Goal: Task Accomplishment & Management: Manage account settings

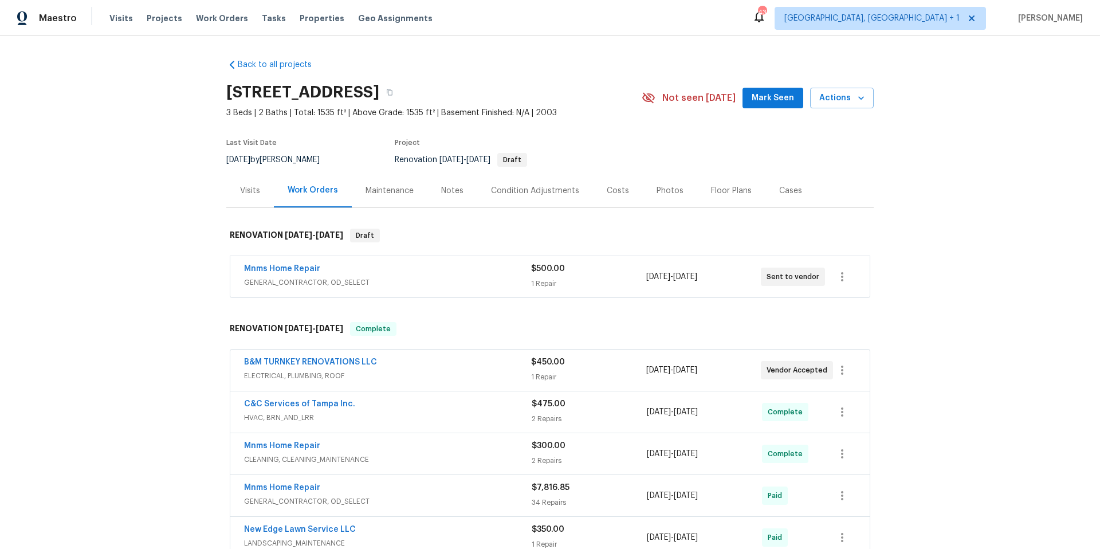
click at [454, 277] on span "GENERAL_CONTRACTOR, OD_SELECT" at bounding box center [387, 282] width 287 height 11
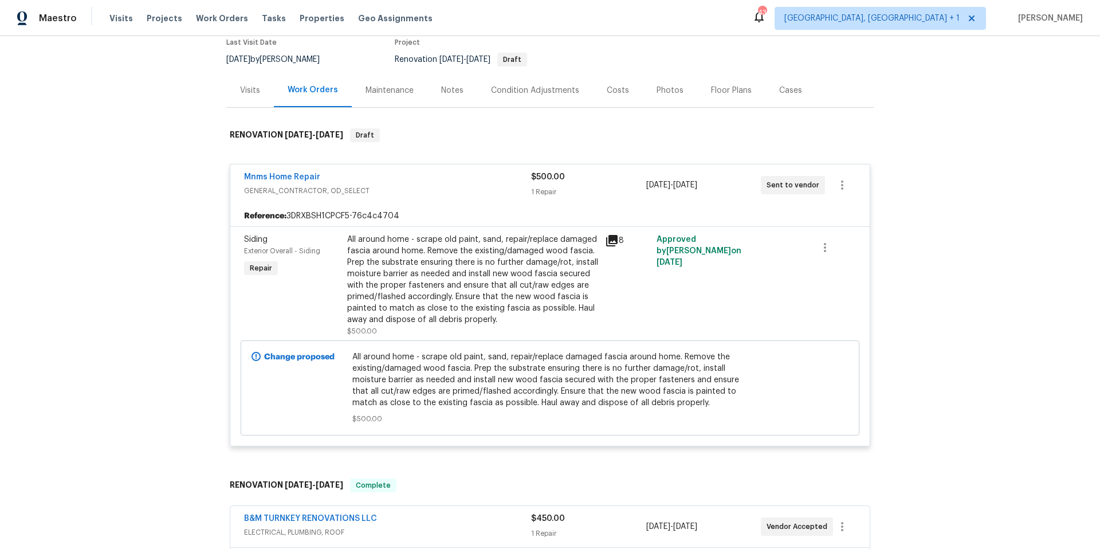
scroll to position [352, 0]
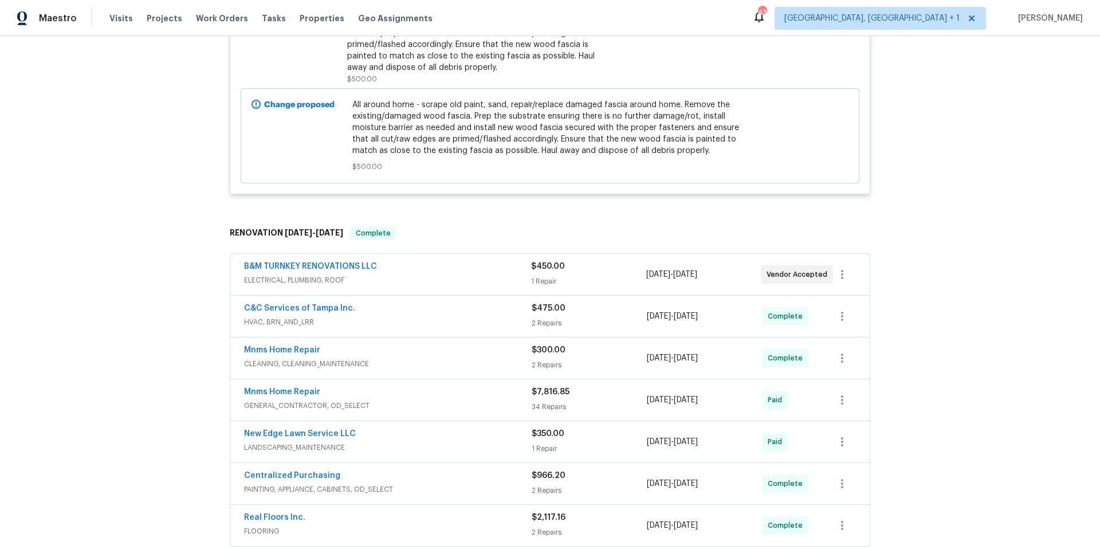
click at [422, 272] on div "B&M TURNKEY RENOVATIONS LLC" at bounding box center [387, 268] width 287 height 14
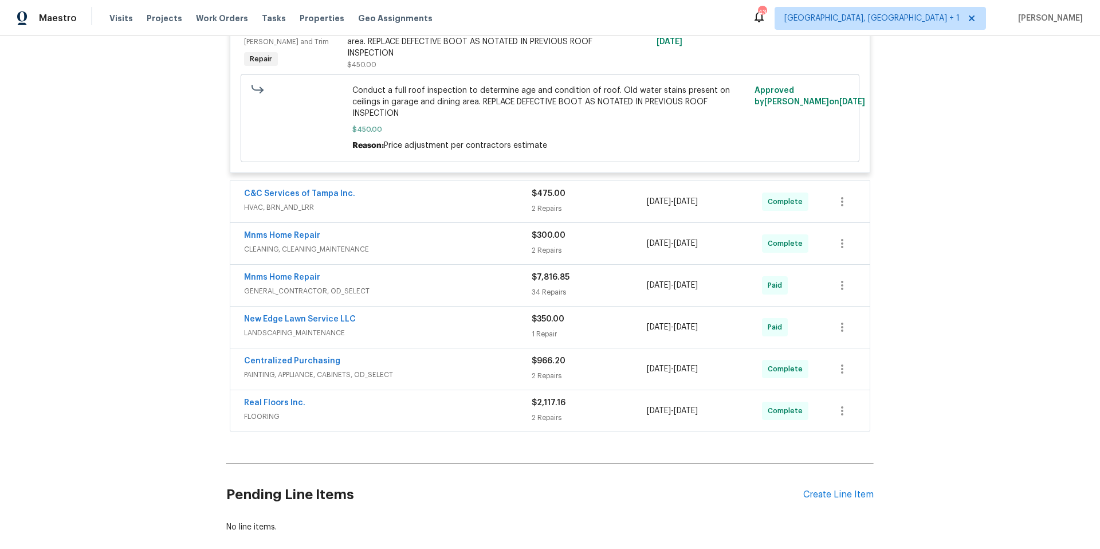
scroll to position [675, 0]
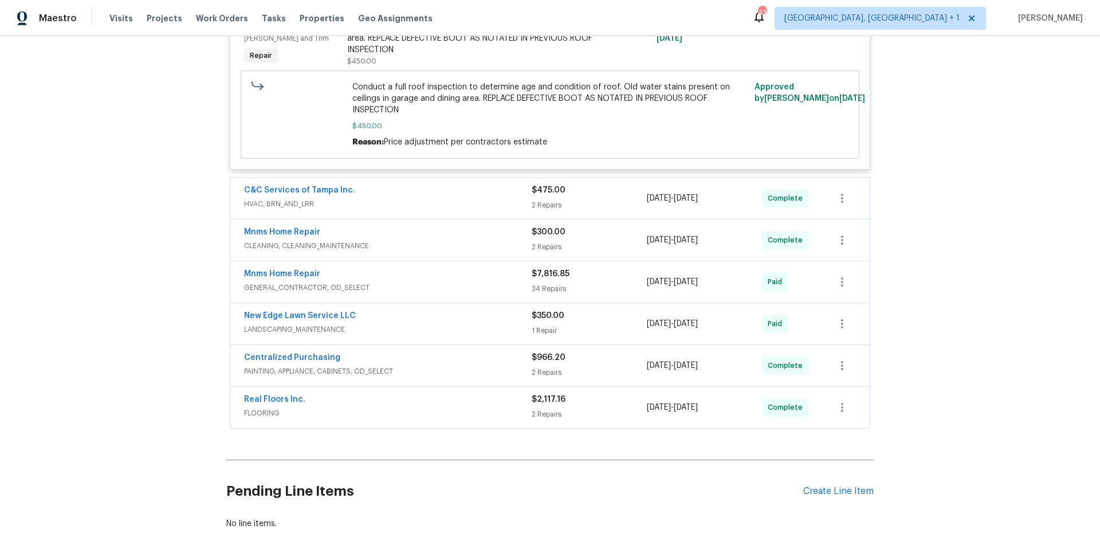
click at [430, 201] on span "HVAC, BRN_AND_LRR" at bounding box center [388, 203] width 288 height 11
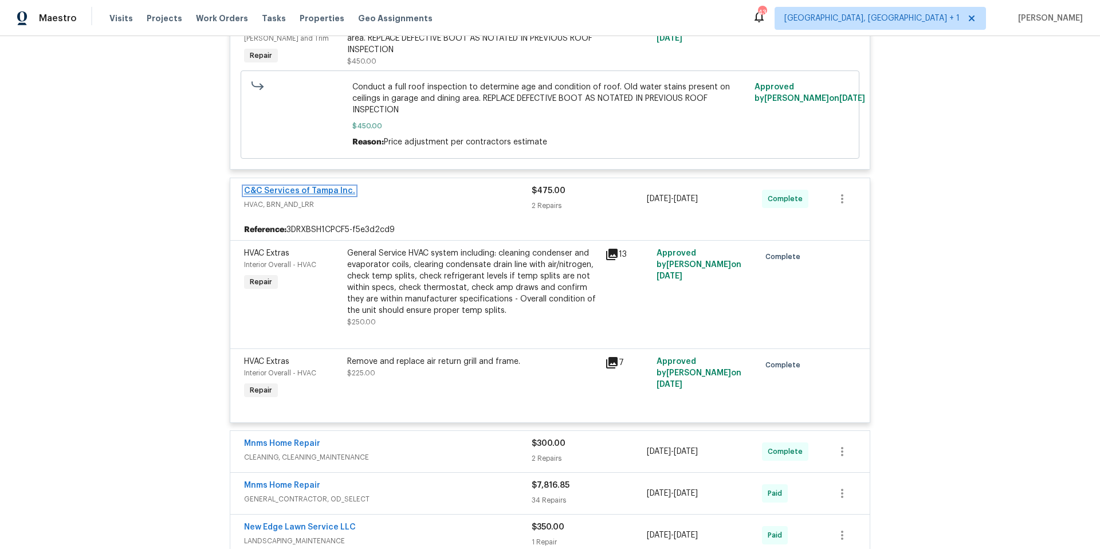
click at [305, 191] on link "C&C Services of Tampa Inc." at bounding box center [299, 191] width 111 height 8
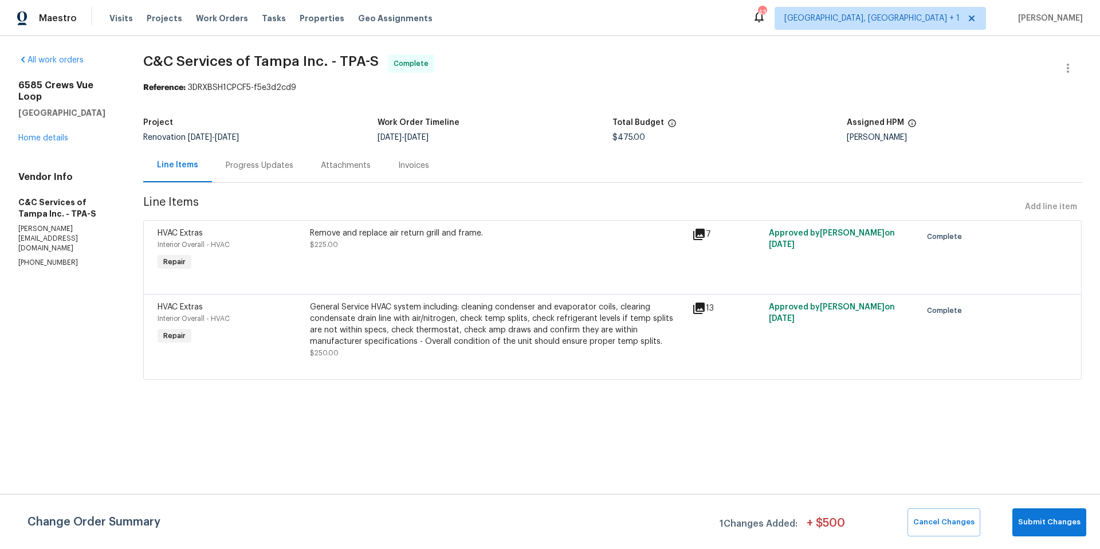
click at [262, 167] on div "Progress Updates" at bounding box center [260, 165] width 68 height 11
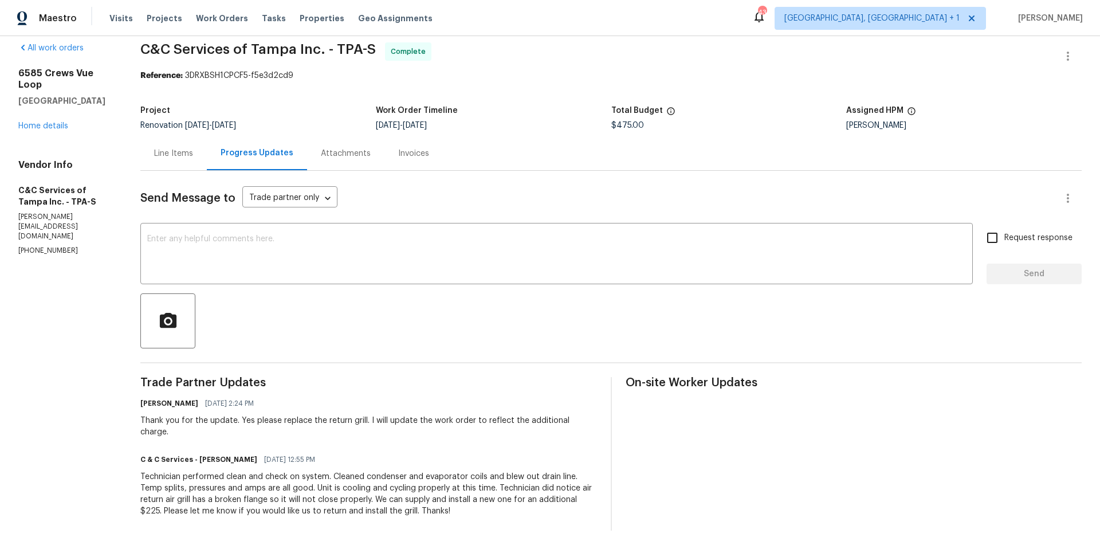
scroll to position [21, 0]
click at [193, 148] on div "Line Items" at bounding box center [173, 153] width 39 height 11
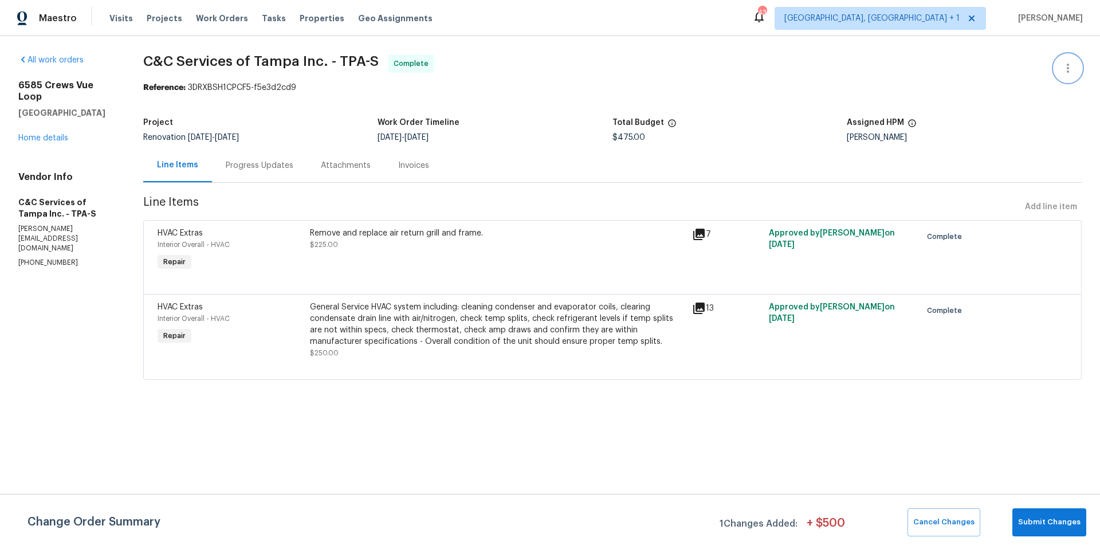
click at [1061, 66] on icon "button" at bounding box center [1068, 68] width 14 height 14
click at [821, 100] on div at bounding box center [550, 274] width 1100 height 549
click at [422, 241] on div "Remove and replace air return grill and frame. $225.00" at bounding box center [497, 239] width 375 height 23
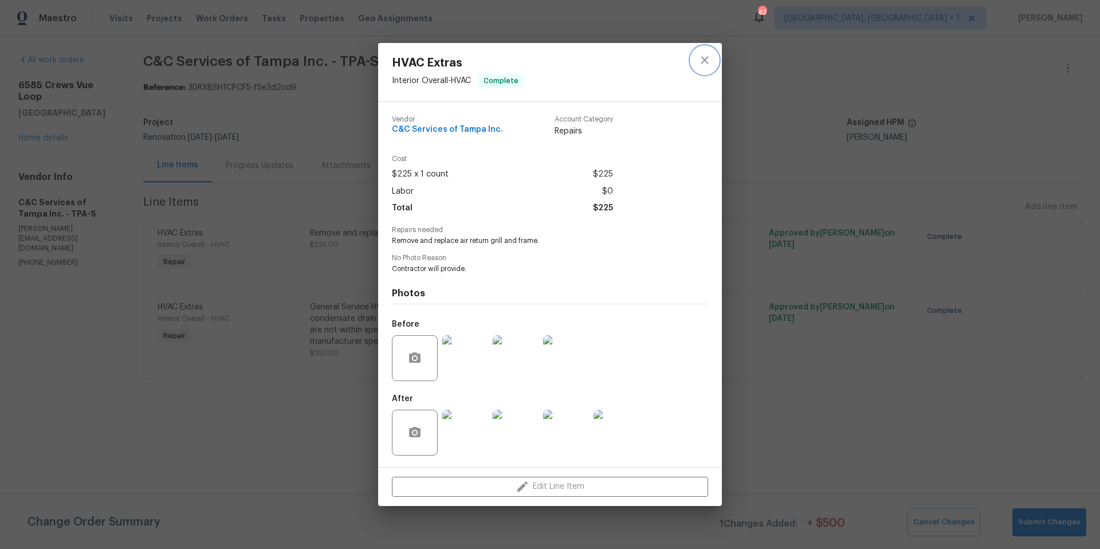
click at [707, 56] on icon "close" at bounding box center [705, 60] width 14 height 14
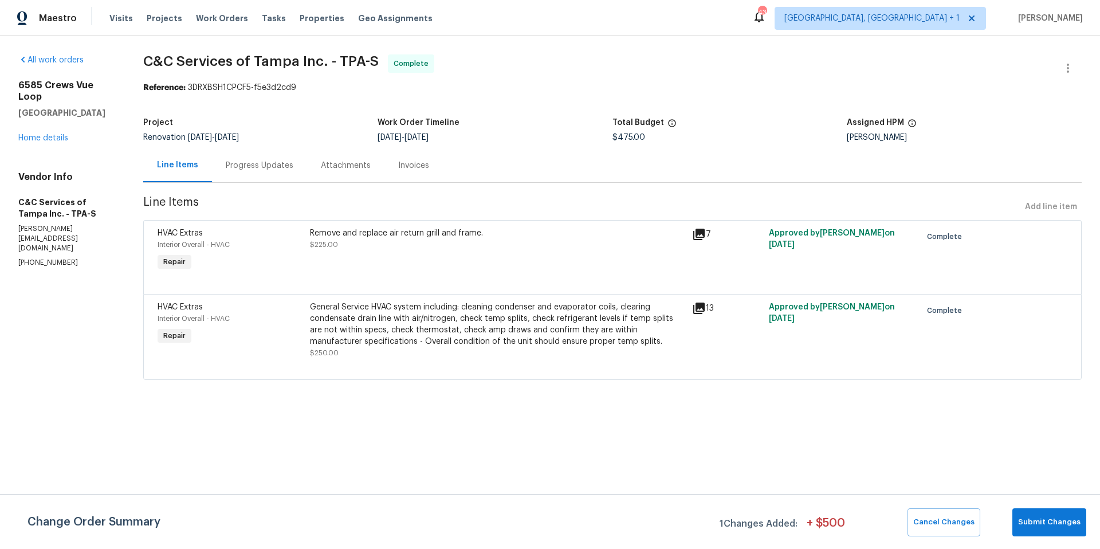
click at [699, 68] on span "C&C Services of Tampa Inc. - TPA-S Complete" at bounding box center [598, 68] width 911 height 28
click at [46, 134] on link "Home details" at bounding box center [43, 138] width 50 height 8
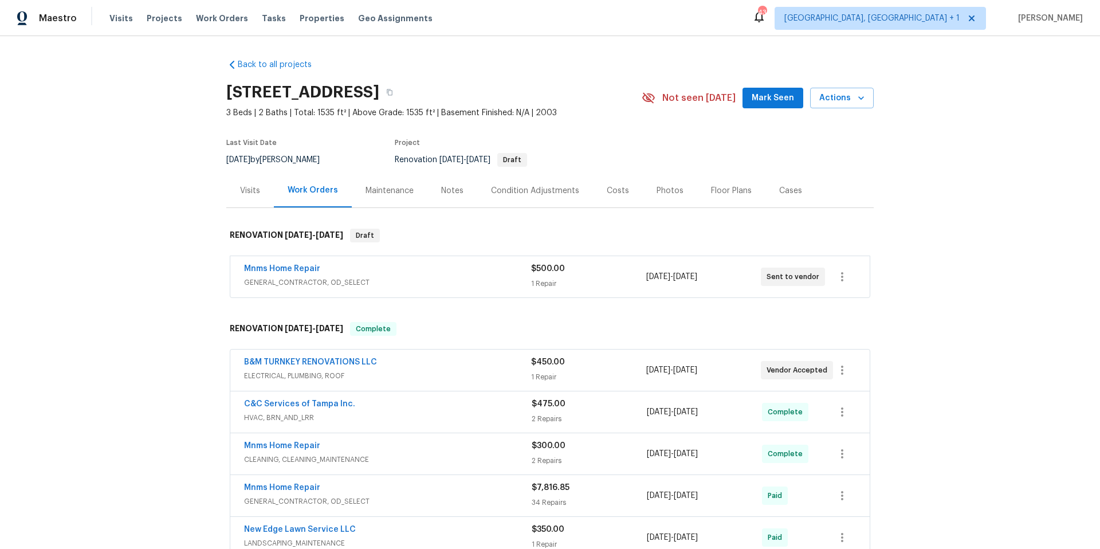
click at [251, 190] on div "Visits" at bounding box center [250, 190] width 20 height 11
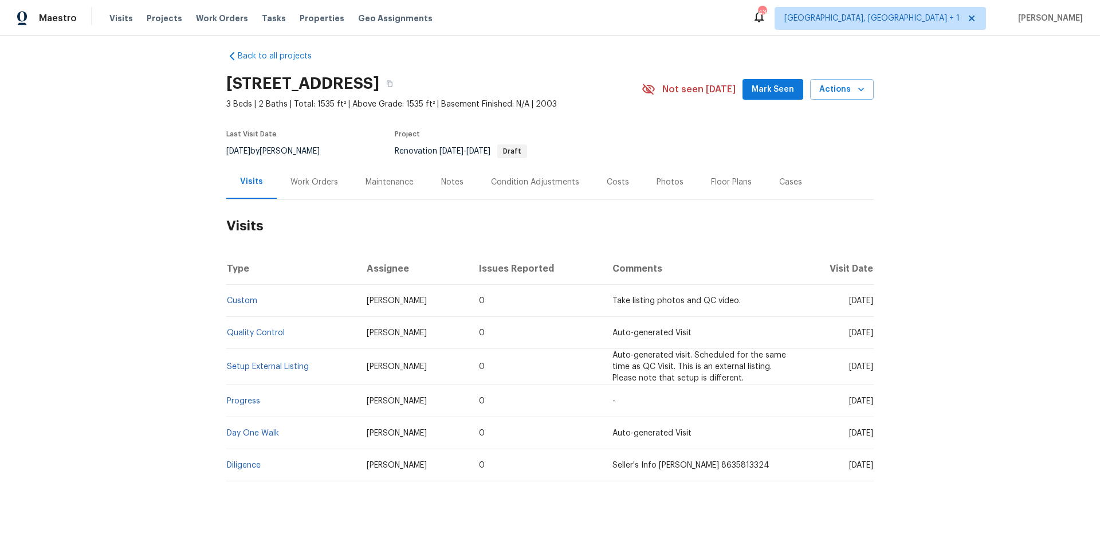
scroll to position [28, 0]
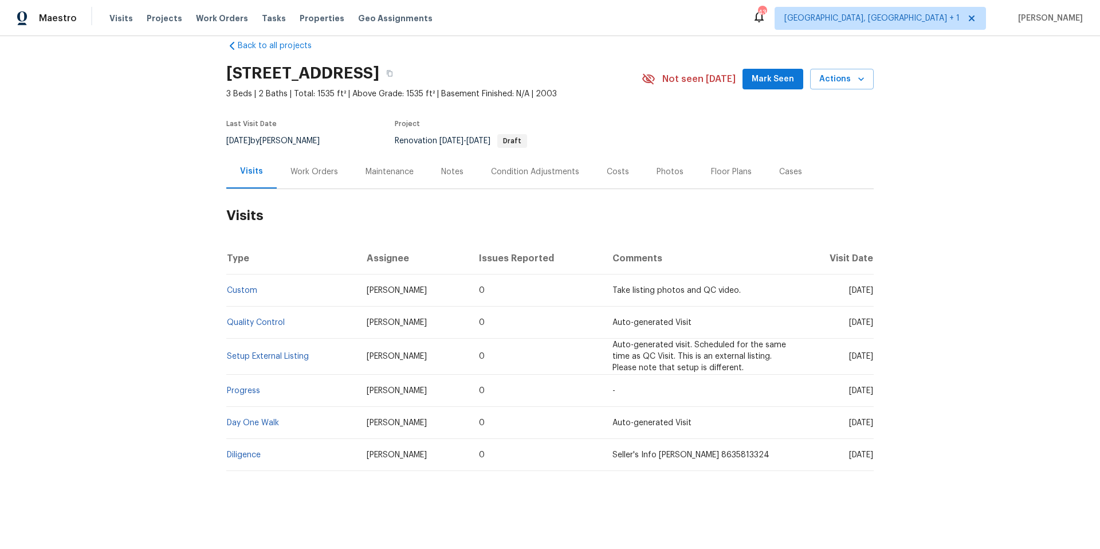
click at [531, 166] on div "Condition Adjustments" at bounding box center [535, 171] width 88 height 11
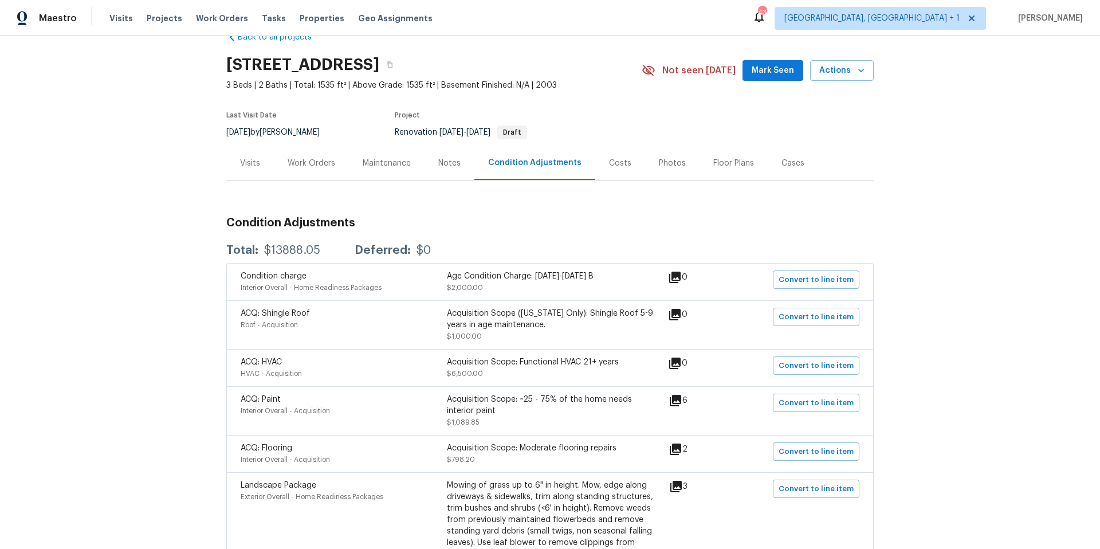
click at [248, 164] on div "Visits" at bounding box center [250, 163] width 20 height 11
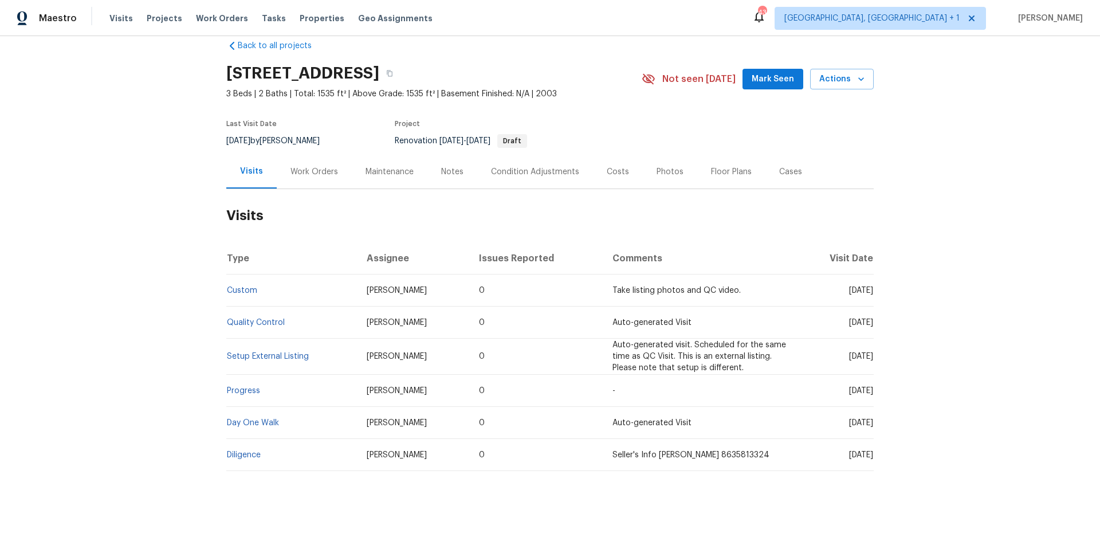
click at [307, 166] on div "Work Orders" at bounding box center [315, 171] width 48 height 11
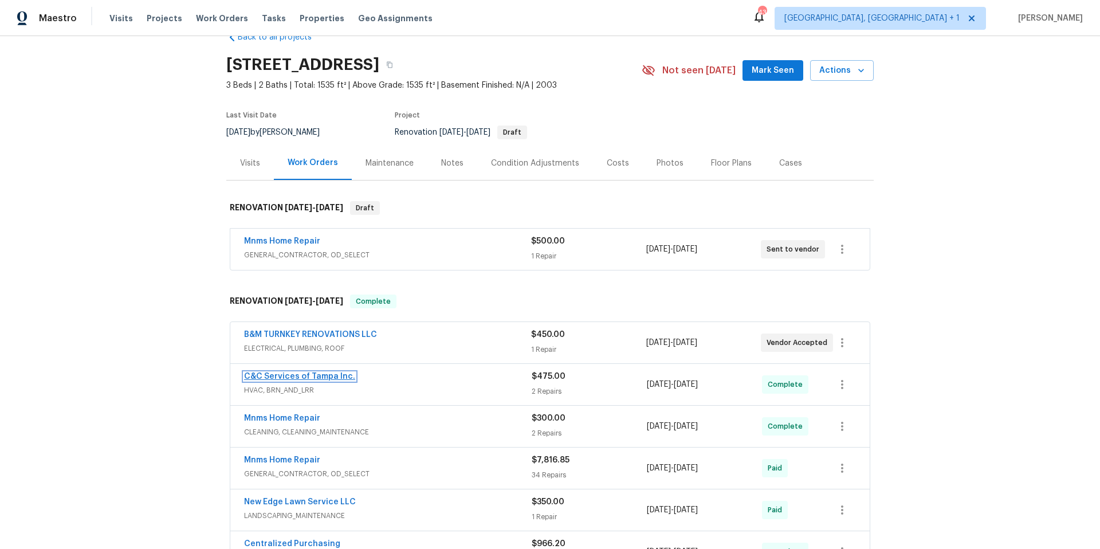
click at [312, 375] on link "C&C Services of Tampa Inc." at bounding box center [299, 376] width 111 height 8
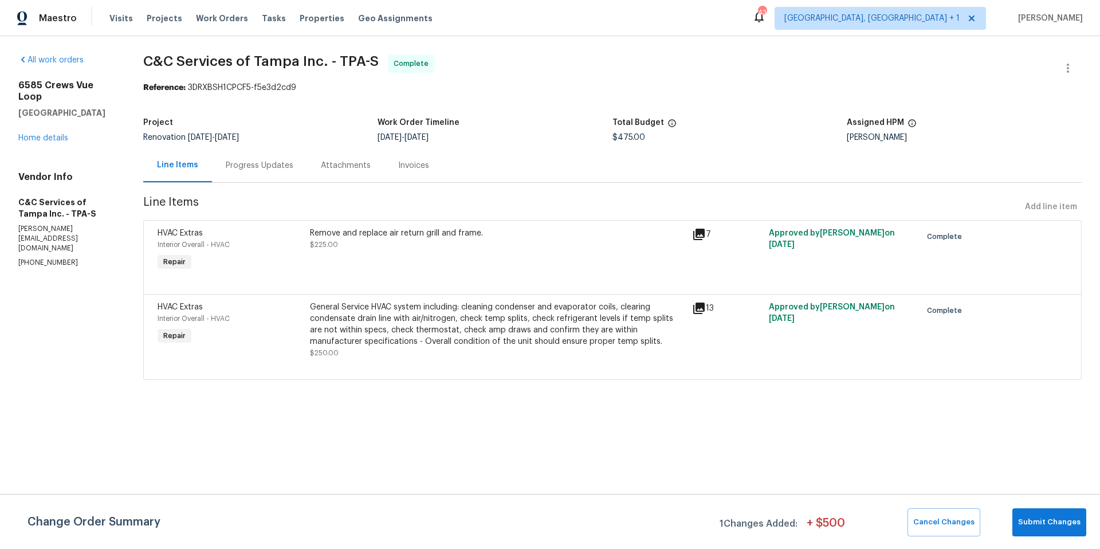
click at [703, 309] on icon at bounding box center [699, 308] width 14 height 14
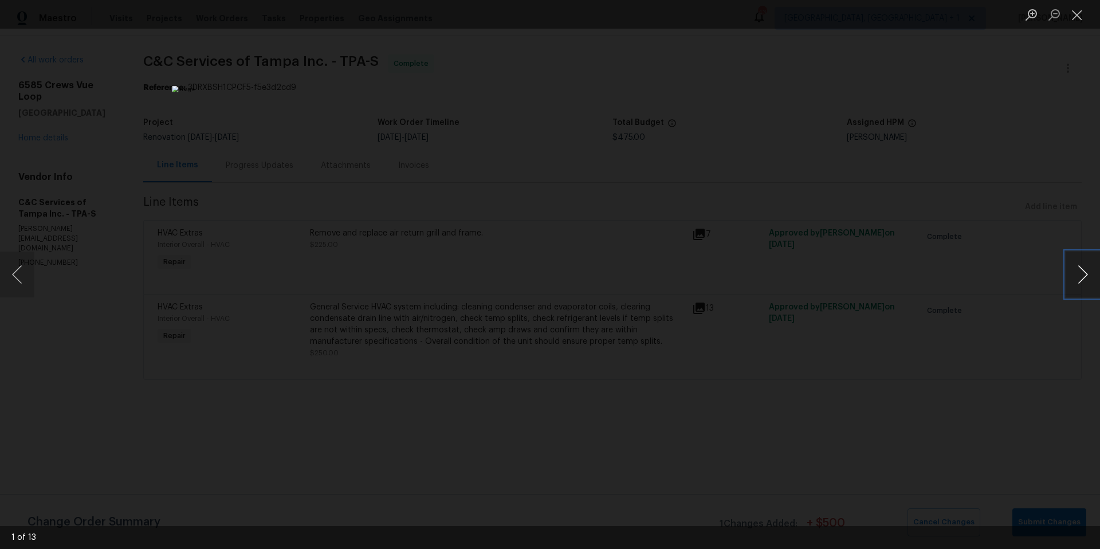
click at [1081, 280] on button "Next image" at bounding box center [1083, 275] width 34 height 46
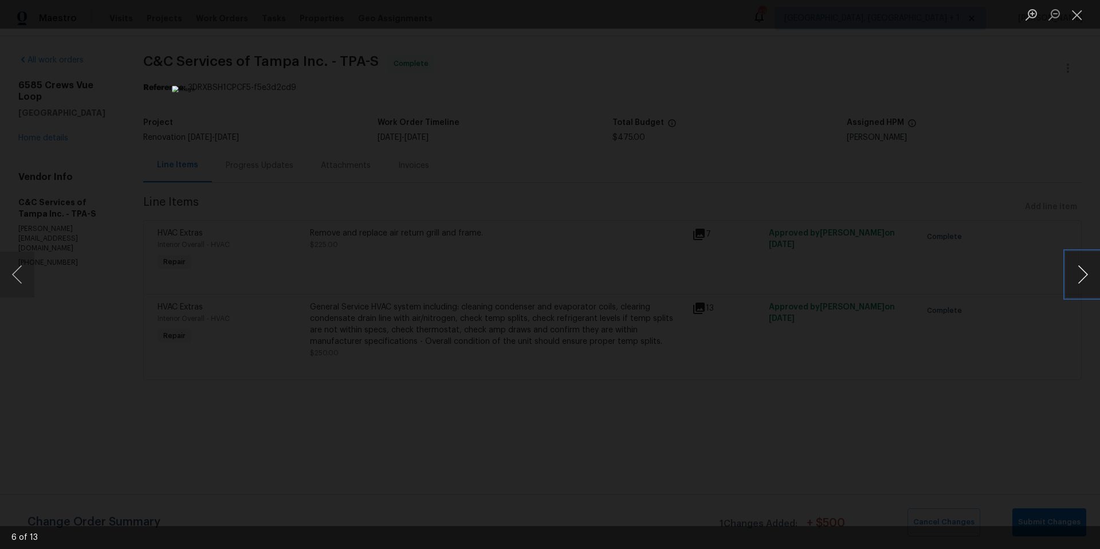
click at [1081, 280] on button "Next image" at bounding box center [1083, 275] width 34 height 46
click at [20, 276] on button "Previous image" at bounding box center [17, 275] width 34 height 46
click at [776, 125] on div "Lightbox" at bounding box center [550, 274] width 1100 height 549
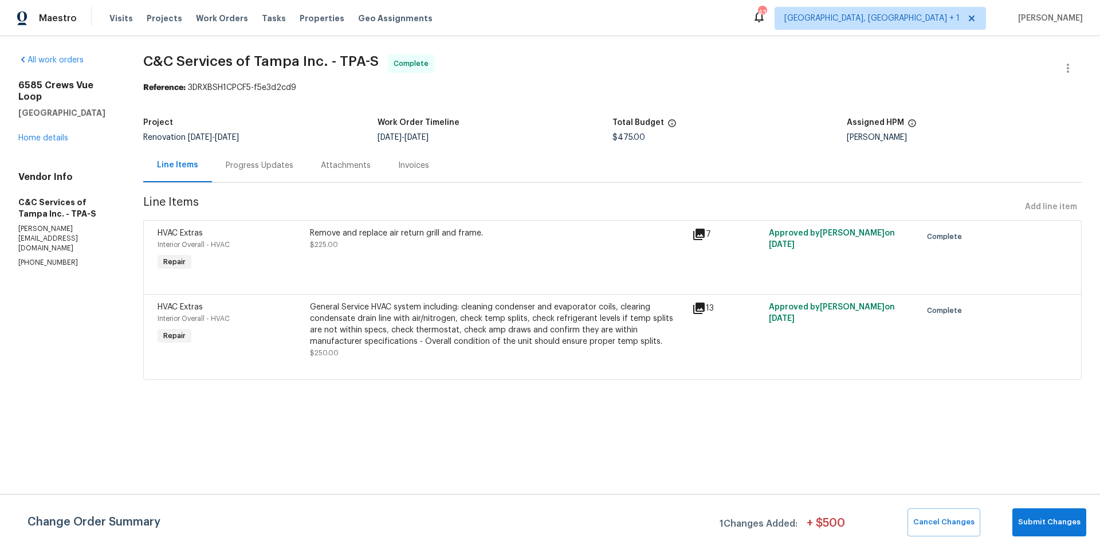
click at [282, 165] on div "Progress Updates" at bounding box center [260, 165] width 68 height 11
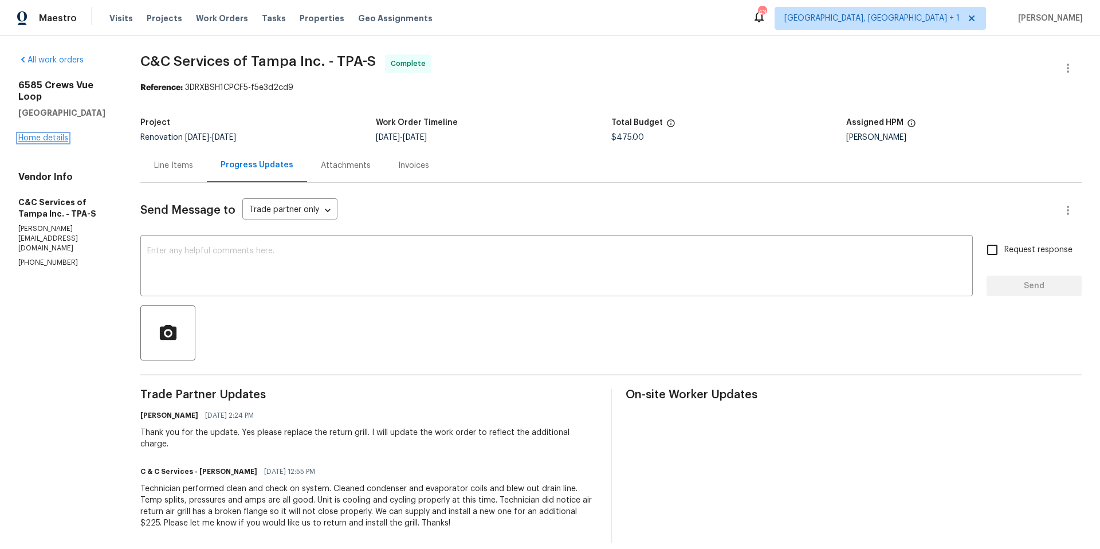
click at [66, 134] on link "Home details" at bounding box center [43, 138] width 50 height 8
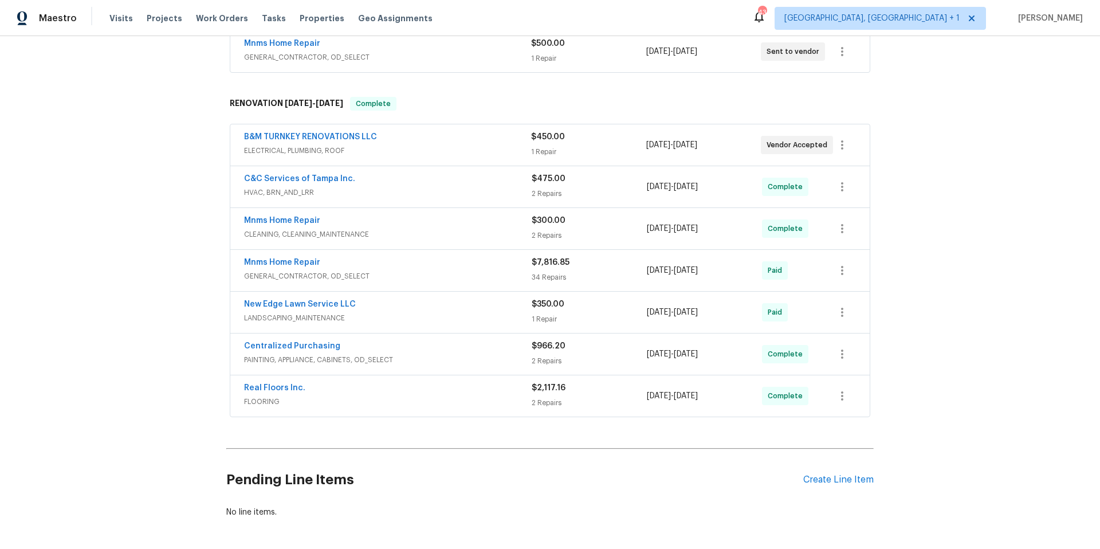
scroll to position [281, 0]
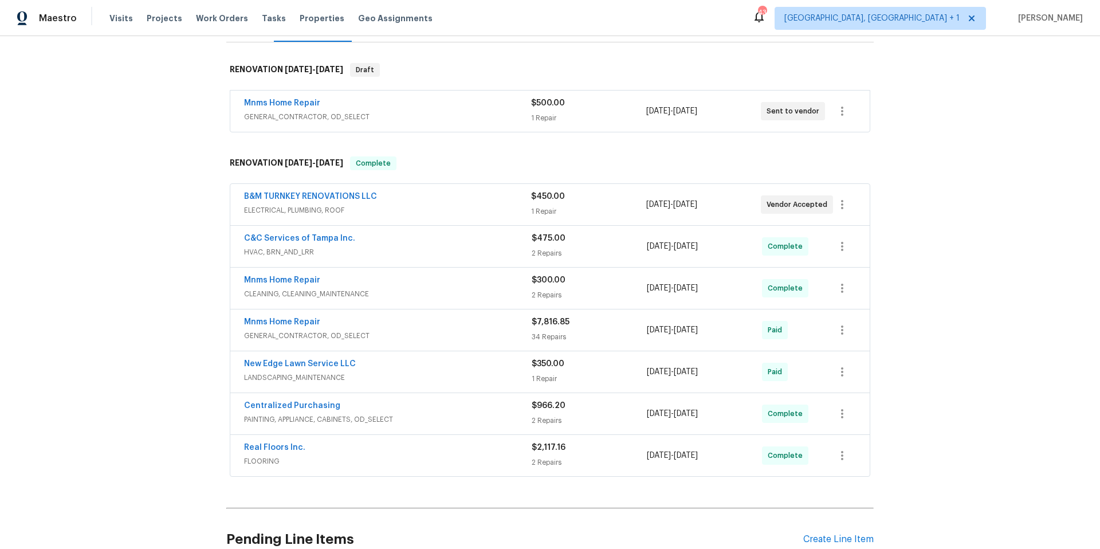
scroll to position [281, 0]
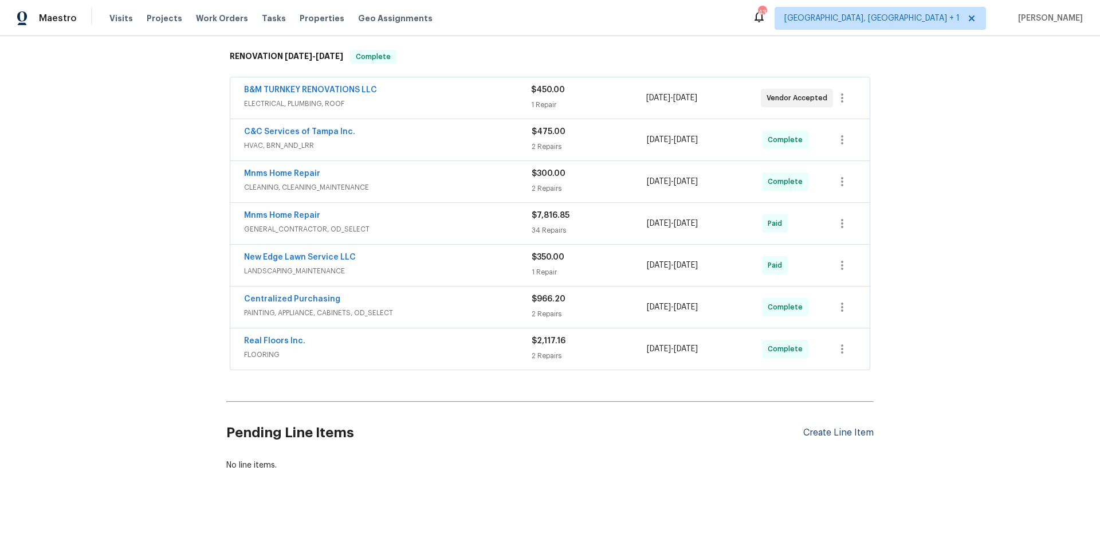
click at [860, 428] on div "Create Line Item" at bounding box center [838, 433] width 70 height 11
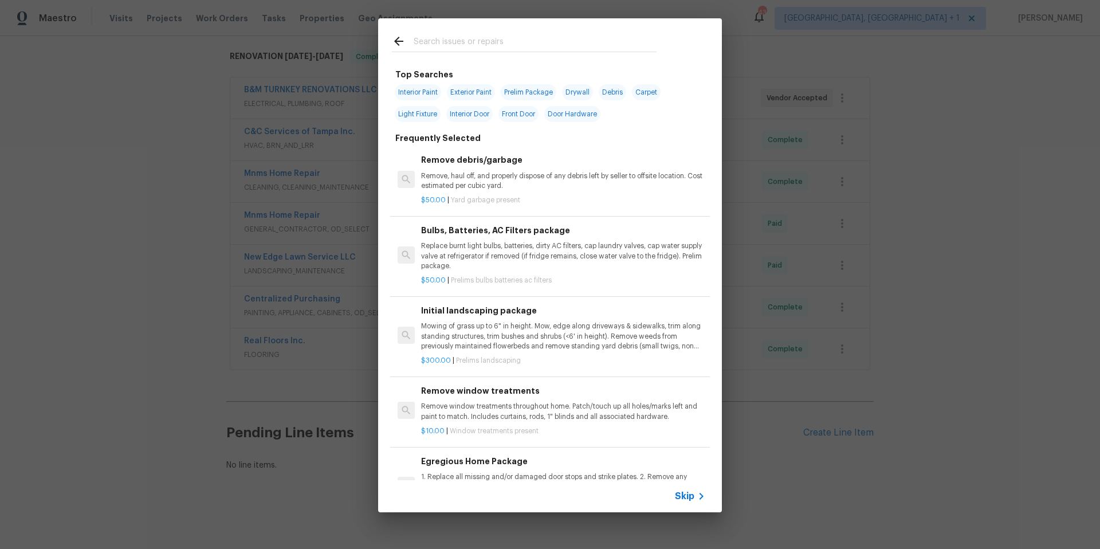
click at [543, 39] on input "text" at bounding box center [535, 42] width 243 height 17
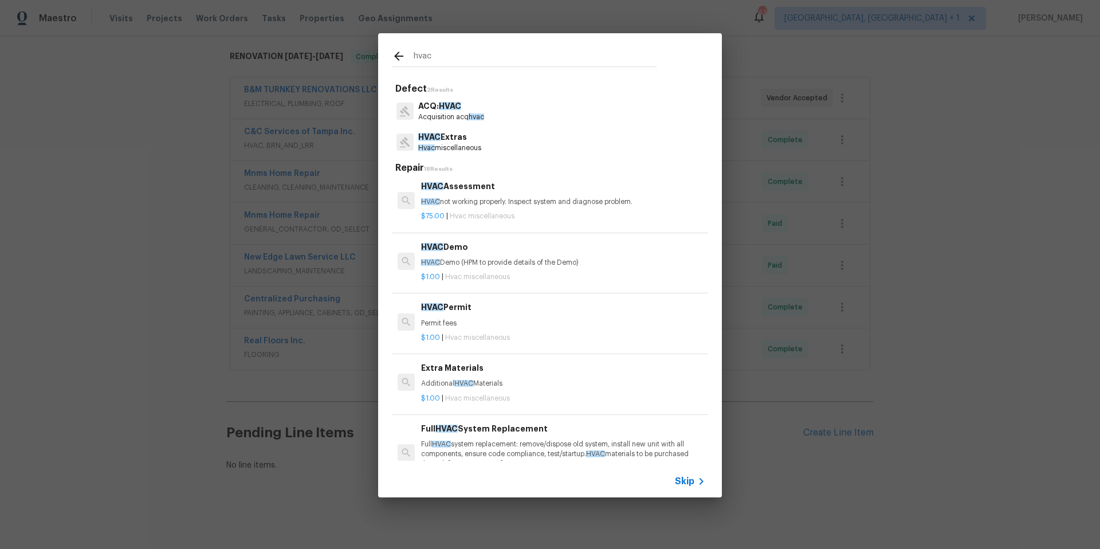
scroll to position [204, 0]
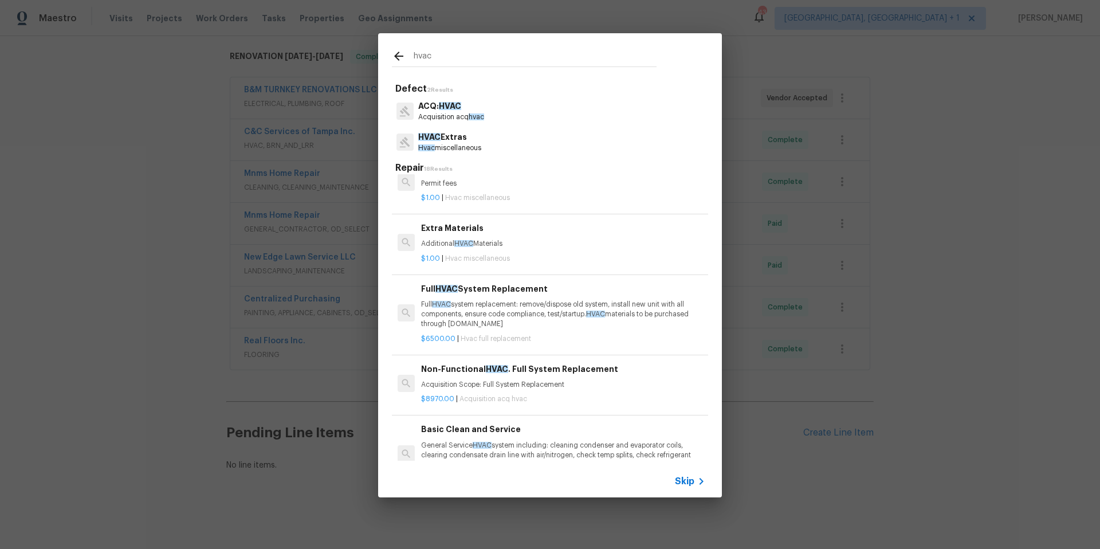
type input "hvac"
click at [521, 302] on p "Full HVAC system replacement: remove/dispose old system, install new unit with …" at bounding box center [563, 314] width 284 height 29
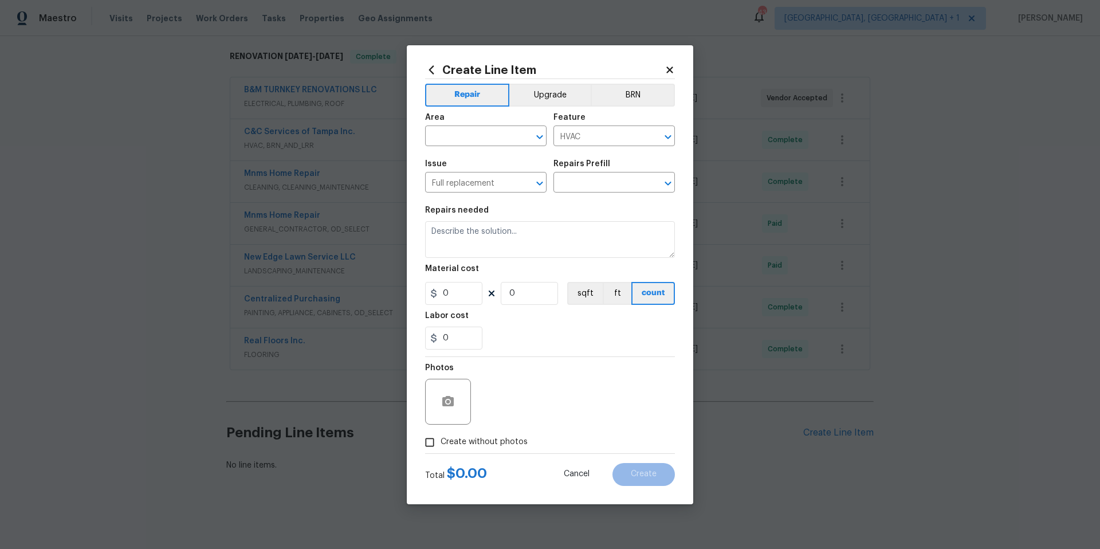
type input "Full HVAC System Replacement $6,500.00"
type textarea "Full HVAC system replacement: remove/dispose old system, install new unit with …"
type input "6500"
type input "1"
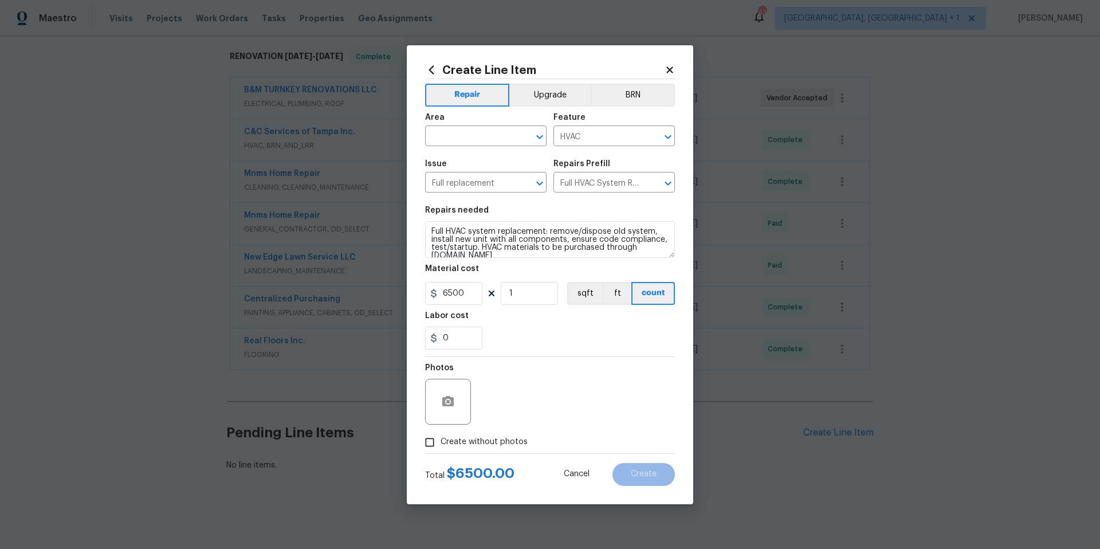
scroll to position [8, 0]
drag, startPoint x: 471, startPoint y: 295, endPoint x: 428, endPoint y: 295, distance: 43.0
click at [428, 295] on input "6500" at bounding box center [453, 293] width 57 height 23
type input "150"
click at [432, 445] on input "Create without photos" at bounding box center [430, 443] width 22 height 22
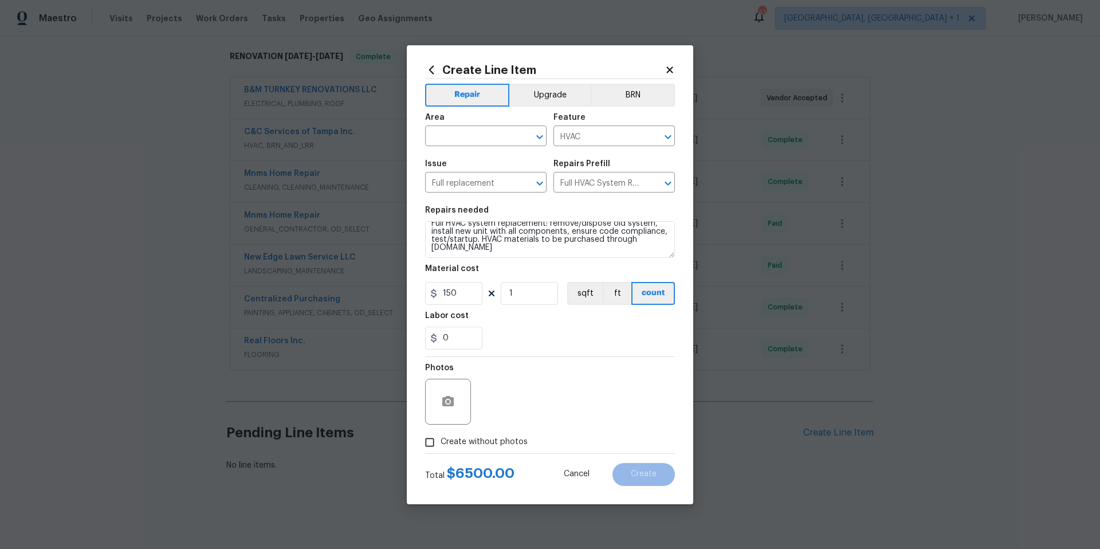
checkbox input "true"
click at [569, 398] on textarea at bounding box center [577, 402] width 195 height 46
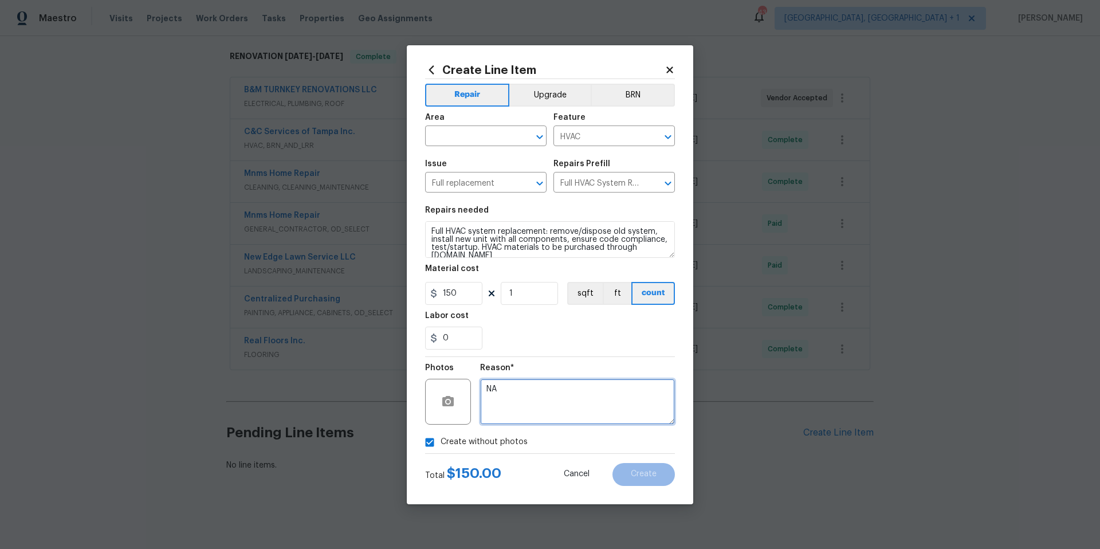
type textarea "NA"
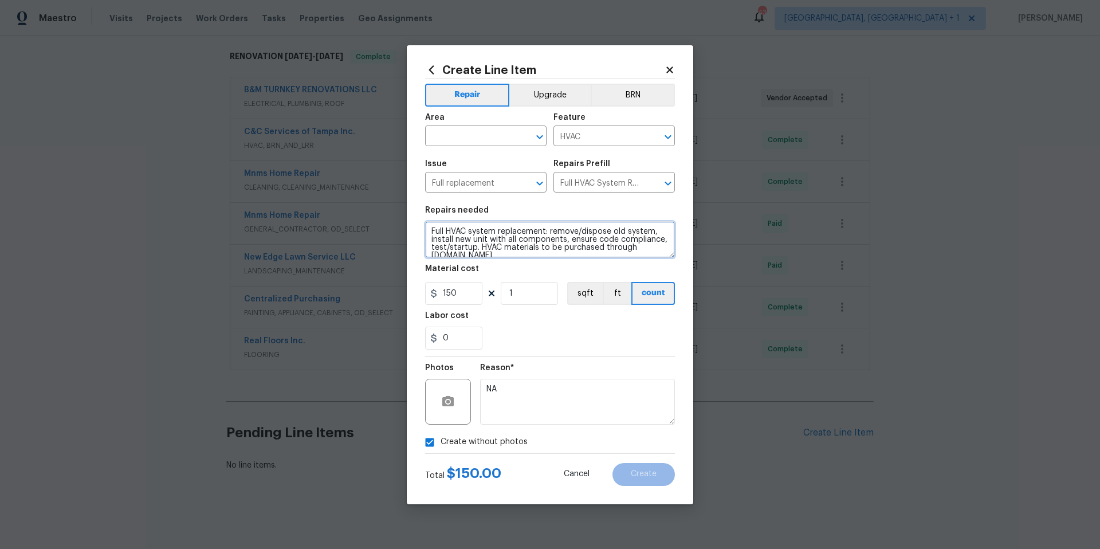
click at [428, 229] on textarea "Full HVAC system replacement: remove/dispose old system, install new unit with …" at bounding box center [550, 239] width 250 height 37
type textarea "ESTIMATE ONLY - Full HVAC system replacement: remove/dispose old system, instal…"
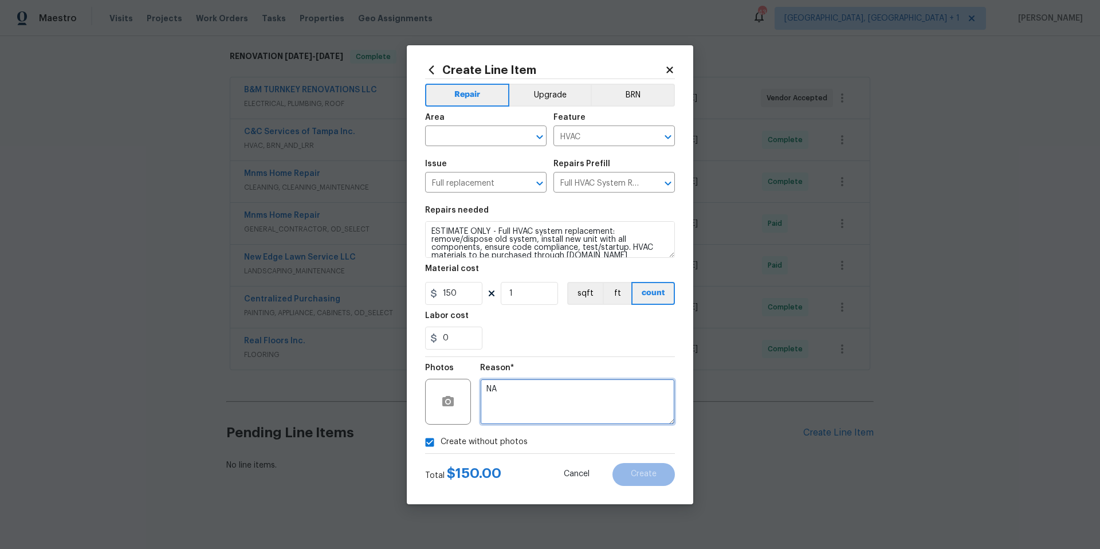
click at [579, 411] on textarea "NA" at bounding box center [577, 402] width 195 height 46
click at [537, 141] on icon "Open" at bounding box center [540, 137] width 14 height 14
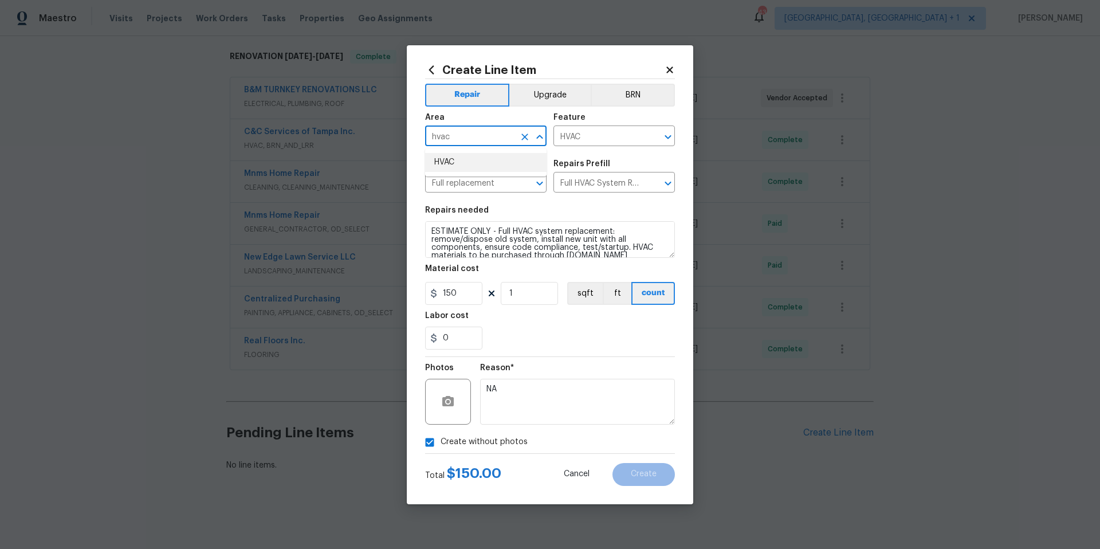
click at [504, 164] on li "HVAC" at bounding box center [485, 162] width 121 height 19
type input "HVAC"
click at [637, 475] on span "Create" at bounding box center [644, 474] width 26 height 9
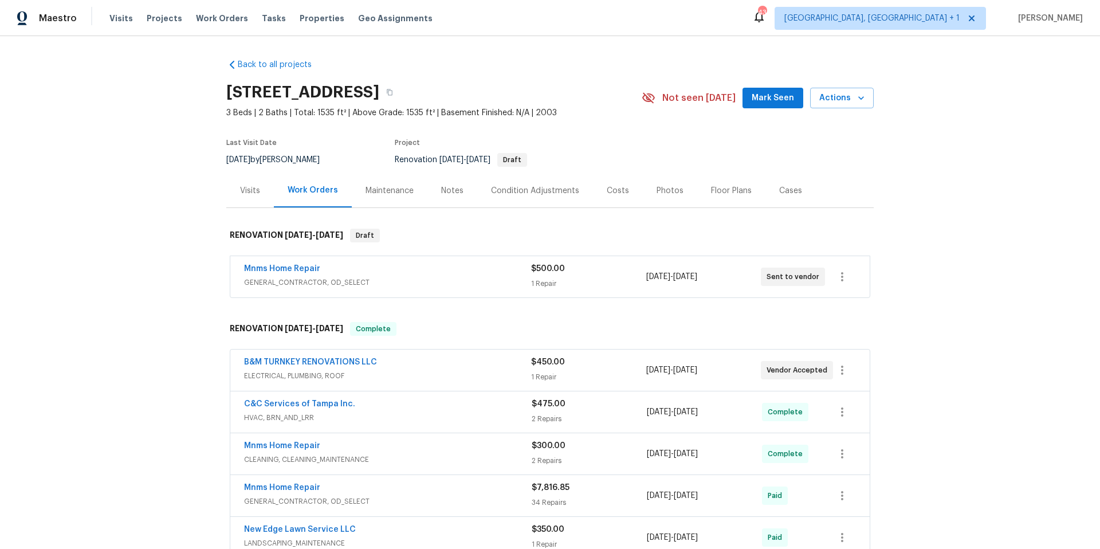
scroll to position [434, 0]
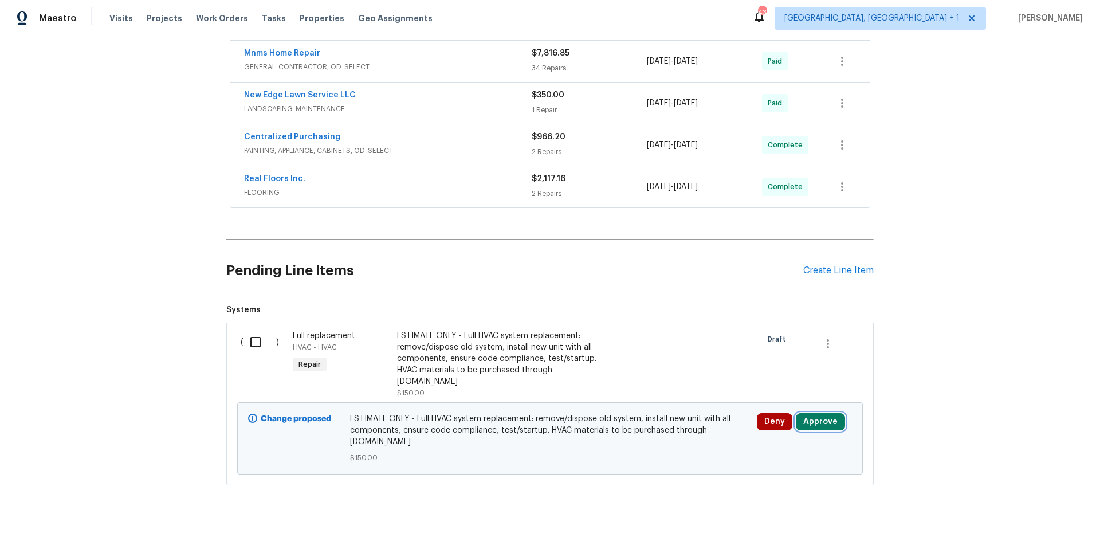
click at [823, 413] on button "Approve" at bounding box center [820, 421] width 49 height 17
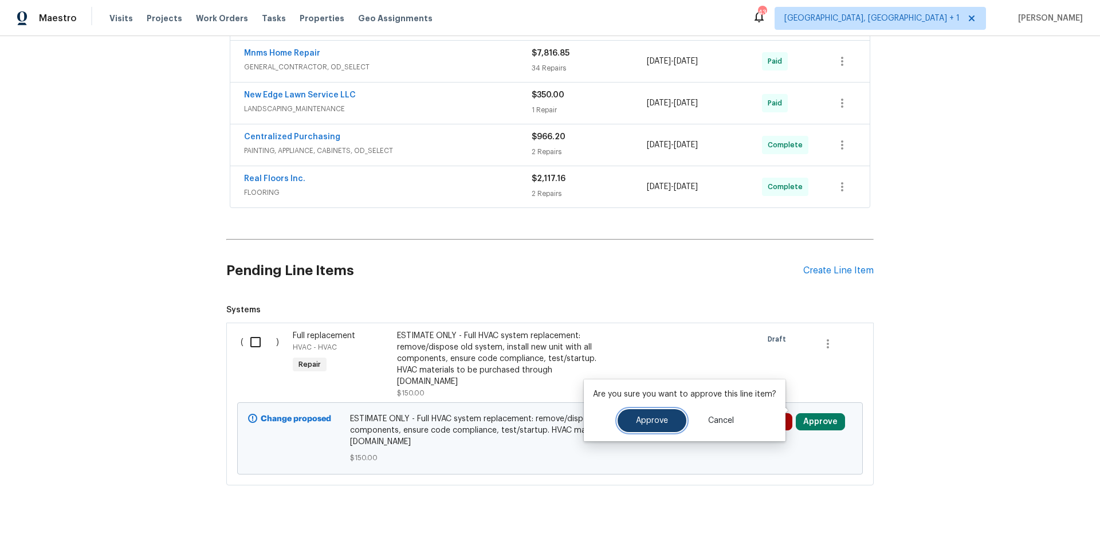
click at [668, 419] on button "Approve" at bounding box center [652, 420] width 69 height 23
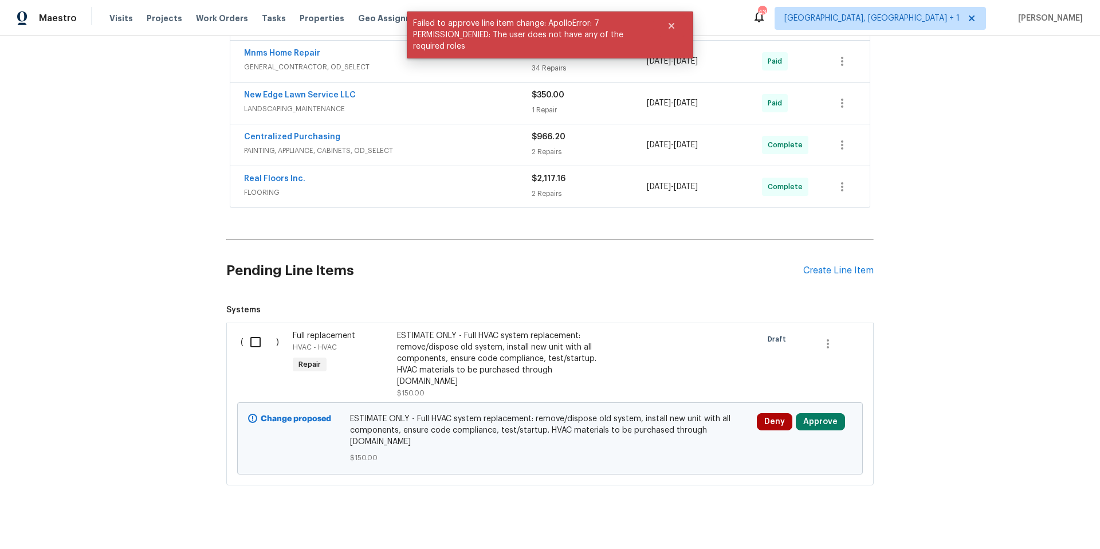
click at [250, 343] on input "checkbox" at bounding box center [260, 342] width 33 height 24
checkbox input "true"
click at [1029, 517] on span "Create Work Order" at bounding box center [1035, 520] width 76 height 14
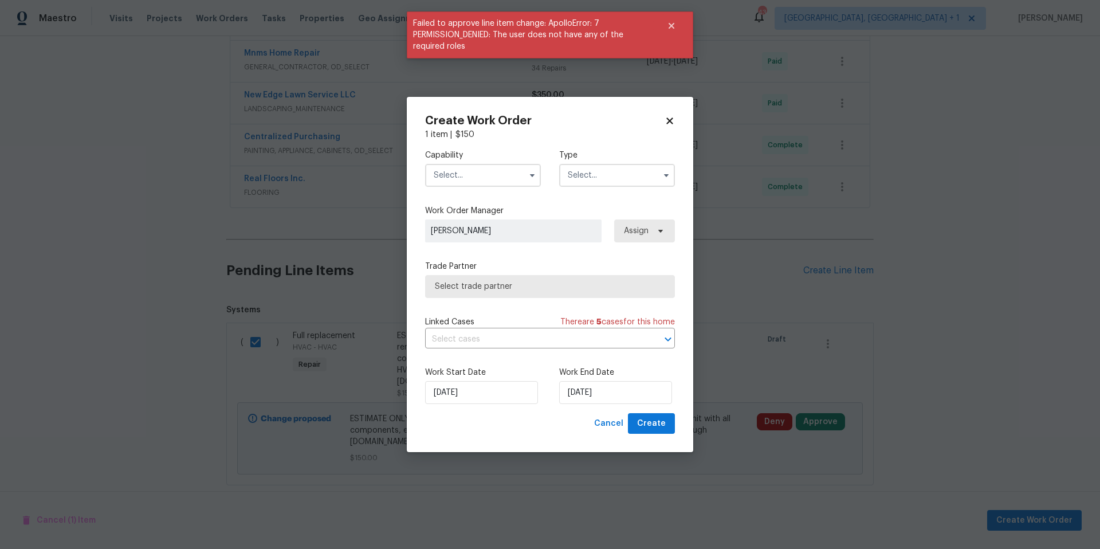
click at [462, 173] on input "text" at bounding box center [483, 175] width 116 height 23
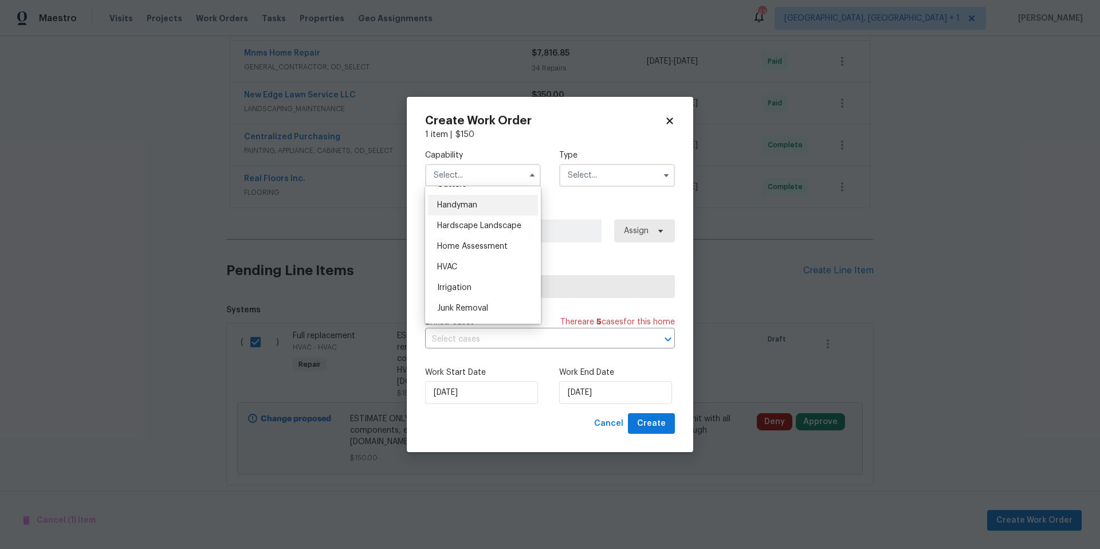
scroll to position [626, 0]
click at [457, 269] on span "HVAC" at bounding box center [447, 265] width 20 height 8
type input "HVAC"
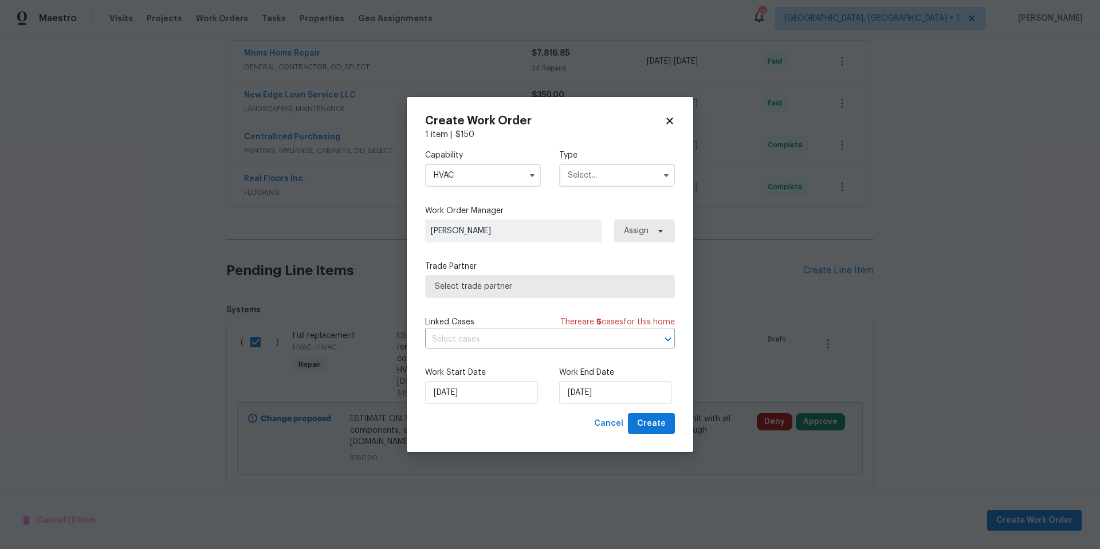
click at [621, 179] on input "text" at bounding box center [617, 175] width 116 height 23
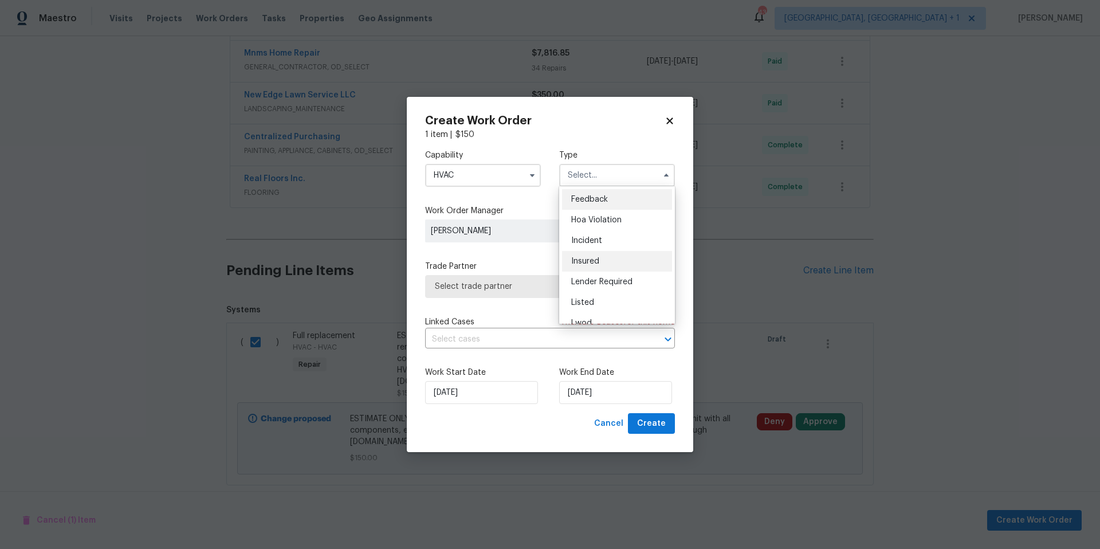
scroll to position [13, 0]
click at [585, 289] on span "Listed" at bounding box center [582, 290] width 23 height 8
type input "Listed"
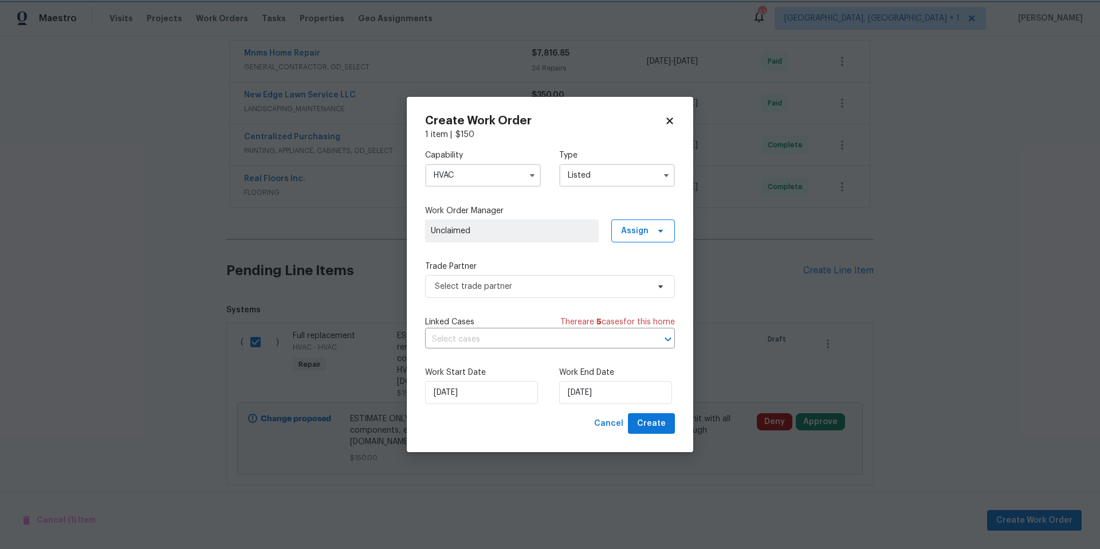
scroll to position [0, 0]
click at [544, 288] on span "Select trade partner" at bounding box center [542, 286] width 214 height 11
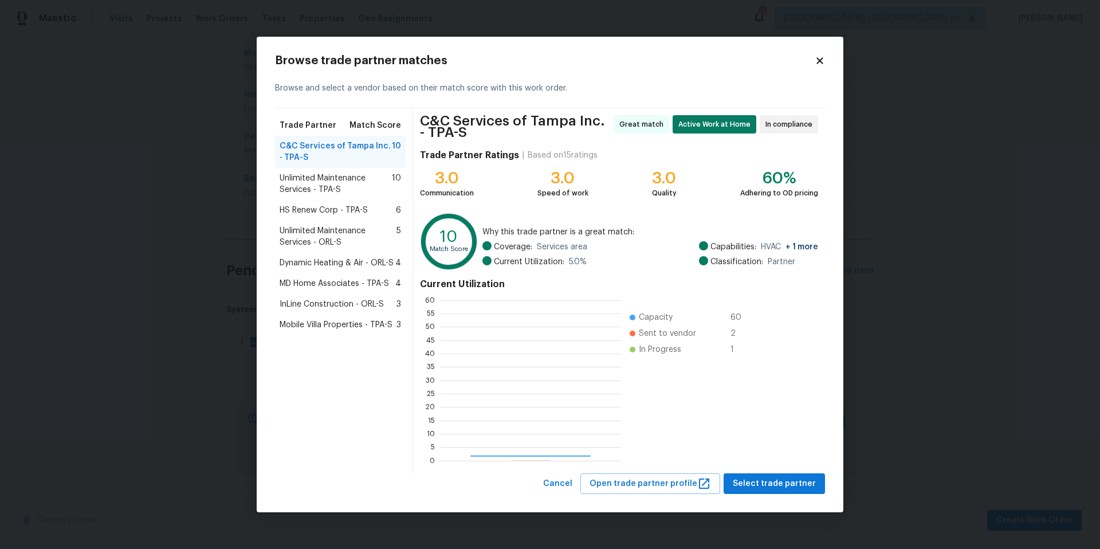
scroll to position [152, 172]
click at [343, 185] on span "Unlimited Maintenance Services - TPA-S" at bounding box center [336, 183] width 112 height 23
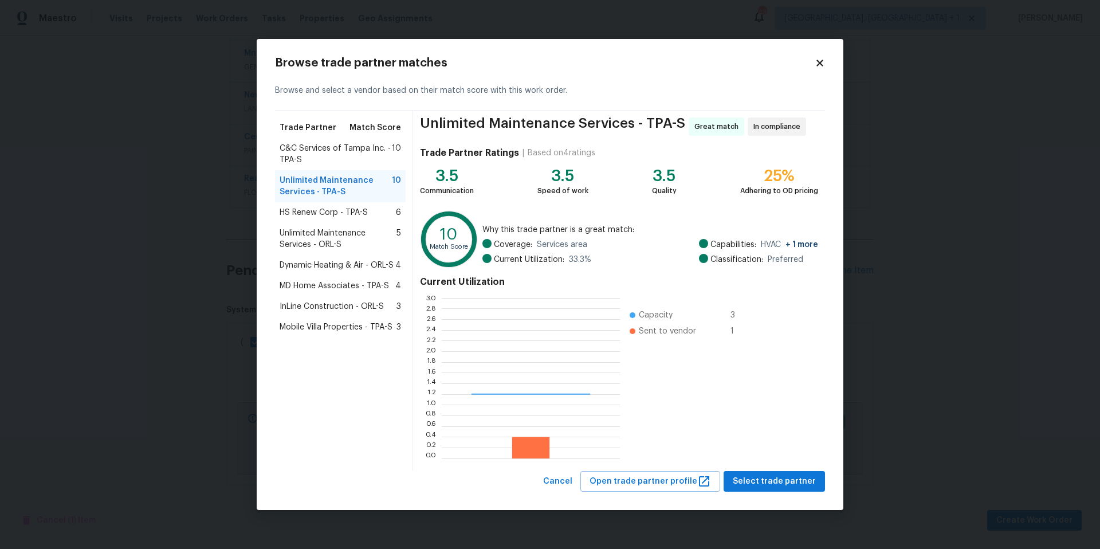
scroll to position [152, 170]
click at [371, 156] on span "C&C Services of Tampa Inc. - TPA-S" at bounding box center [336, 154] width 112 height 23
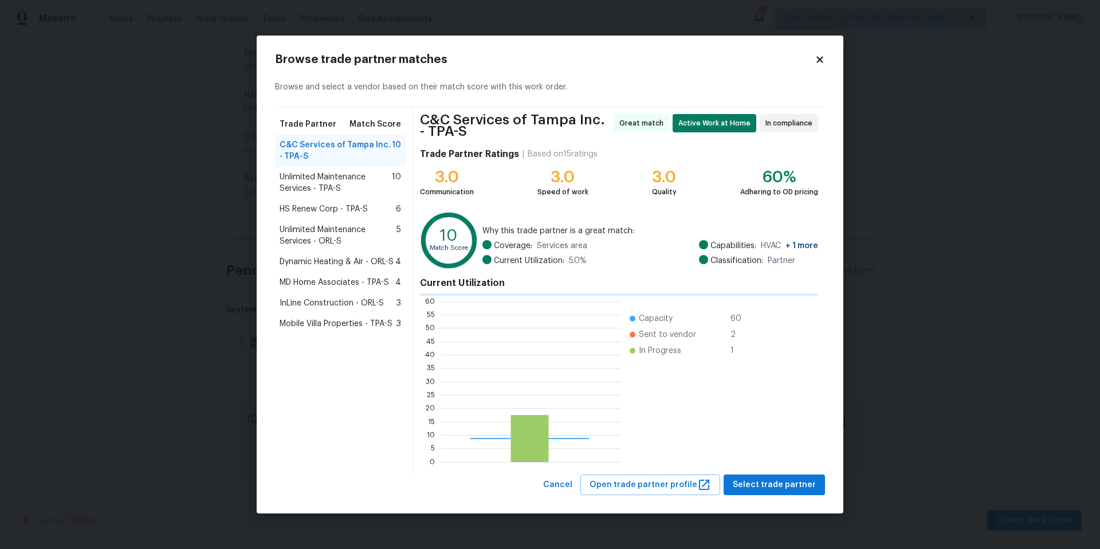
scroll to position [152, 172]
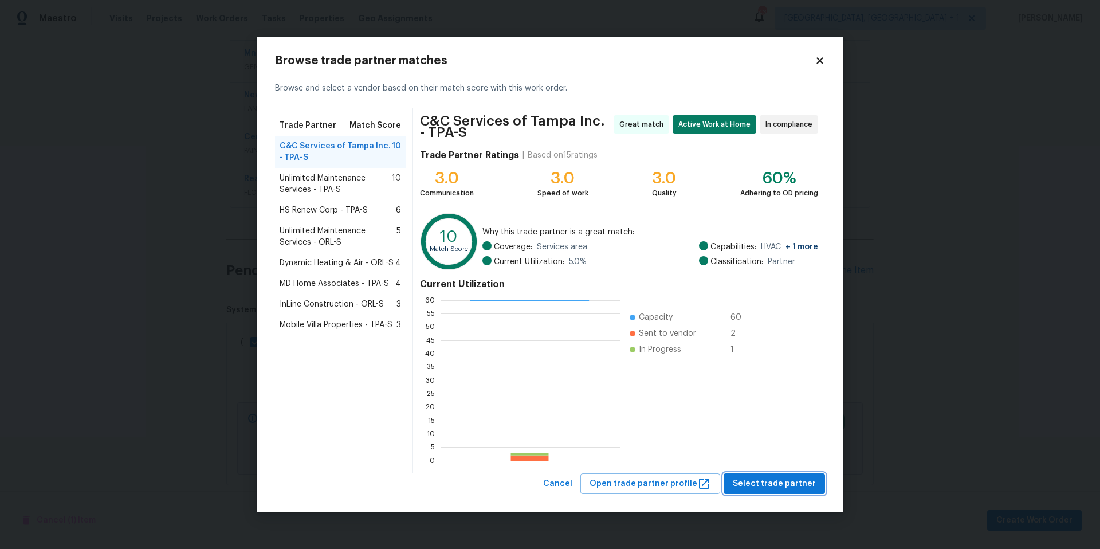
click at [778, 481] on span "Select trade partner" at bounding box center [774, 484] width 83 height 14
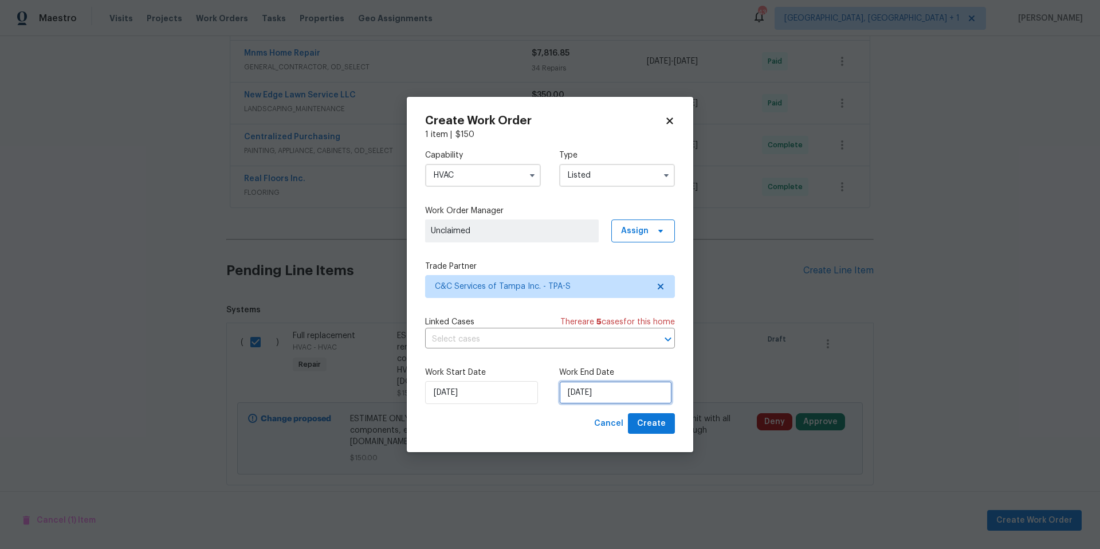
click at [629, 387] on input "[DATE]" at bounding box center [615, 392] width 113 height 23
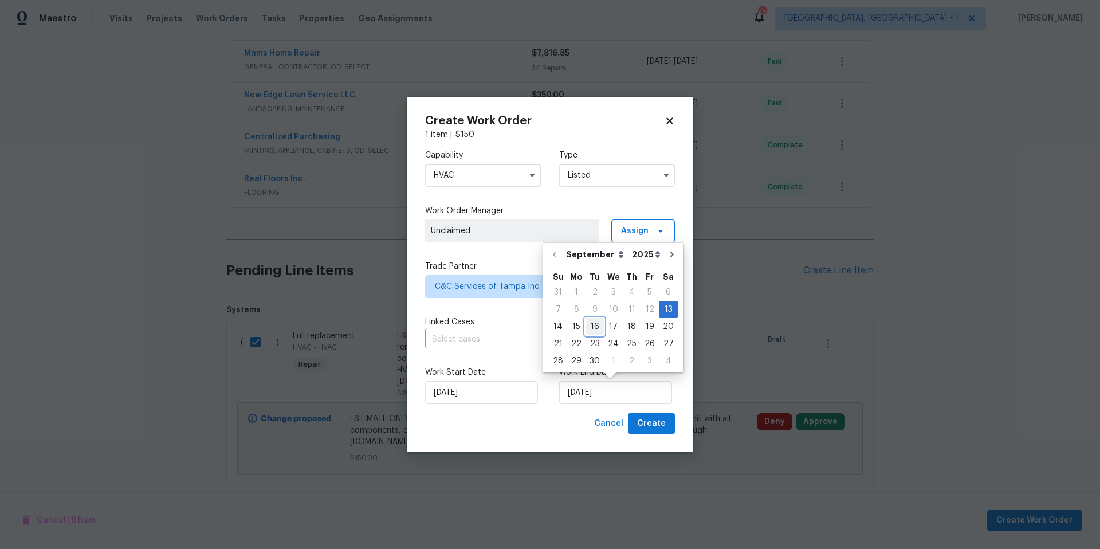
click at [588, 327] on div "16" at bounding box center [595, 327] width 18 height 16
type input "[DATE]"
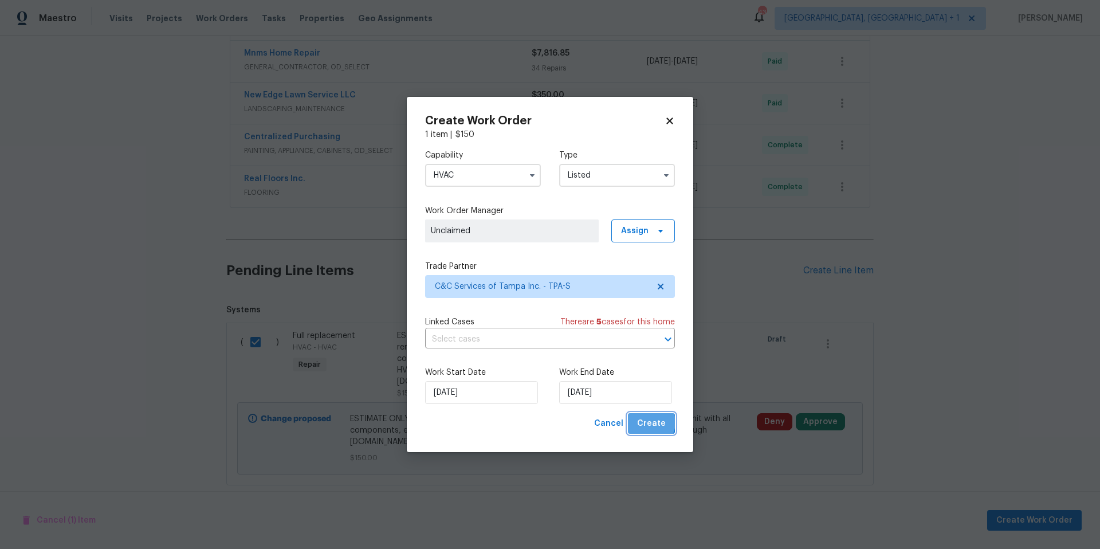
click at [649, 422] on span "Create" at bounding box center [651, 424] width 29 height 14
checkbox input "false"
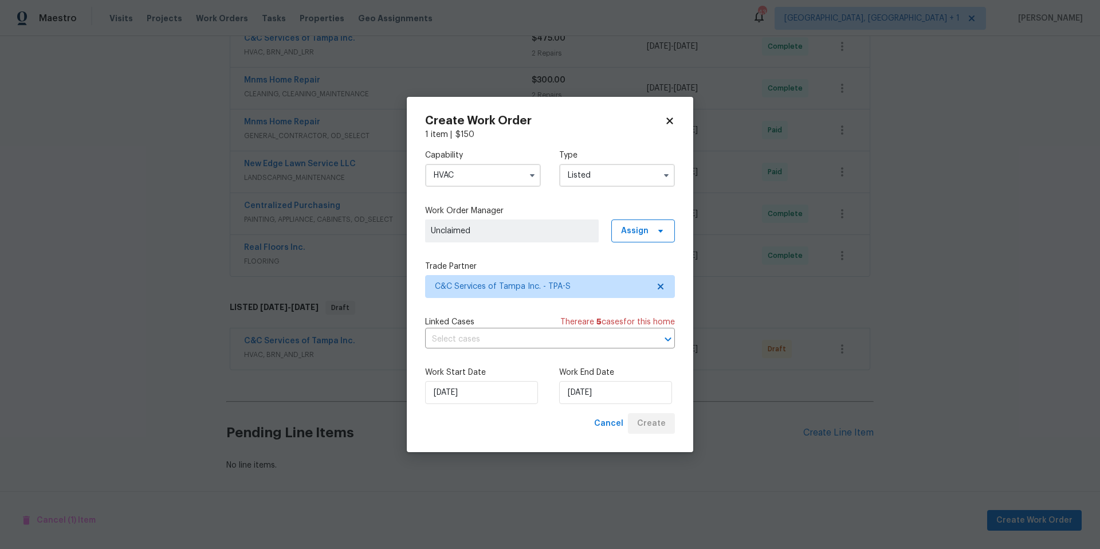
scroll to position [374, 0]
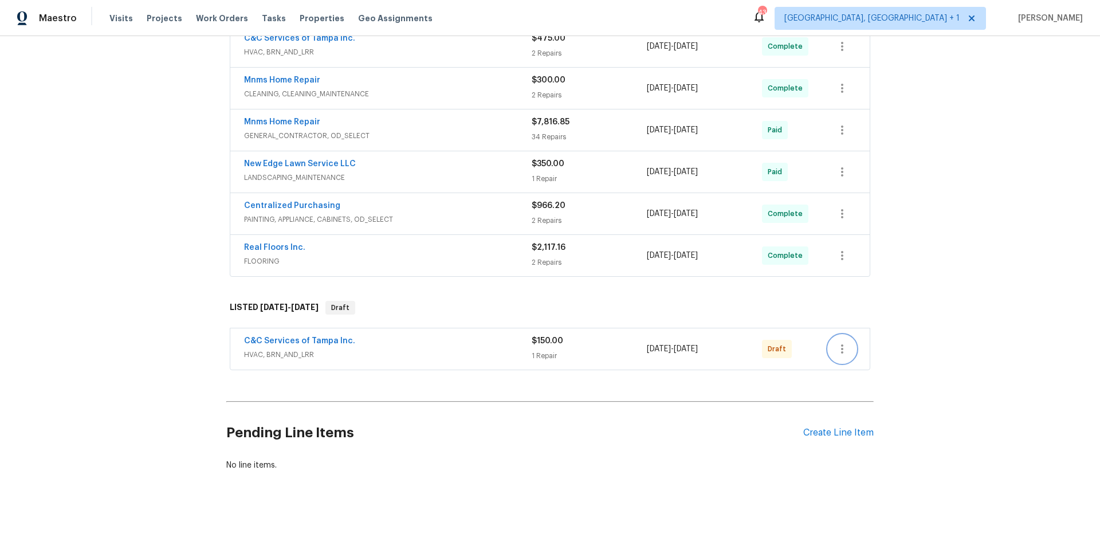
click at [841, 345] on icon "button" at bounding box center [843, 349] width 14 height 14
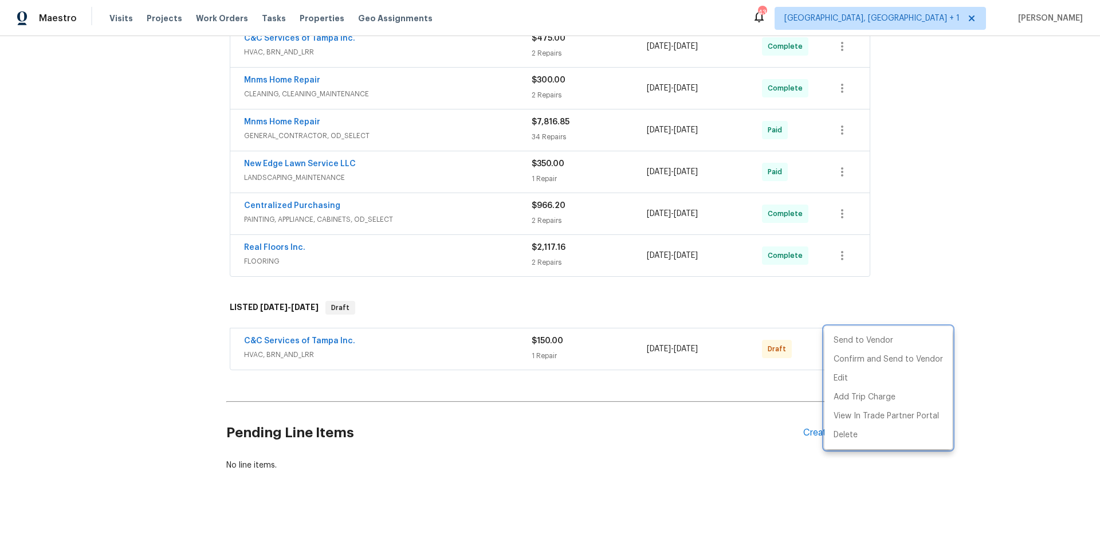
click at [745, 407] on div at bounding box center [550, 274] width 1100 height 549
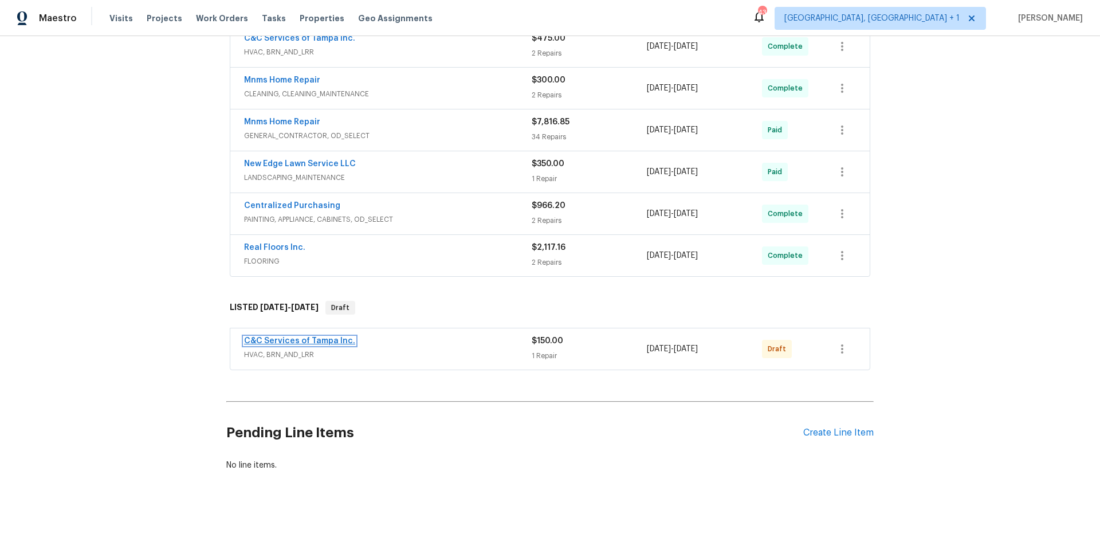
click at [338, 337] on link "C&C Services of Tampa Inc." at bounding box center [299, 341] width 111 height 8
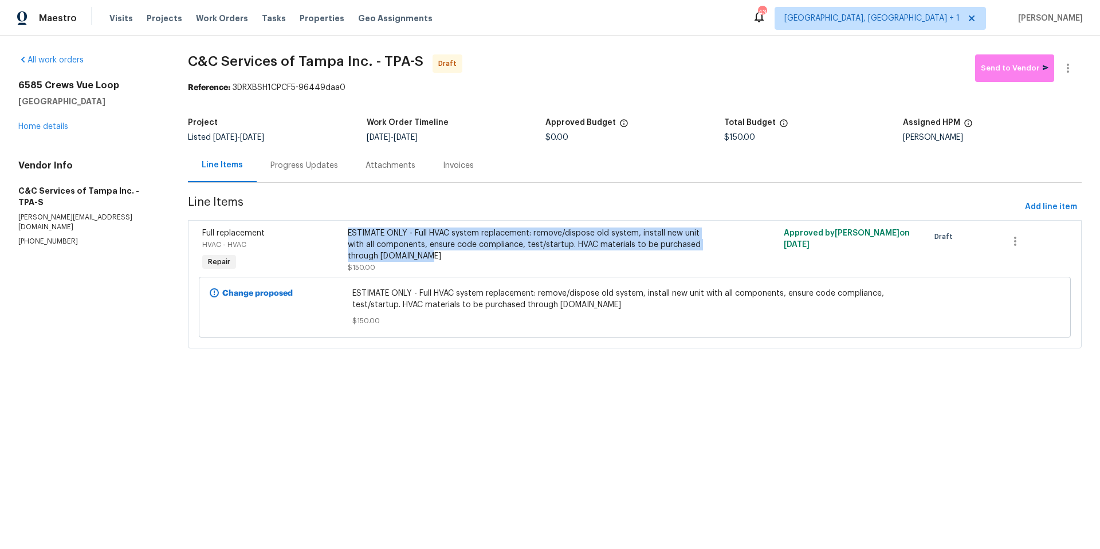
drag, startPoint x: 347, startPoint y: 232, endPoint x: 425, endPoint y: 256, distance: 82.1
click at [425, 256] on div "ESTIMATE ONLY - Full HVAC system replacement: remove/dispose old system, instal…" at bounding box center [526, 245] width 356 height 34
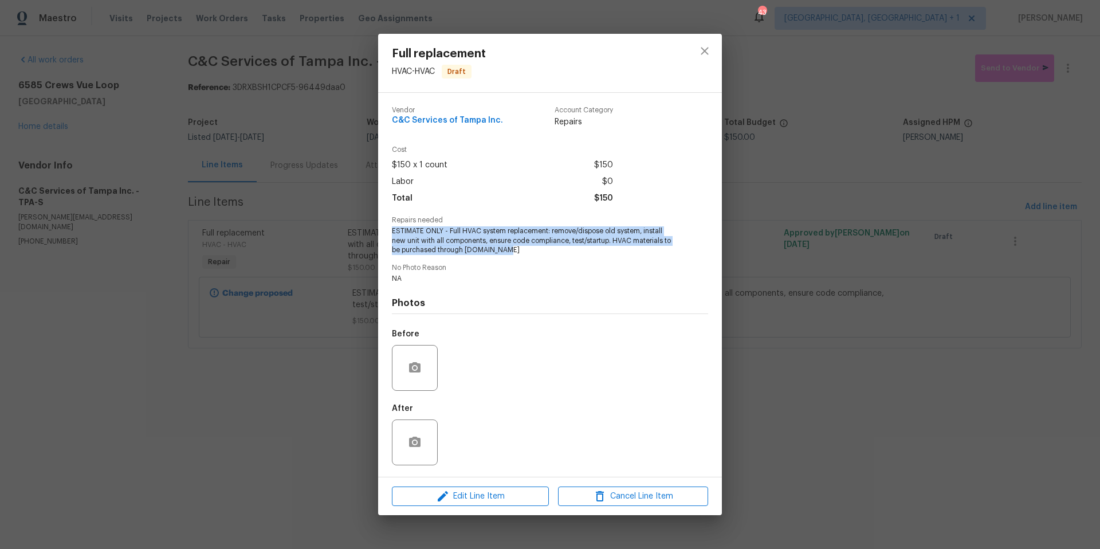
drag, startPoint x: 392, startPoint y: 230, endPoint x: 516, endPoint y: 249, distance: 125.3
click at [516, 249] on span "ESTIMATE ONLY - Full HVAC system replacement: remove/dispose old system, instal…" at bounding box center [534, 240] width 285 height 29
copy span "ESTIMATE ONLY - Full HVAC system replacement: remove/dispose old system, instal…"
click at [705, 54] on icon "close" at bounding box center [705, 51] width 14 height 14
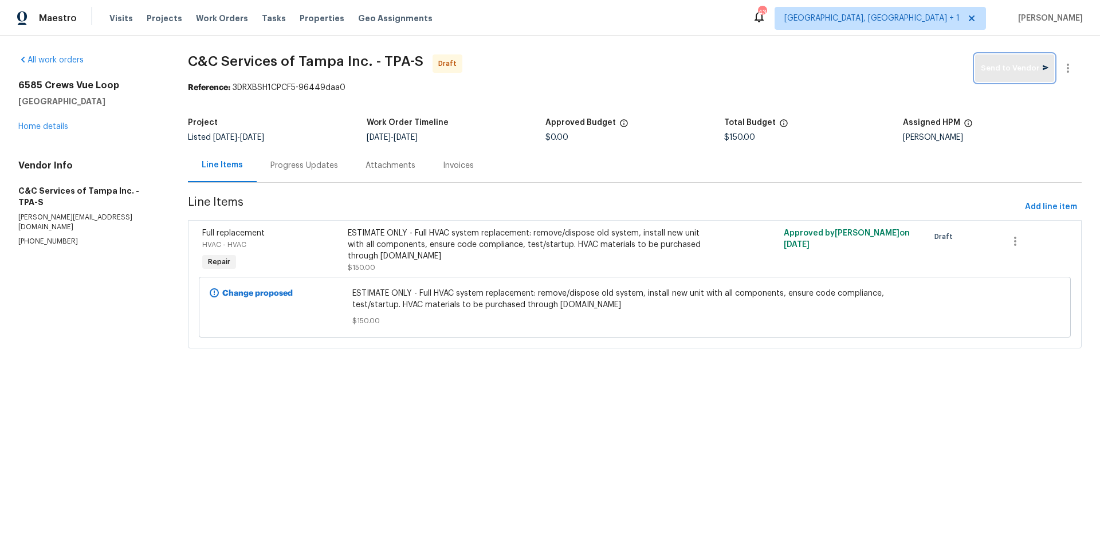
drag, startPoint x: 705, startPoint y: 54, endPoint x: 995, endPoint y: 74, distance: 291.2
click at [995, 74] on span "Send to Vendor" at bounding box center [1015, 68] width 68 height 13
click at [58, 124] on link "Home details" at bounding box center [43, 127] width 50 height 8
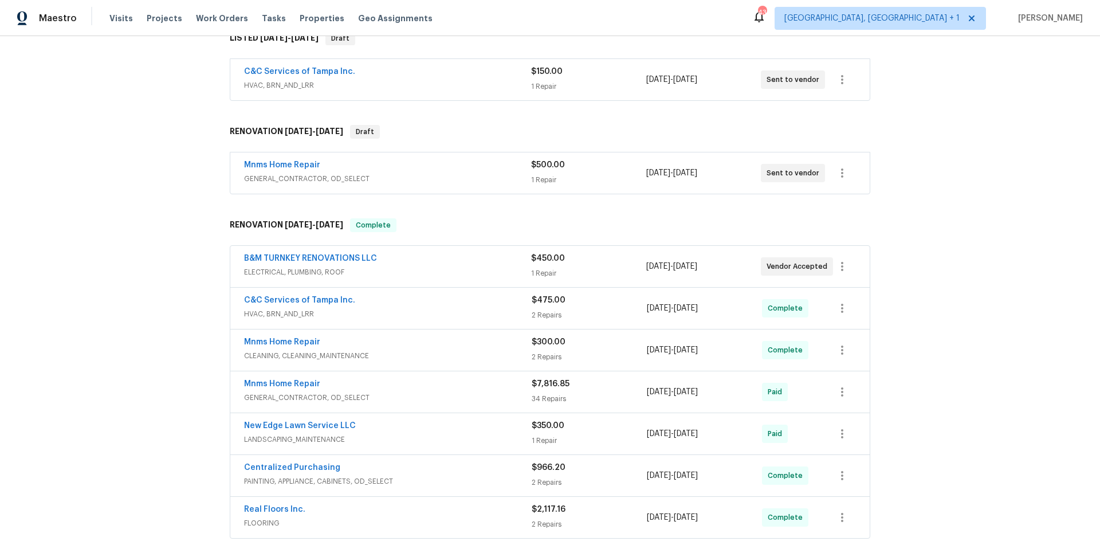
scroll to position [374, 0]
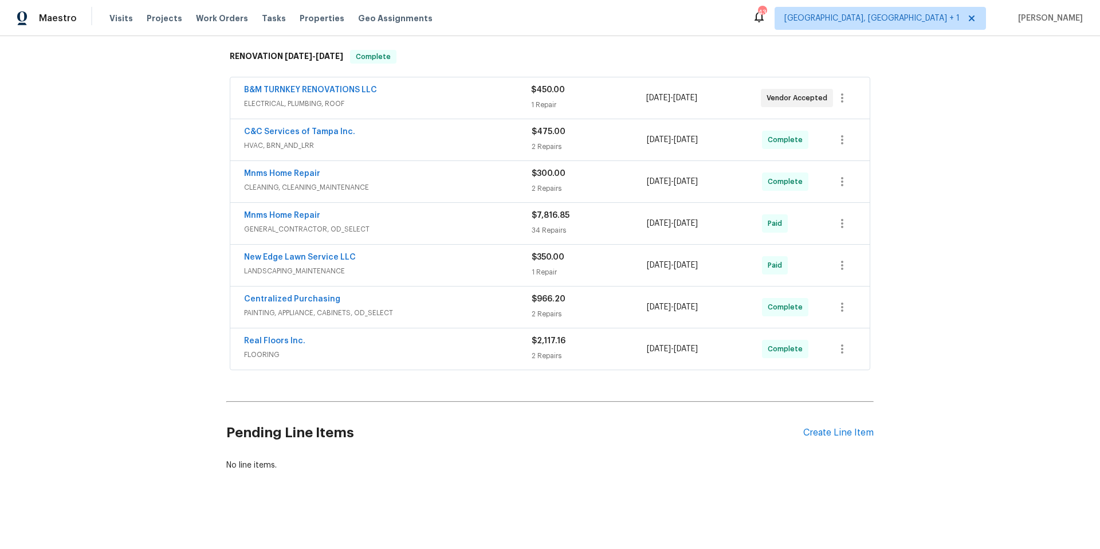
click at [840, 428] on div "Create Line Item" at bounding box center [838, 433] width 70 height 11
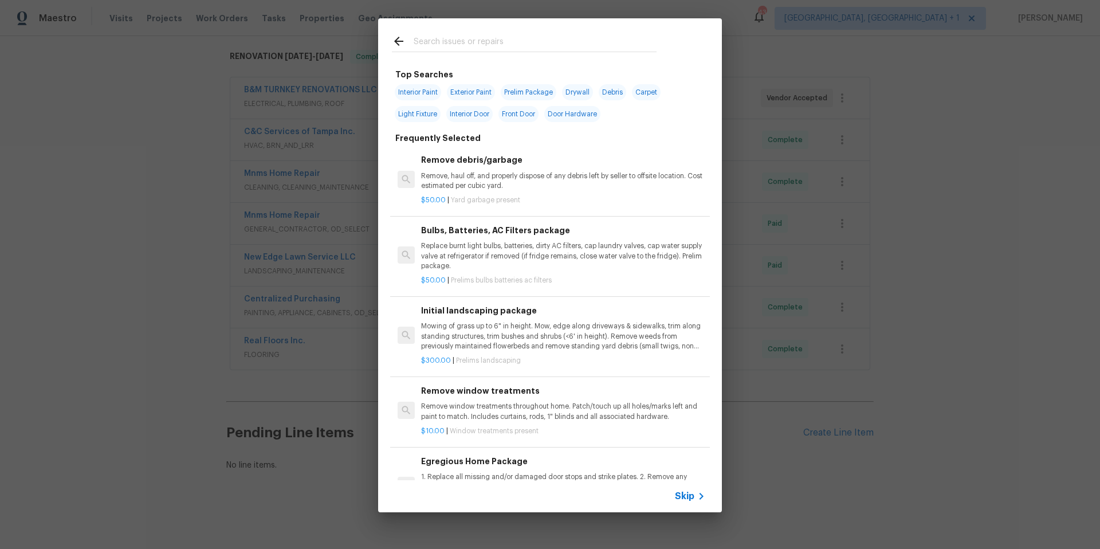
drag, startPoint x: 995, startPoint y: 74, endPoint x: 527, endPoint y: 38, distance: 470.1
click at [527, 38] on input "text" at bounding box center [535, 42] width 243 height 17
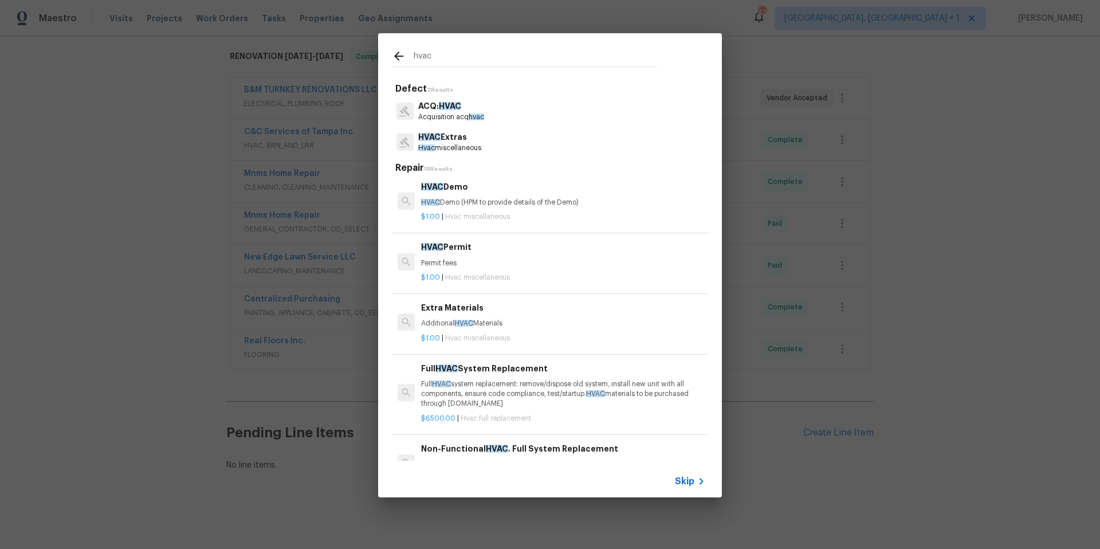
scroll to position [256, 0]
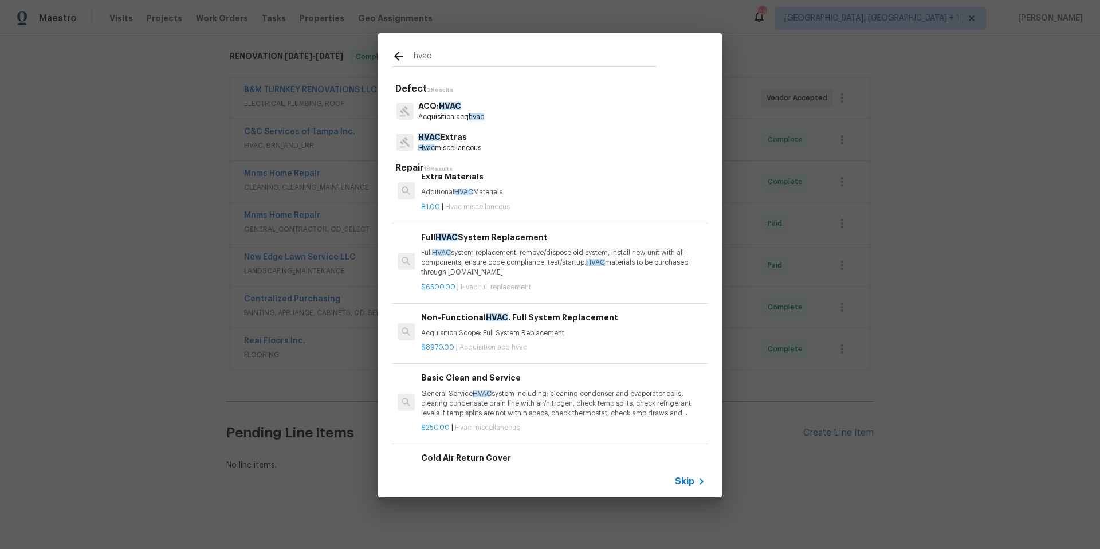
type input "hvac"
click at [524, 262] on p "Full HVAC system replacement: remove/dispose old system, install new unit with …" at bounding box center [563, 262] width 284 height 29
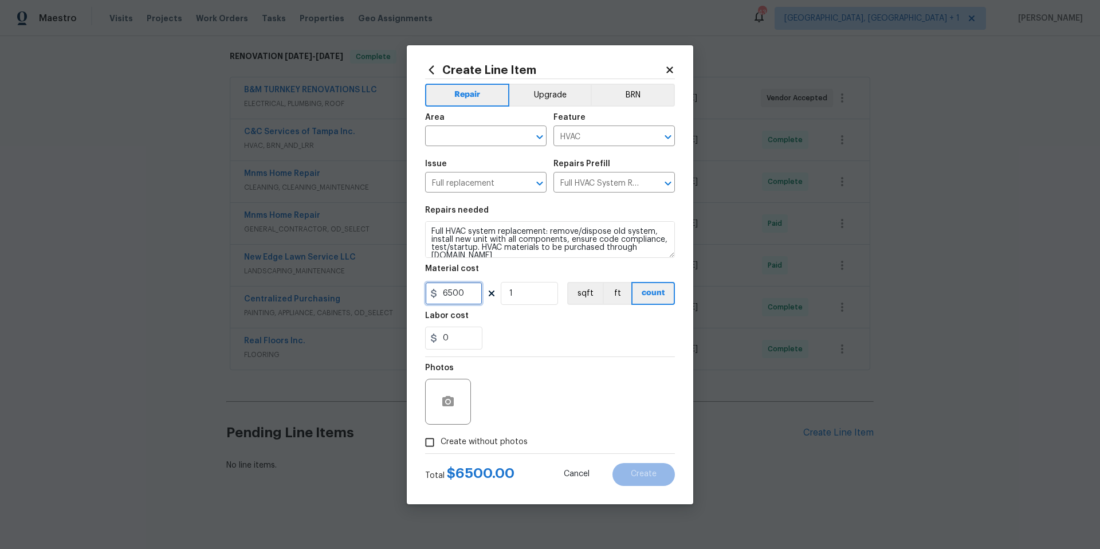
drag, startPoint x: 527, startPoint y: 38, endPoint x: 431, endPoint y: 295, distance: 274.0
click at [431, 295] on div "6500" at bounding box center [453, 293] width 57 height 23
type input "150"
click at [432, 442] on input "Create without photos" at bounding box center [430, 443] width 22 height 22
checkbox input "true"
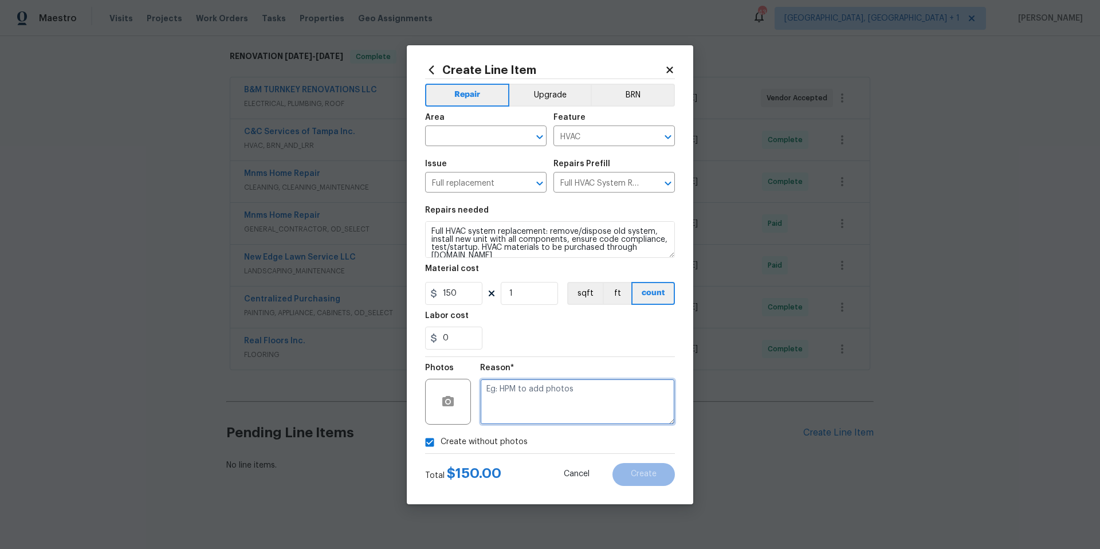
click at [531, 399] on textarea at bounding box center [577, 402] width 195 height 46
type textarea "NA"
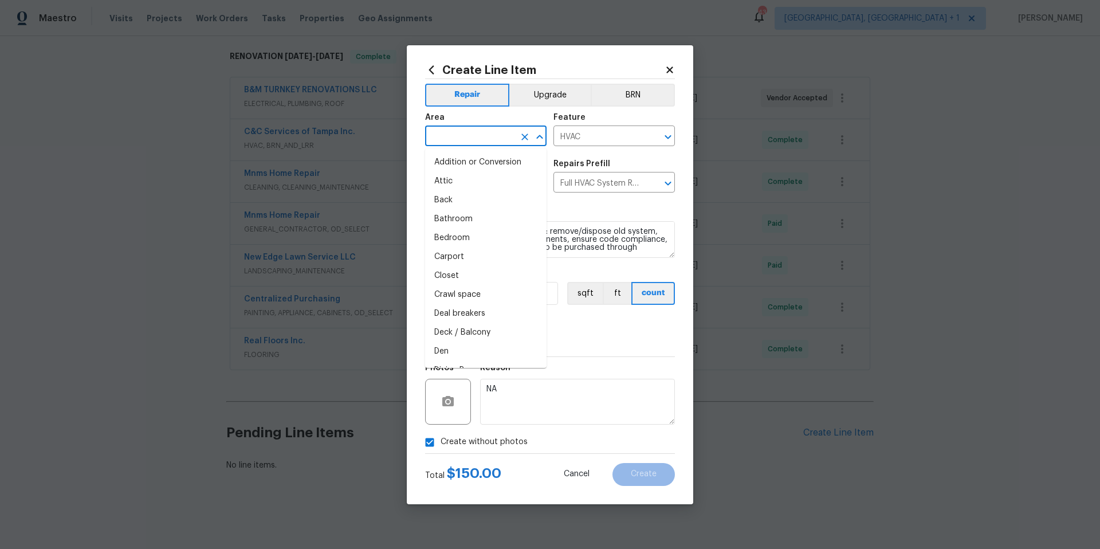
click at [464, 134] on input "text" at bounding box center [469, 137] width 89 height 18
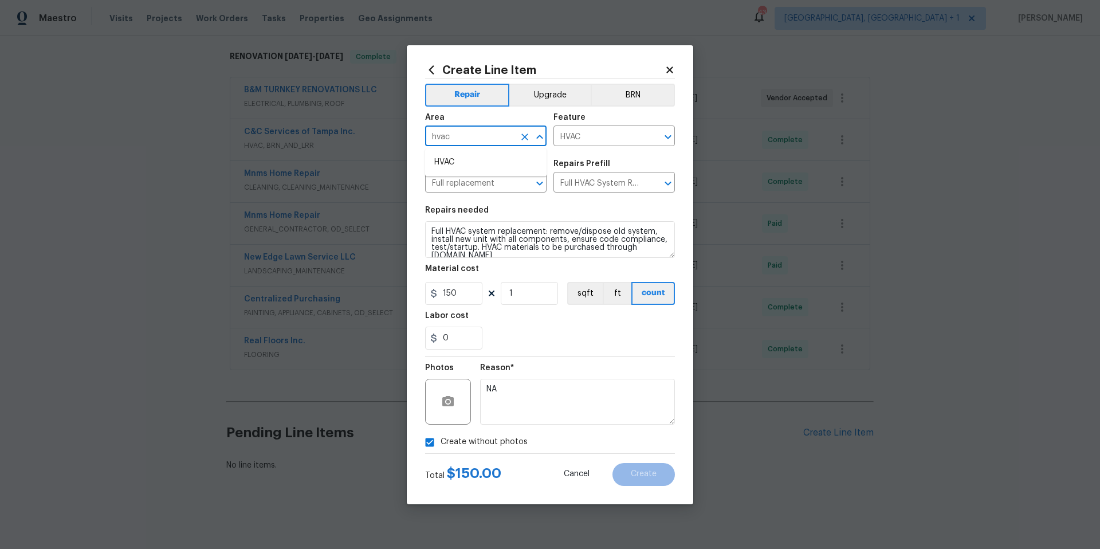
click at [454, 163] on li "HVAC" at bounding box center [485, 162] width 121 height 19
type input "HVAC"
click at [642, 477] on span "Create" at bounding box center [644, 474] width 26 height 9
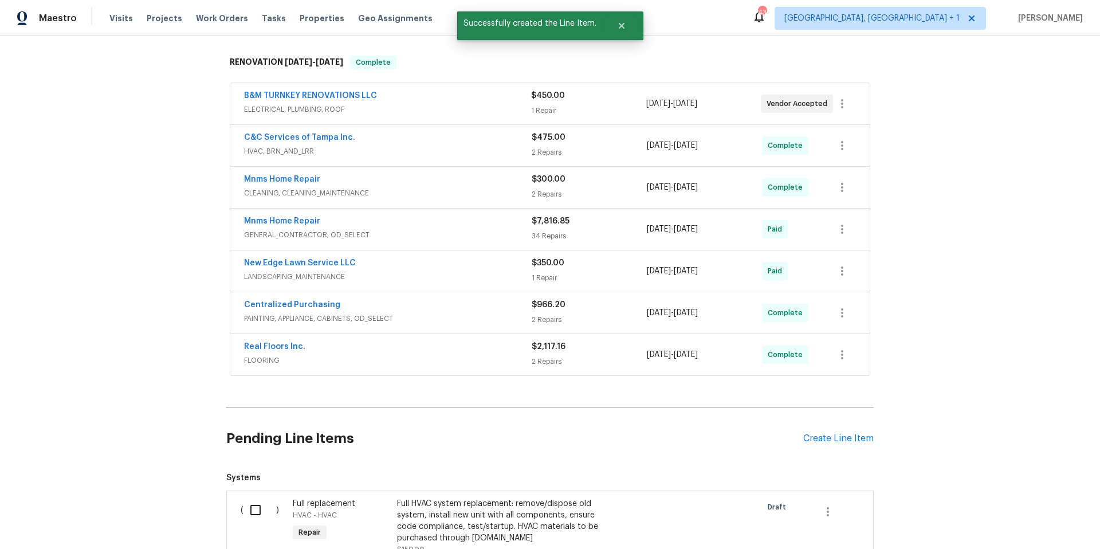
scroll to position [528, 0]
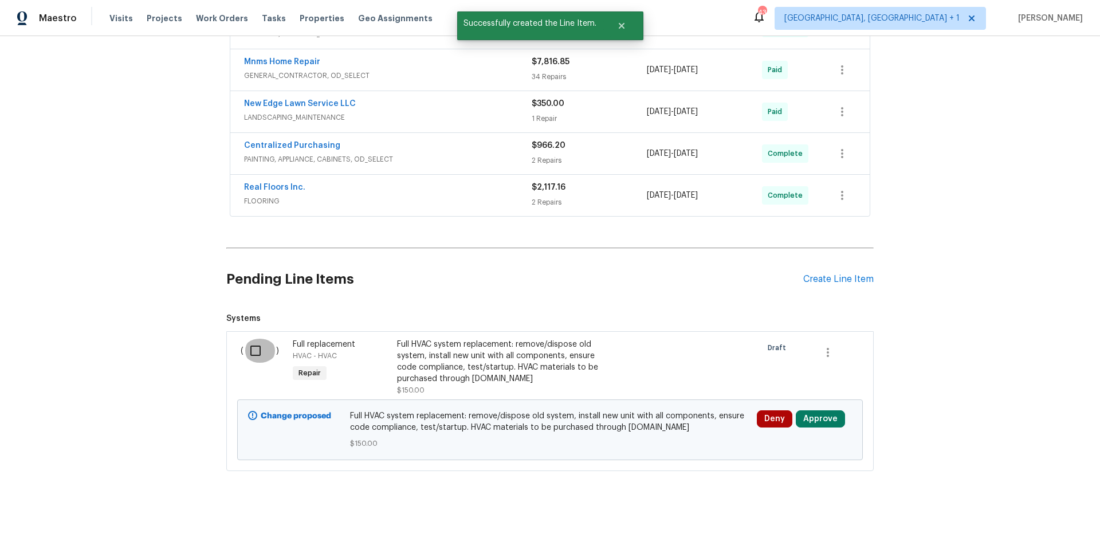
click at [249, 343] on input "checkbox" at bounding box center [260, 351] width 33 height 24
checkbox input "true"
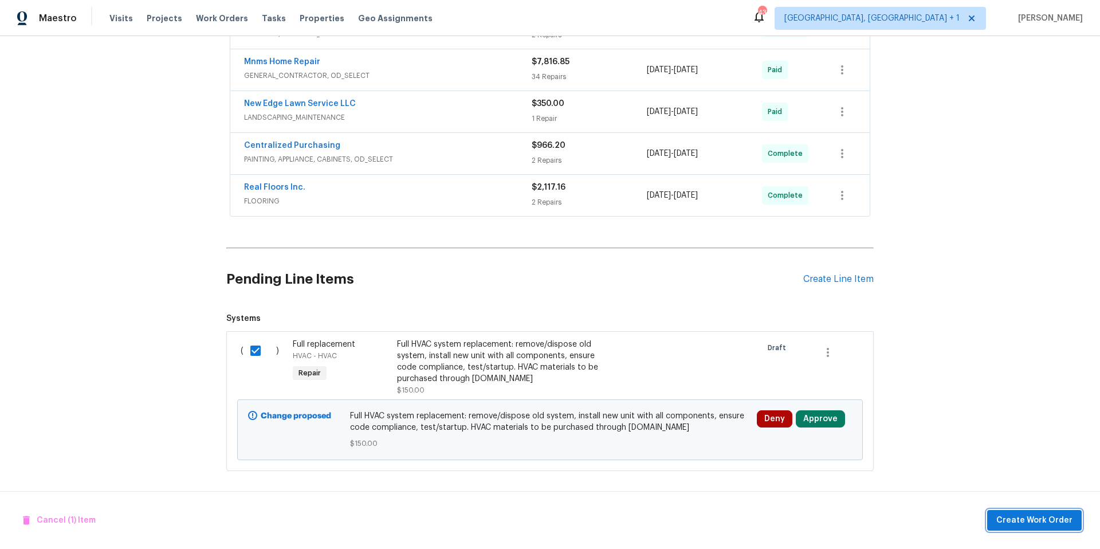
click at [1015, 517] on span "Create Work Order" at bounding box center [1035, 520] width 76 height 14
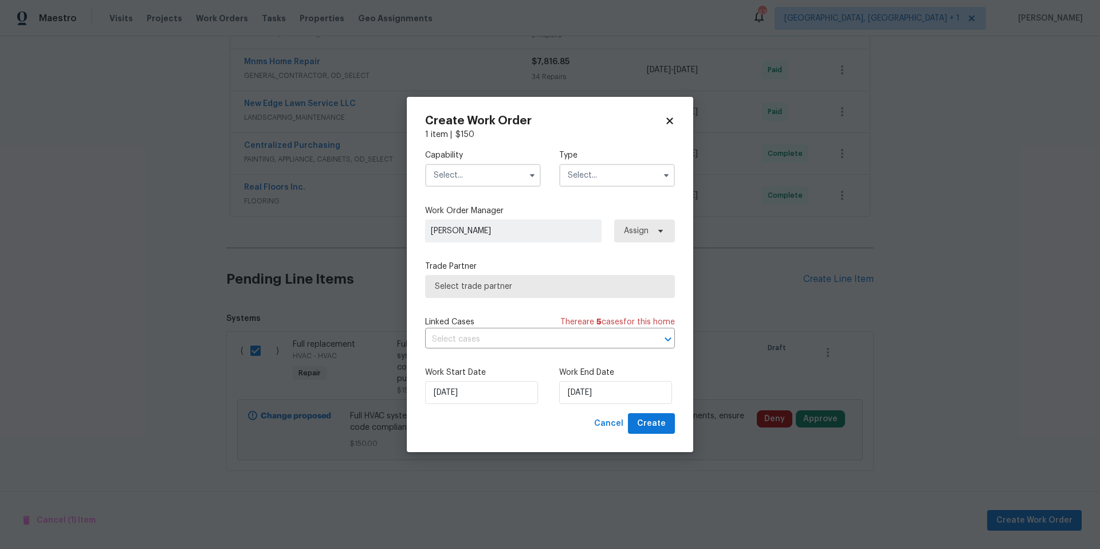
drag, startPoint x: 431, startPoint y: 295, endPoint x: 484, endPoint y: 170, distance: 136.1
click at [484, 170] on input "text" at bounding box center [483, 175] width 116 height 23
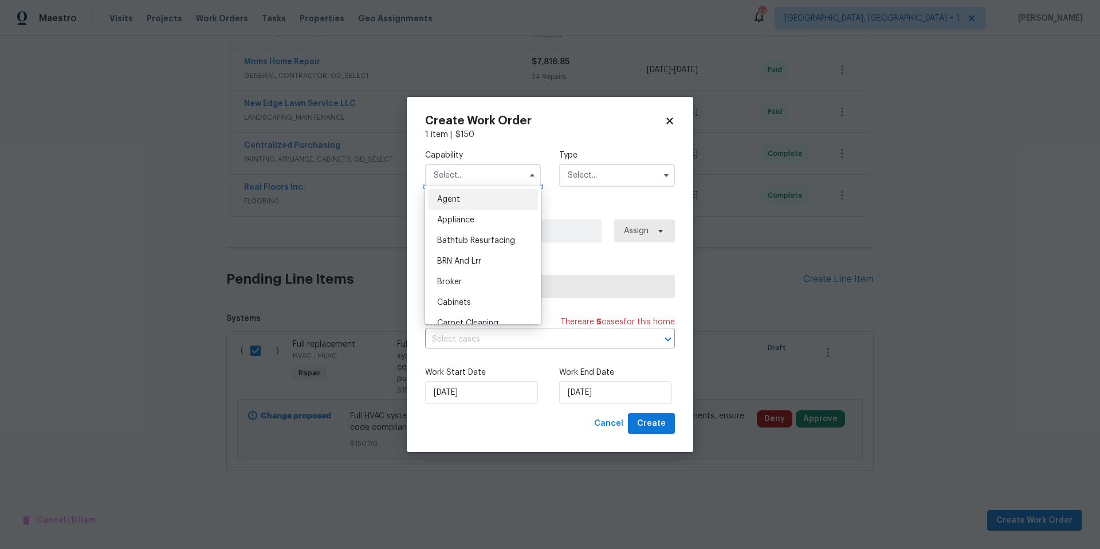
click at [493, 174] on input "text" at bounding box center [483, 175] width 116 height 23
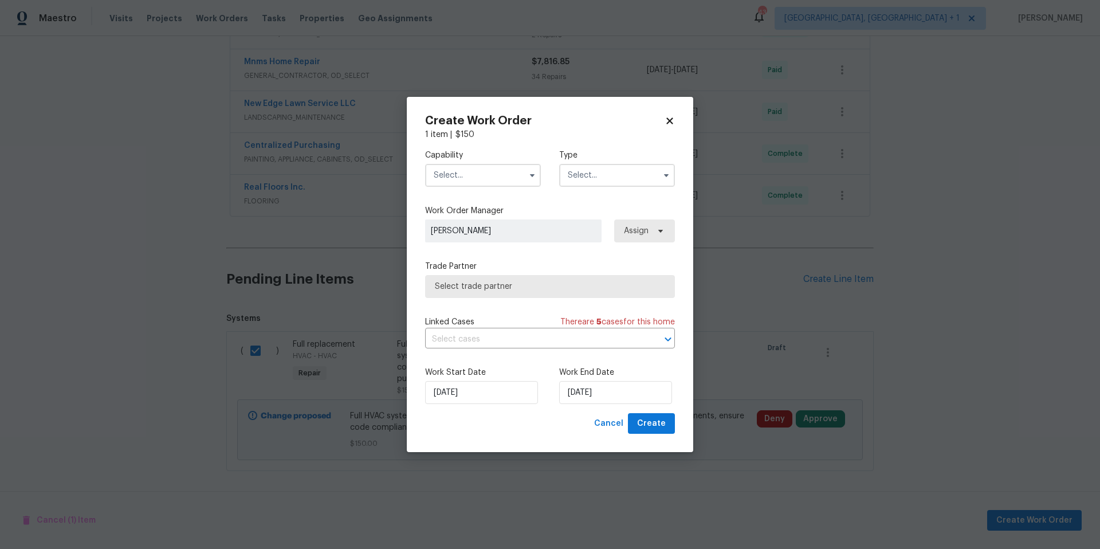
click at [493, 174] on input "text" at bounding box center [483, 175] width 116 height 23
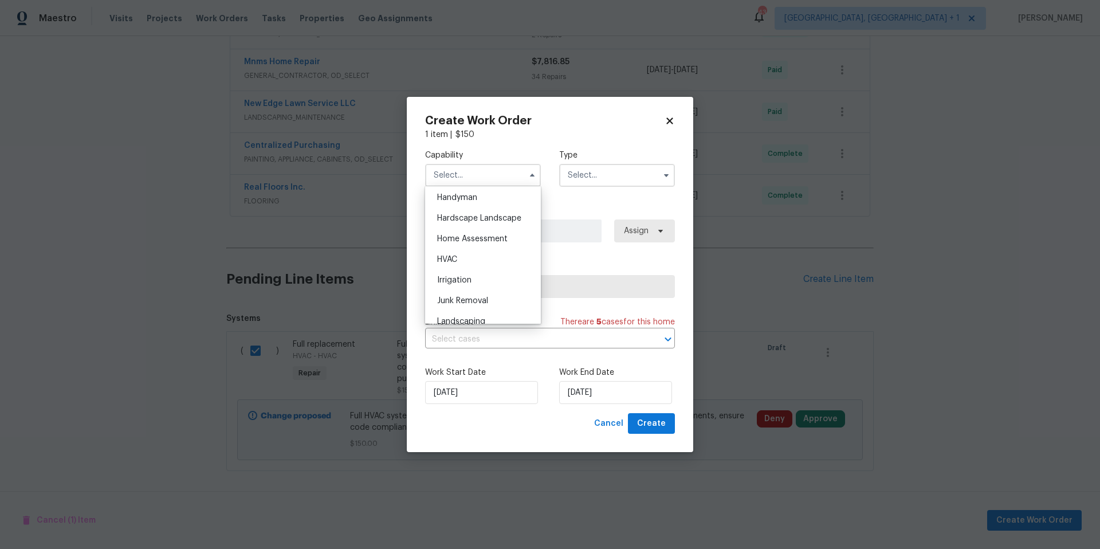
scroll to position [634, 0]
click at [476, 268] on div "HVAC" at bounding box center [483, 257] width 110 height 21
type input "HVAC"
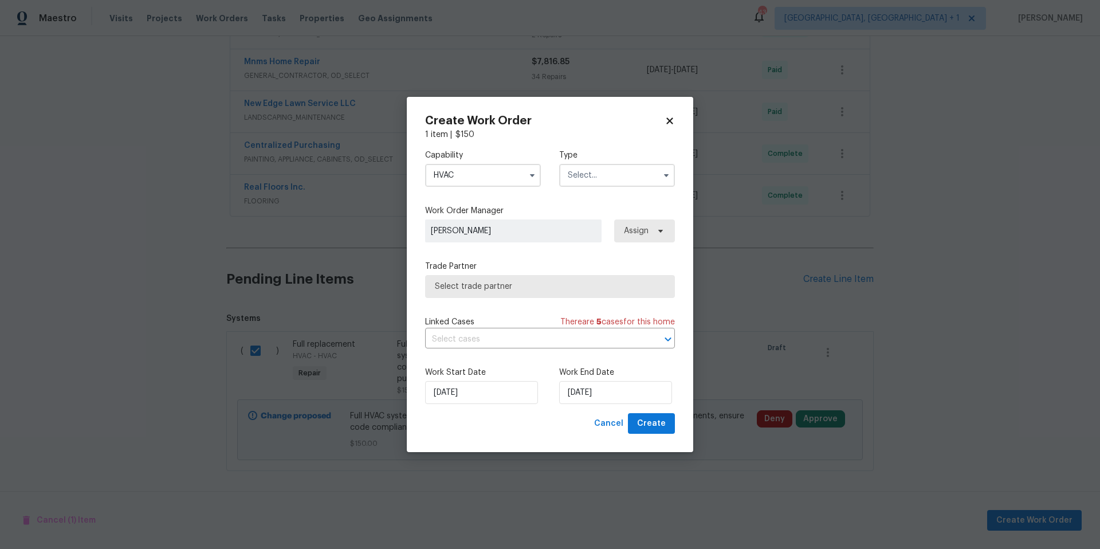
click at [618, 177] on input "text" at bounding box center [617, 175] width 116 height 23
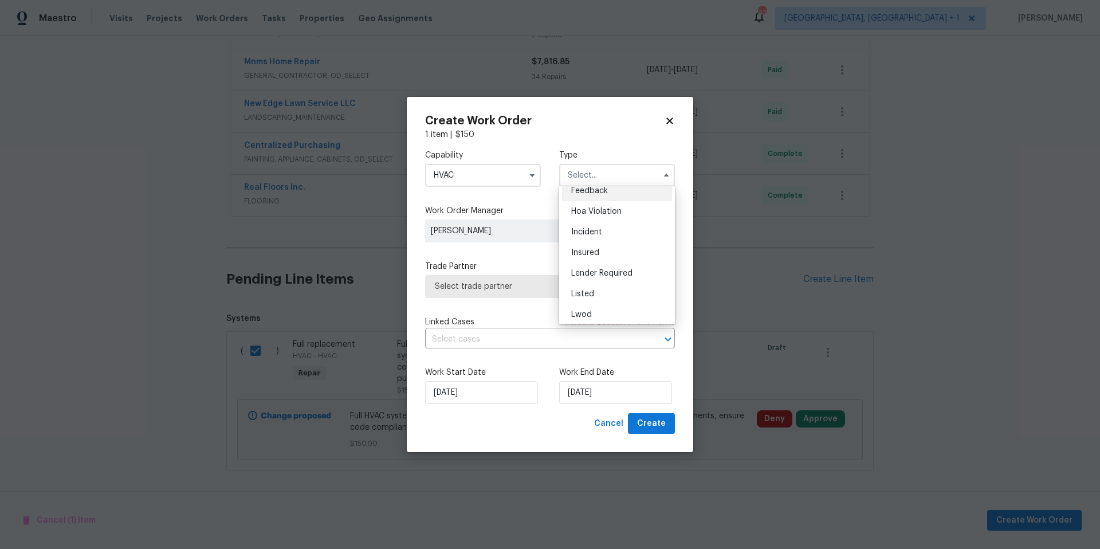
scroll to position [18, 0]
click at [582, 283] on span "Listed" at bounding box center [582, 284] width 23 height 8
type input "Listed"
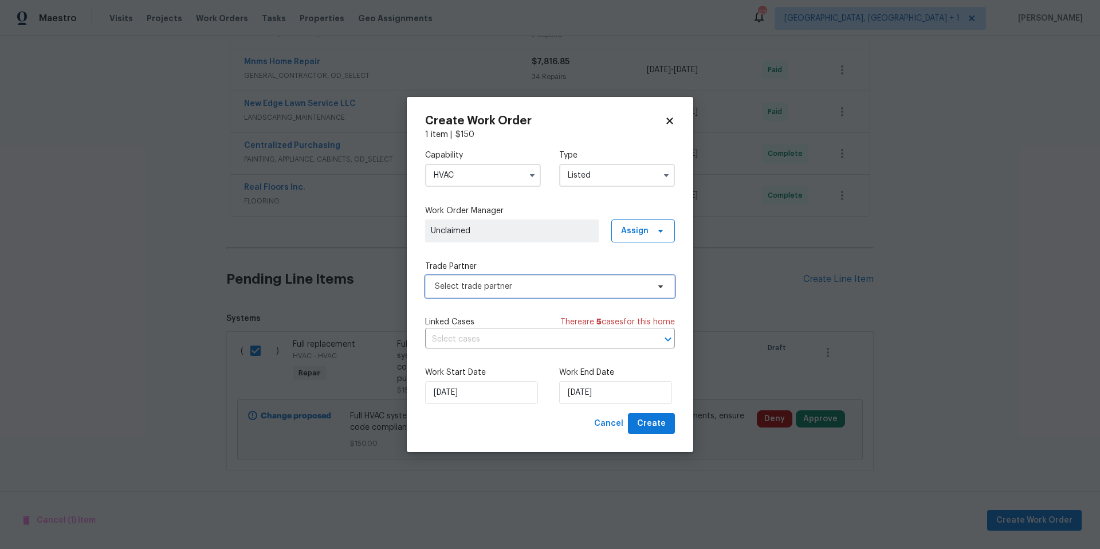
click at [534, 285] on span "Select trade partner" at bounding box center [542, 286] width 214 height 11
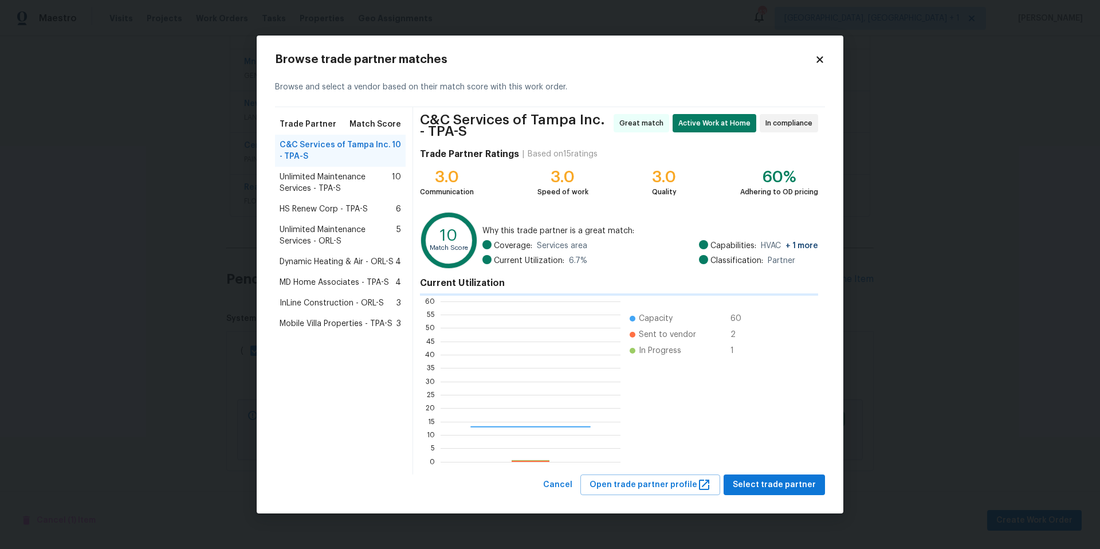
scroll to position [152, 172]
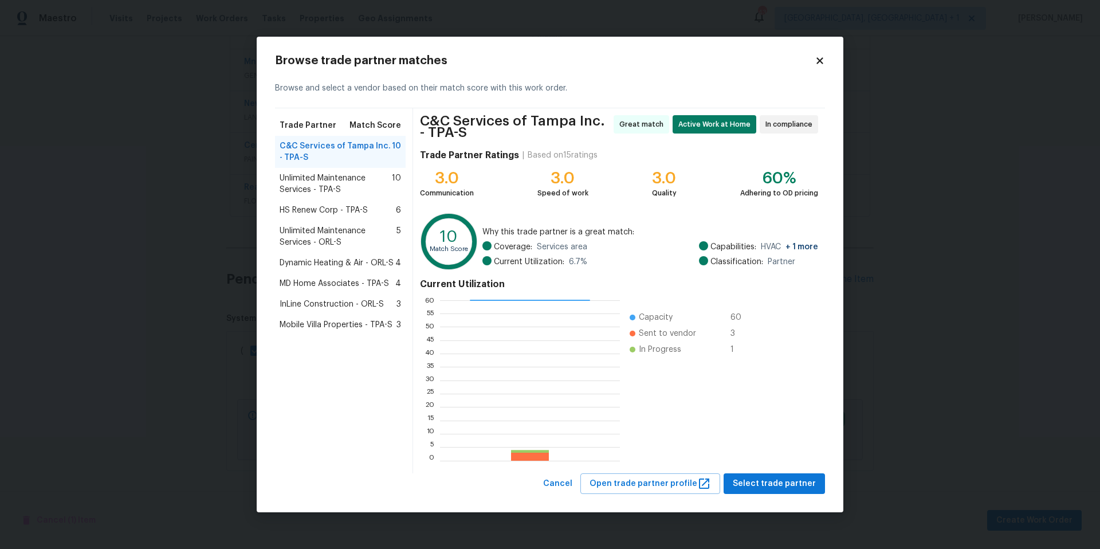
click at [360, 185] on span "Unlimited Maintenance Services - TPA-S" at bounding box center [336, 183] width 112 height 23
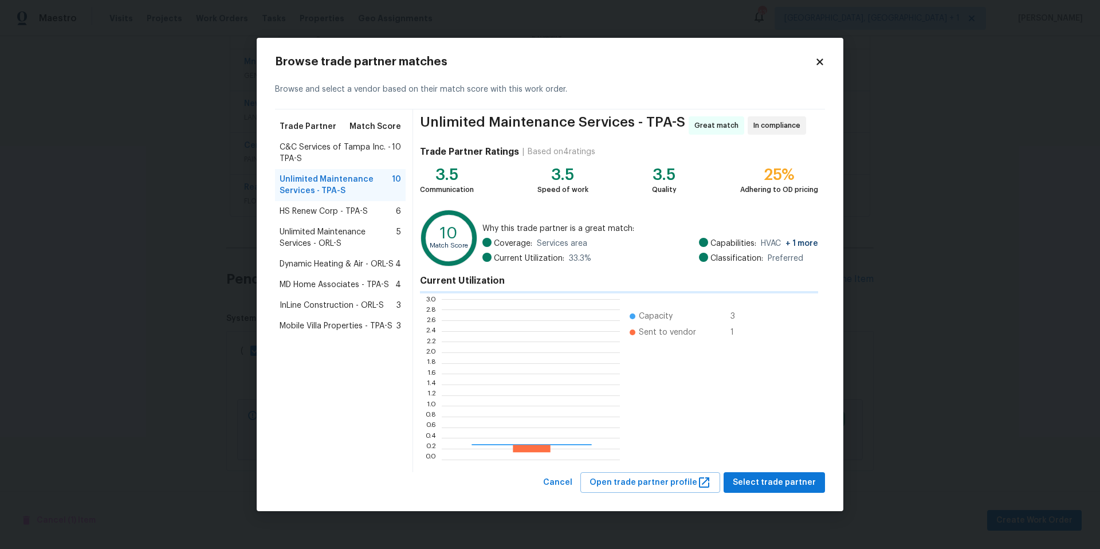
scroll to position [152, 170]
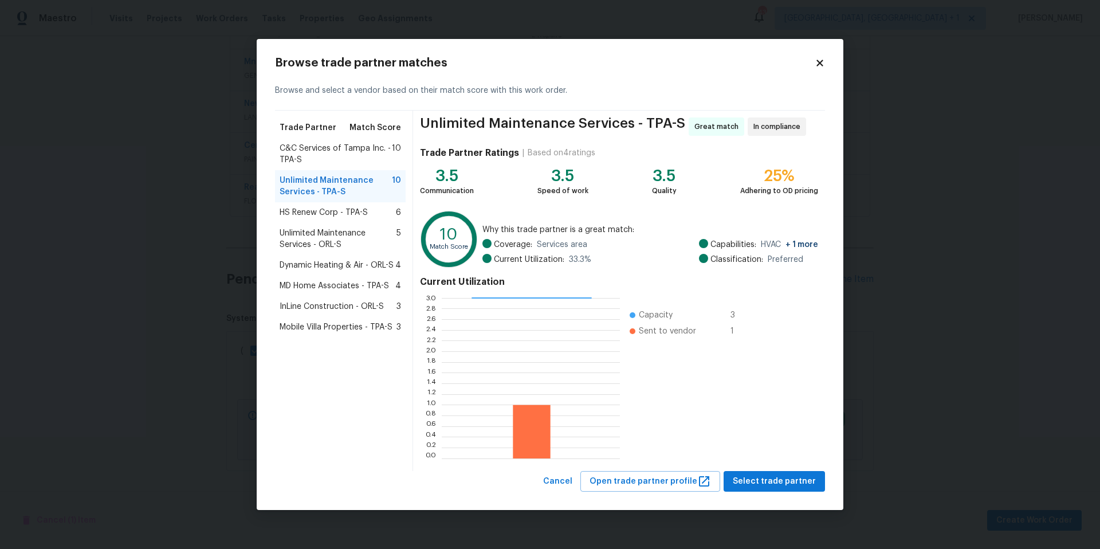
click at [341, 213] on span "HS Renew Corp - TPA-S" at bounding box center [324, 212] width 88 height 11
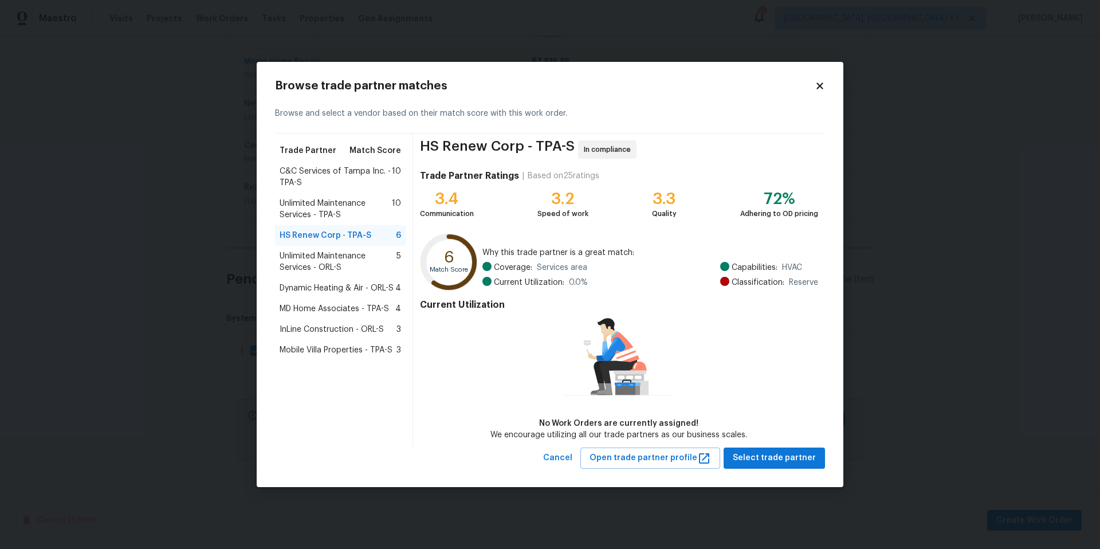
click at [330, 257] on span "Unlimited Maintenance Services - ORL-S" at bounding box center [338, 261] width 117 height 23
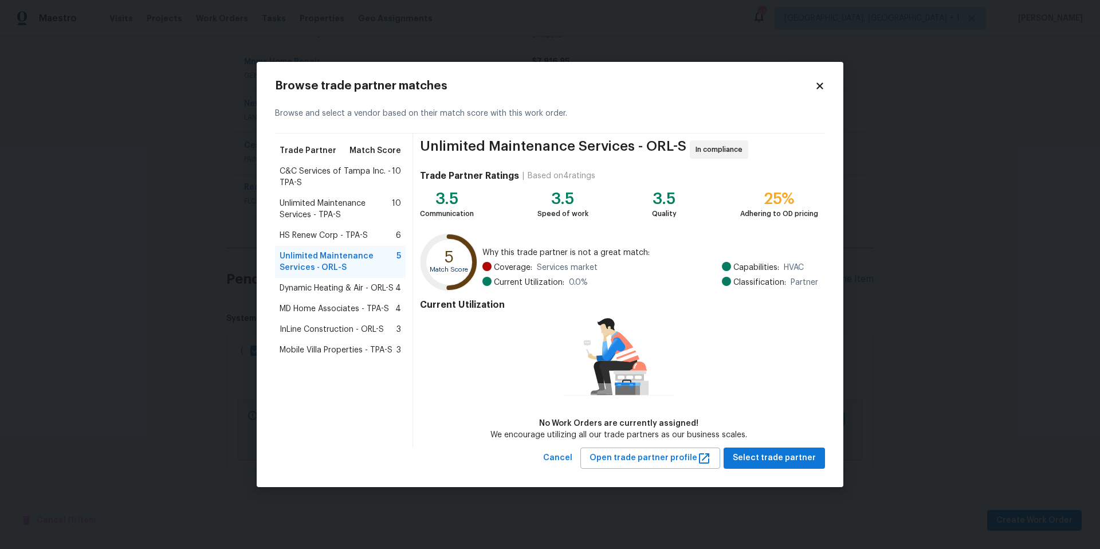
click at [324, 288] on span "Dynamic Heating & Air - ORL-S" at bounding box center [337, 288] width 114 height 11
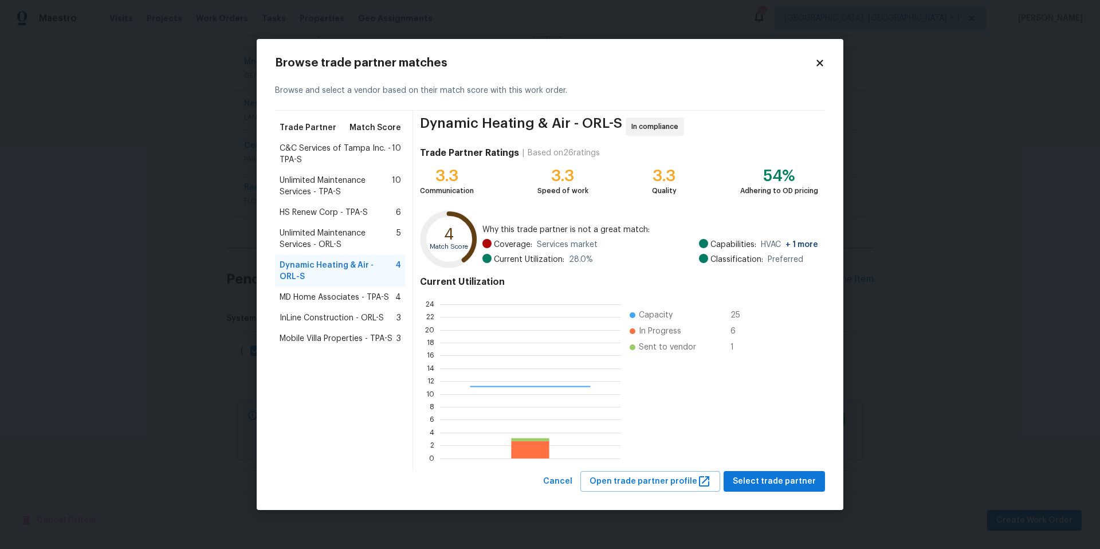
scroll to position [152, 172]
click at [326, 339] on span "Mobile Villa Properties - TPA-S" at bounding box center [336, 338] width 113 height 11
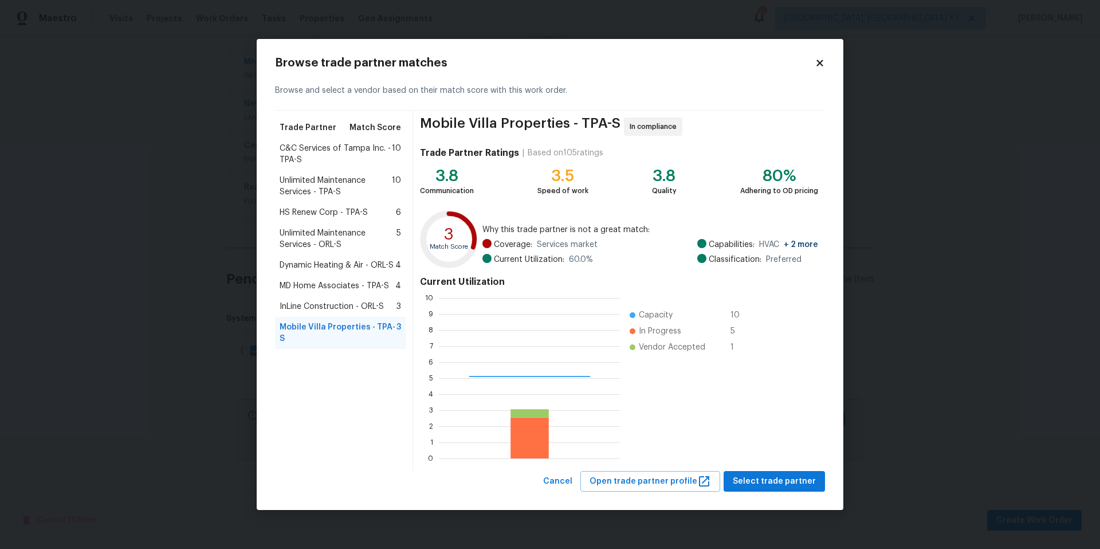
scroll to position [152, 173]
click at [759, 481] on span "Select trade partner" at bounding box center [774, 482] width 83 height 14
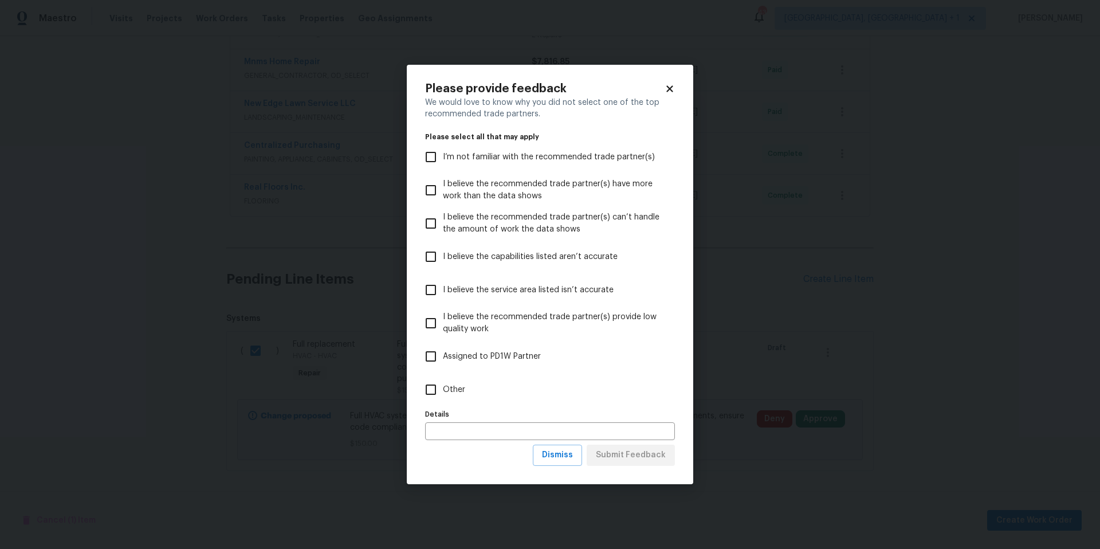
click at [430, 389] on input "Other" at bounding box center [431, 390] width 24 height 24
checkbox input "true"
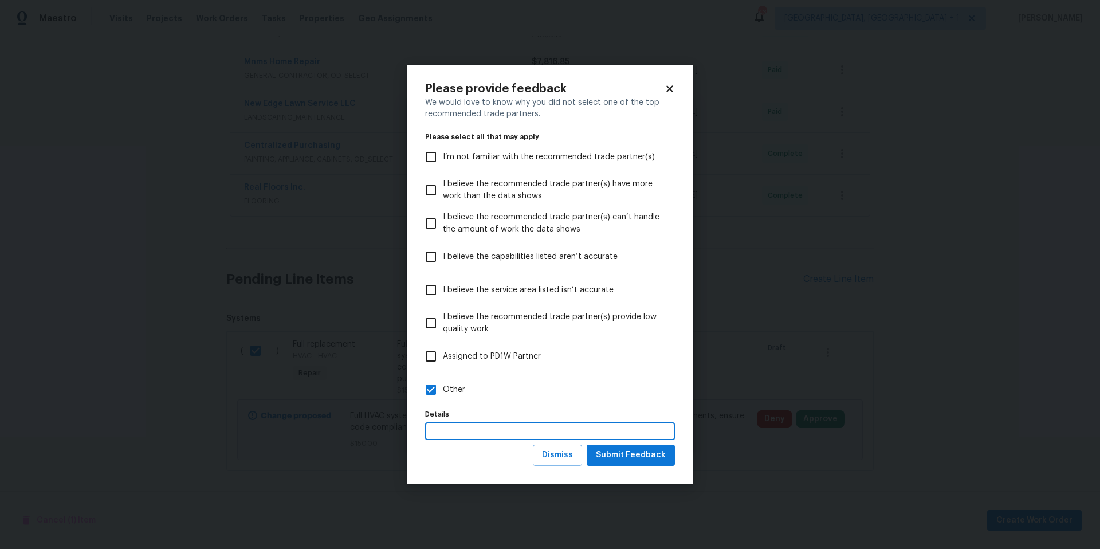
drag, startPoint x: 484, startPoint y: 170, endPoint x: 469, endPoint y: 426, distance: 257.1
click at [469, 426] on input "text" at bounding box center [550, 431] width 250 height 18
type input "Estimate only"
drag, startPoint x: 469, startPoint y: 426, endPoint x: 636, endPoint y: 458, distance: 169.8
click at [636, 458] on span "Submit Feedback" at bounding box center [631, 455] width 70 height 14
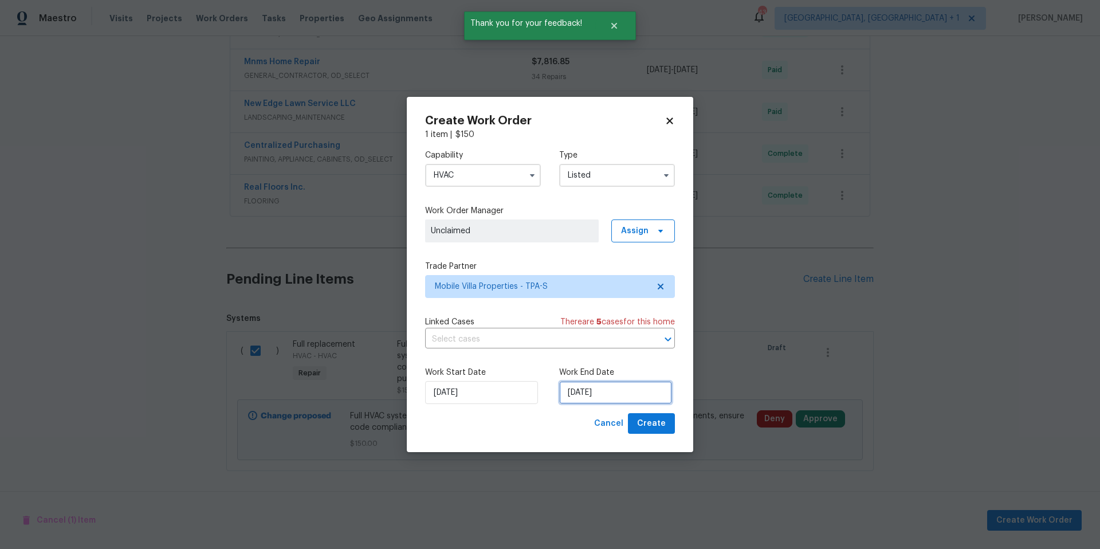
click at [643, 391] on input "[DATE]" at bounding box center [615, 392] width 113 height 23
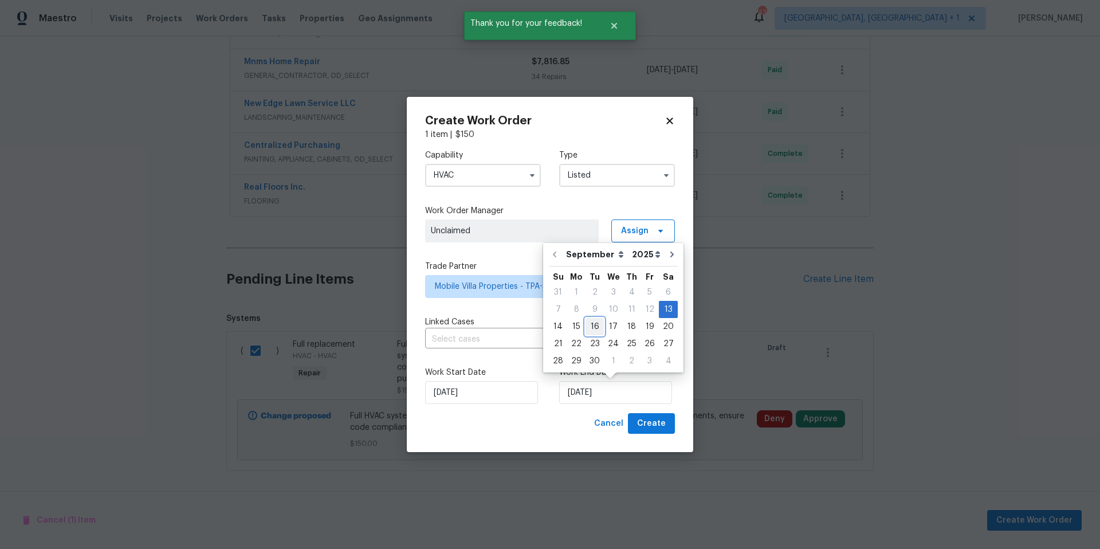
click at [593, 323] on div "16" at bounding box center [595, 327] width 18 height 16
type input "[DATE]"
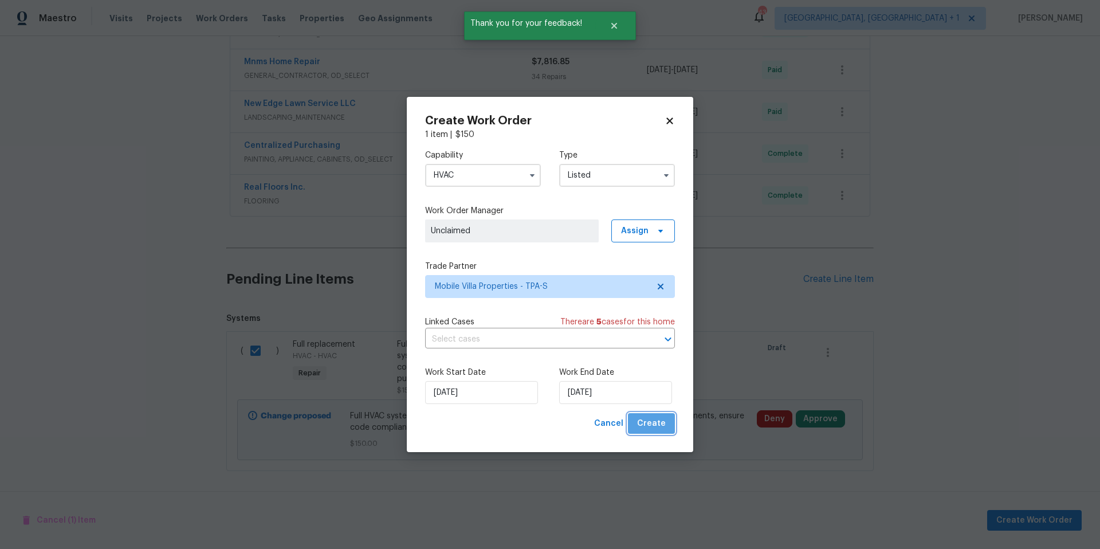
click at [654, 419] on span "Create" at bounding box center [651, 424] width 29 height 14
checkbox input "false"
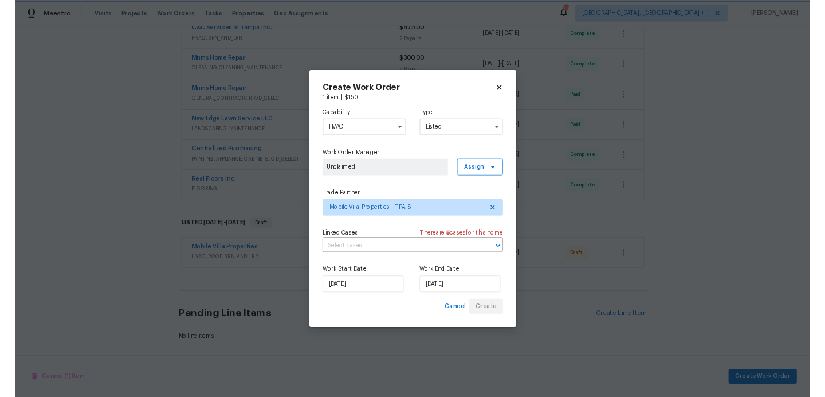
scroll to position [468, 0]
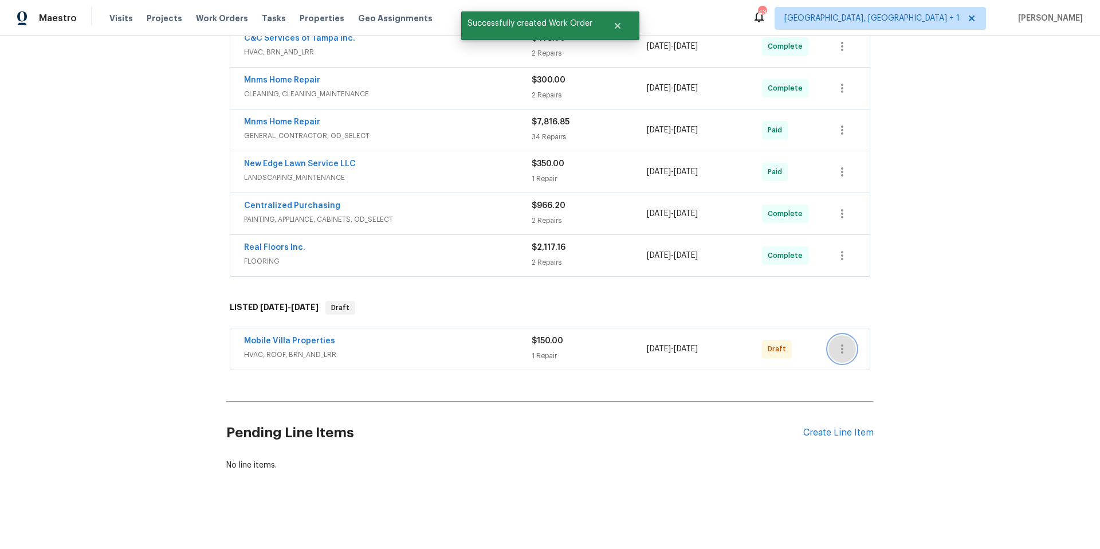
click at [841, 342] on icon "button" at bounding box center [843, 349] width 14 height 14
click at [845, 344] on li "Send to Vendor" at bounding box center [889, 340] width 128 height 19
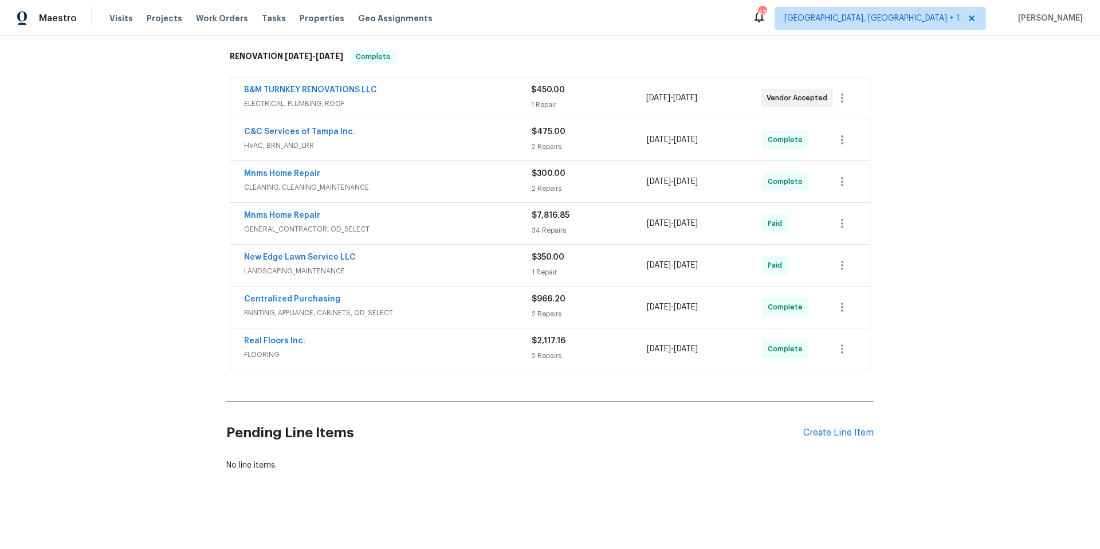
click at [311, 126] on span "C&C Services of Tampa Inc." at bounding box center [299, 131] width 111 height 11
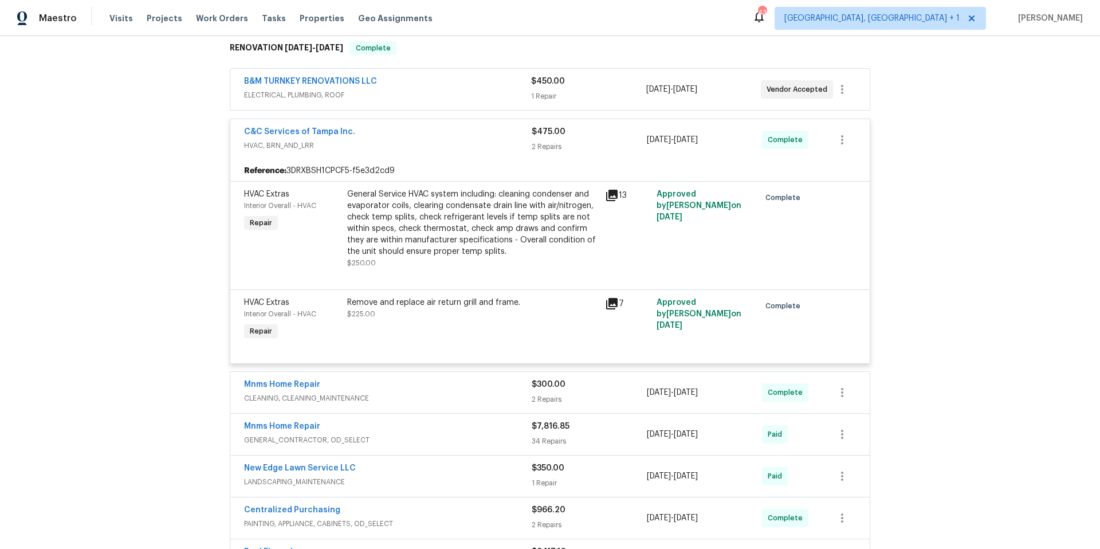
click at [615, 196] on div "13" at bounding box center [627, 196] width 45 height 14
click at [612, 196] on icon at bounding box center [611, 195] width 11 height 11
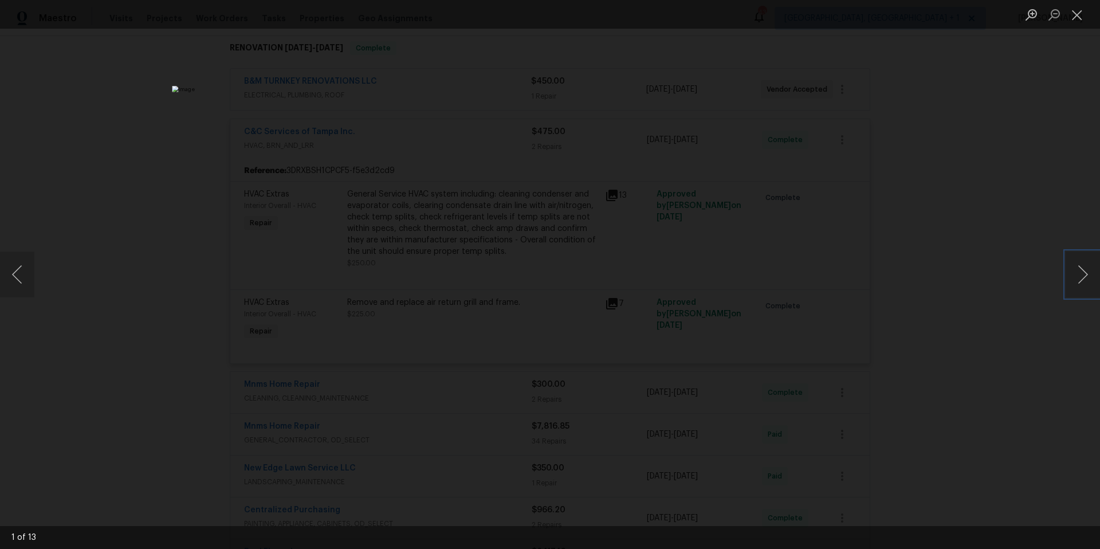
click at [1086, 277] on button "Next image" at bounding box center [1083, 275] width 34 height 46
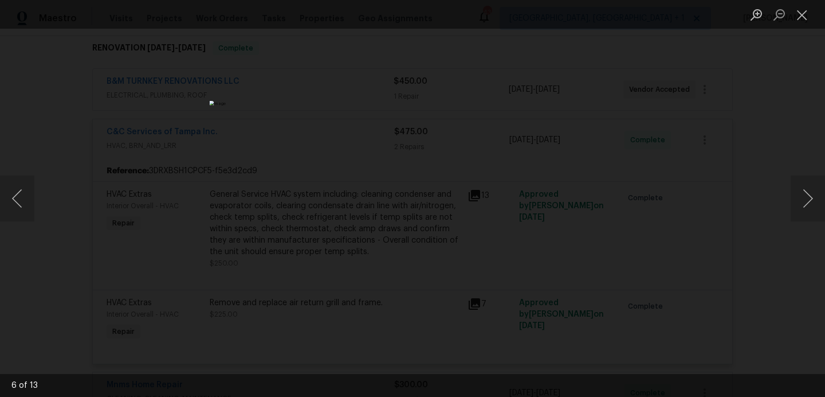
click at [738, 190] on div "Lightbox" at bounding box center [412, 198] width 825 height 397
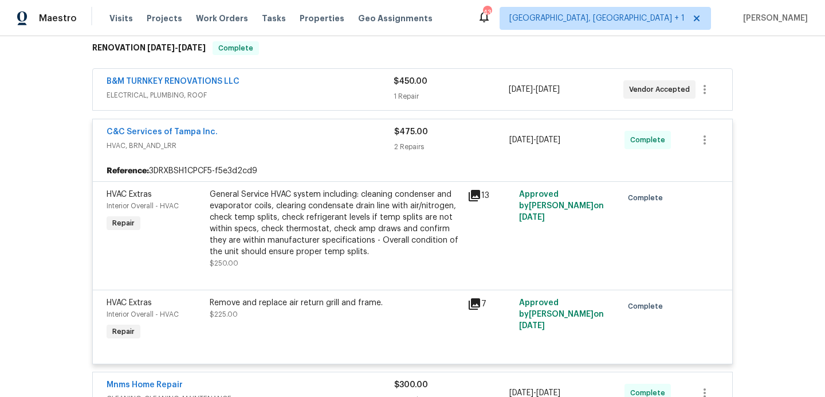
click at [471, 194] on icon at bounding box center [474, 195] width 11 height 11
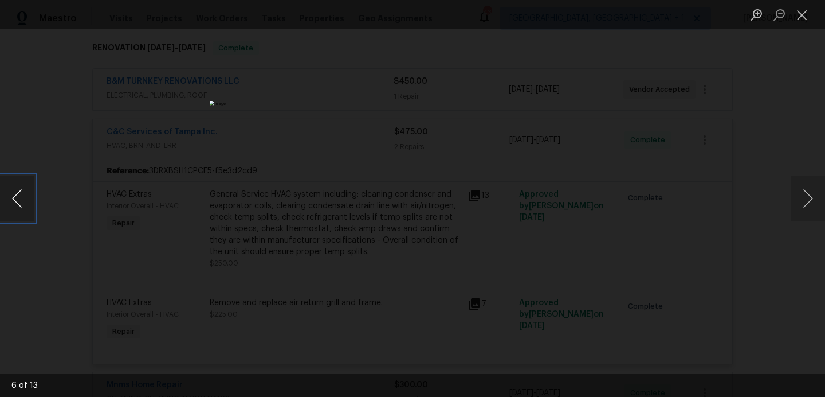
click at [15, 202] on button "Previous image" at bounding box center [17, 198] width 34 height 46
click at [15, 201] on button "Previous image" at bounding box center [17, 198] width 34 height 46
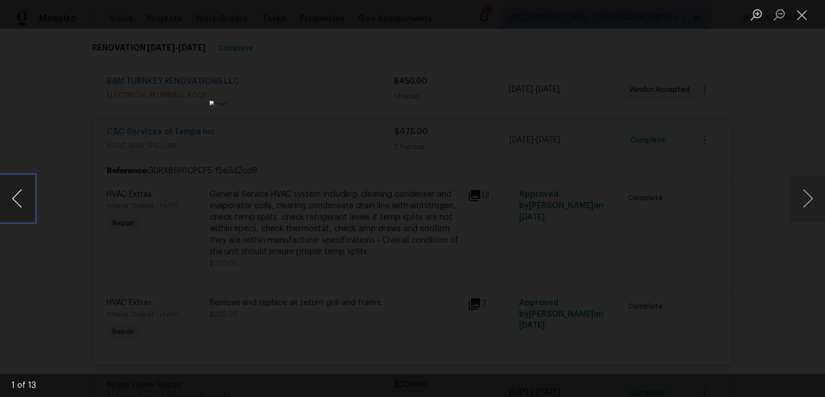
click at [15, 201] on button "Previous image" at bounding box center [17, 198] width 34 height 46
click at [16, 204] on button "Previous image" at bounding box center [17, 198] width 34 height 46
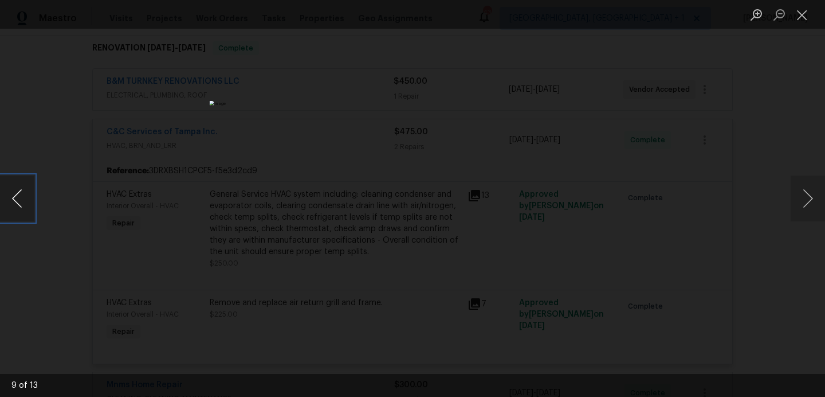
click at [17, 202] on button "Previous image" at bounding box center [17, 198] width 34 height 46
click at [17, 201] on button "Previous image" at bounding box center [17, 198] width 34 height 46
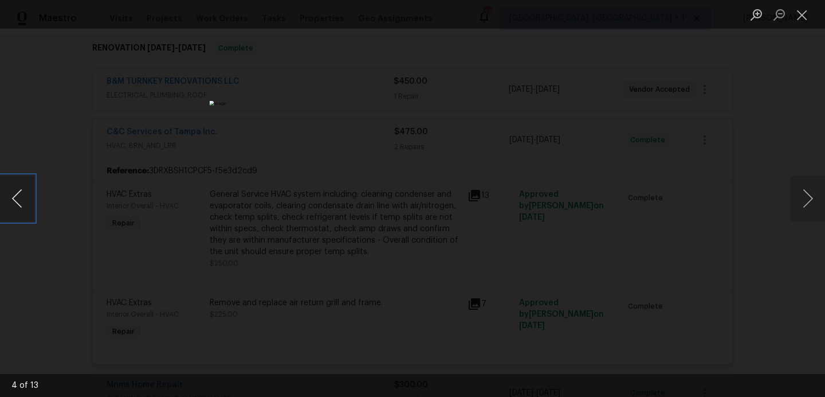
click at [17, 201] on button "Previous image" at bounding box center [17, 198] width 34 height 46
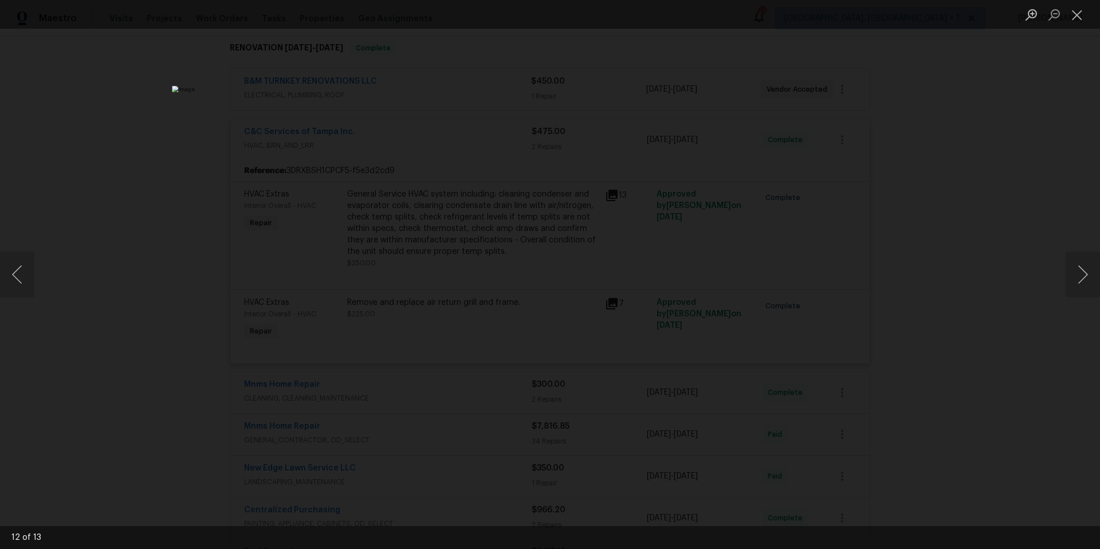
click at [850, 152] on div "Lightbox" at bounding box center [550, 274] width 1100 height 549
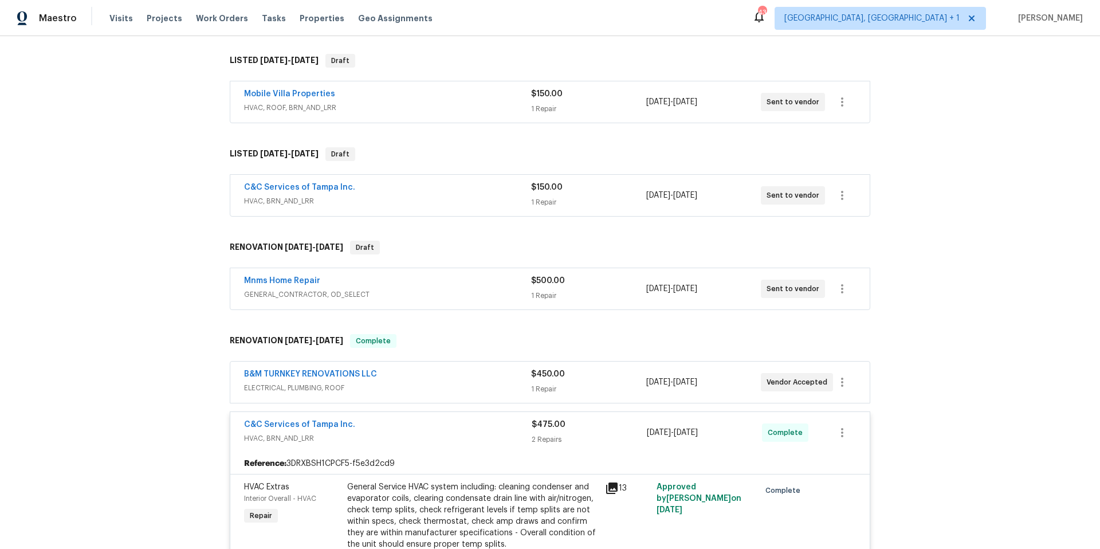
scroll to position [55, 0]
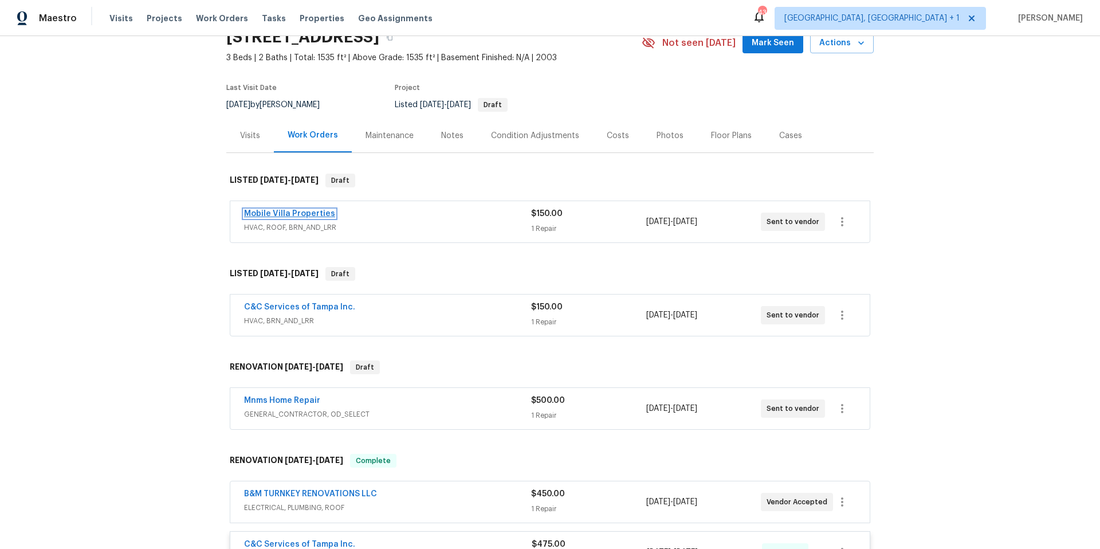
click at [317, 216] on link "Mobile Villa Properties" at bounding box center [289, 214] width 91 height 8
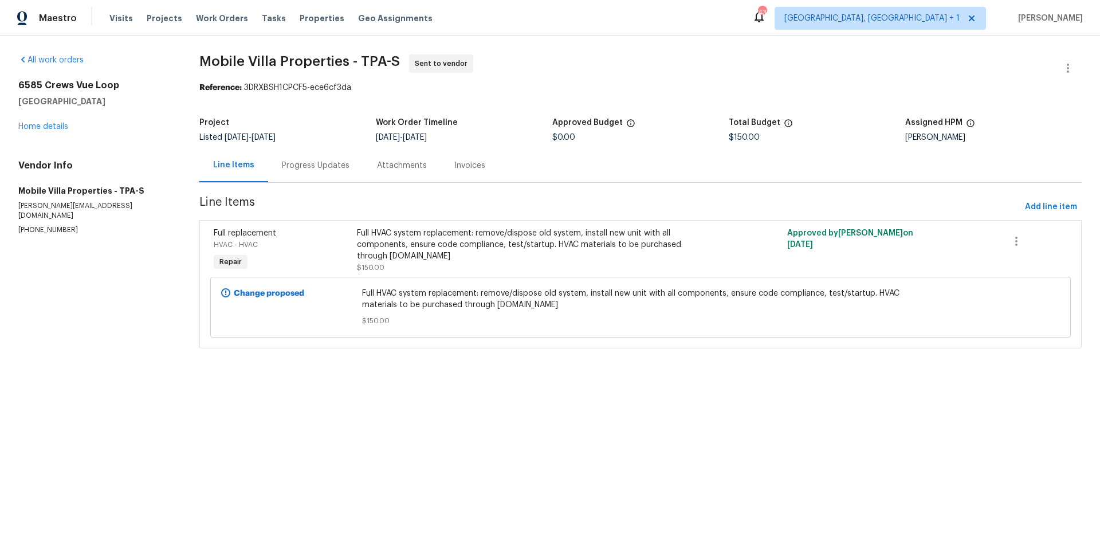
click at [403, 242] on div "Full HVAC system replacement: remove/dispose old system, install new unit with …" at bounding box center [533, 245] width 352 height 34
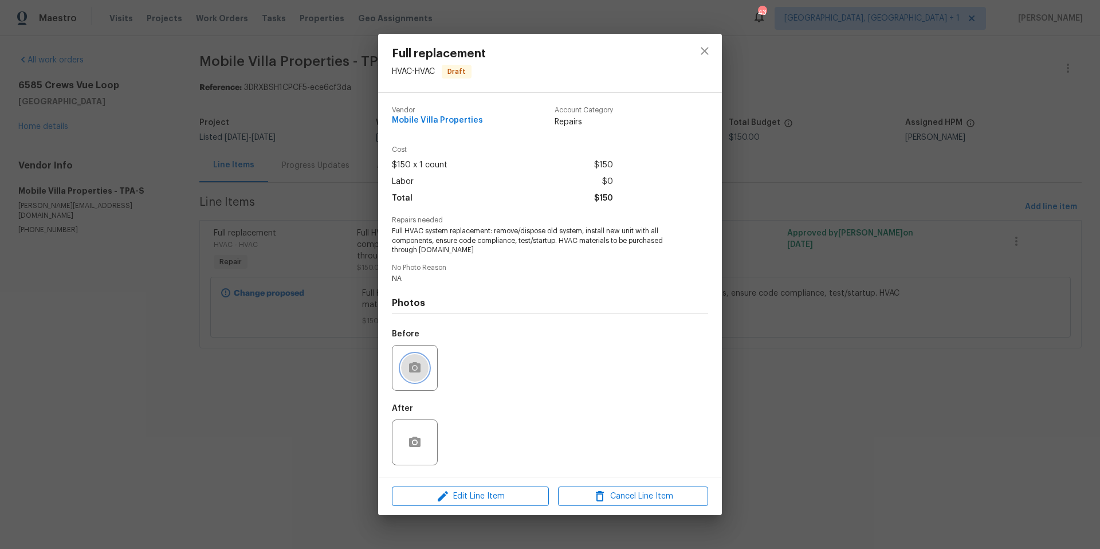
click at [423, 364] on button "button" at bounding box center [415, 368] width 28 height 28
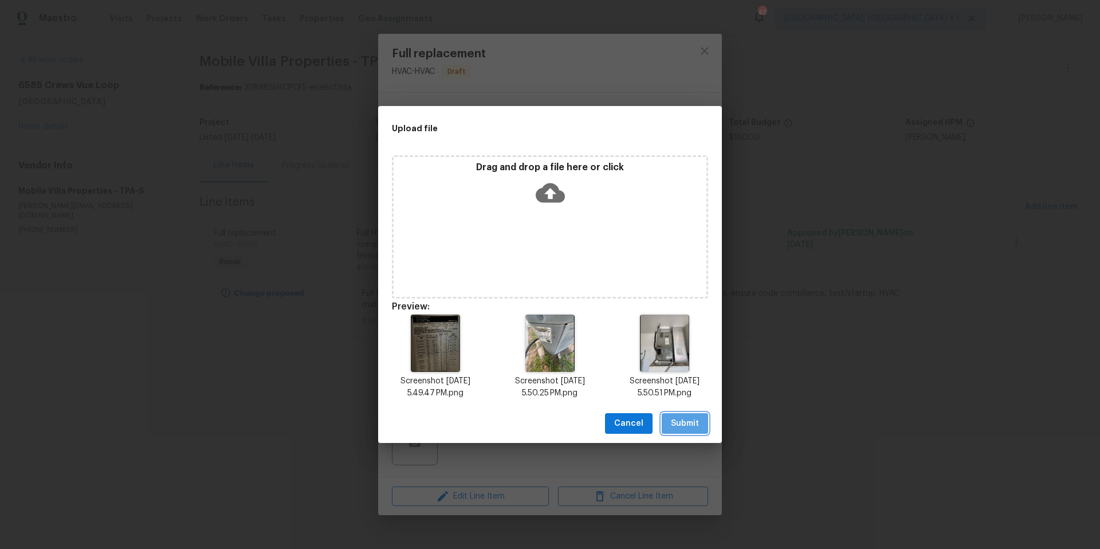
click at [693, 430] on button "Submit" at bounding box center [685, 423] width 46 height 21
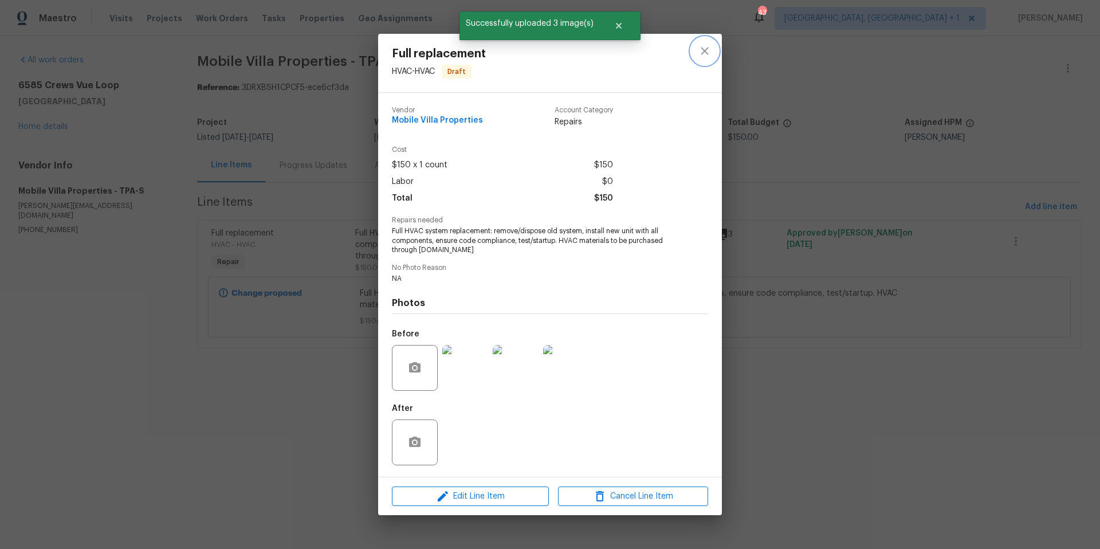
click at [707, 54] on icon "close" at bounding box center [704, 50] width 7 height 7
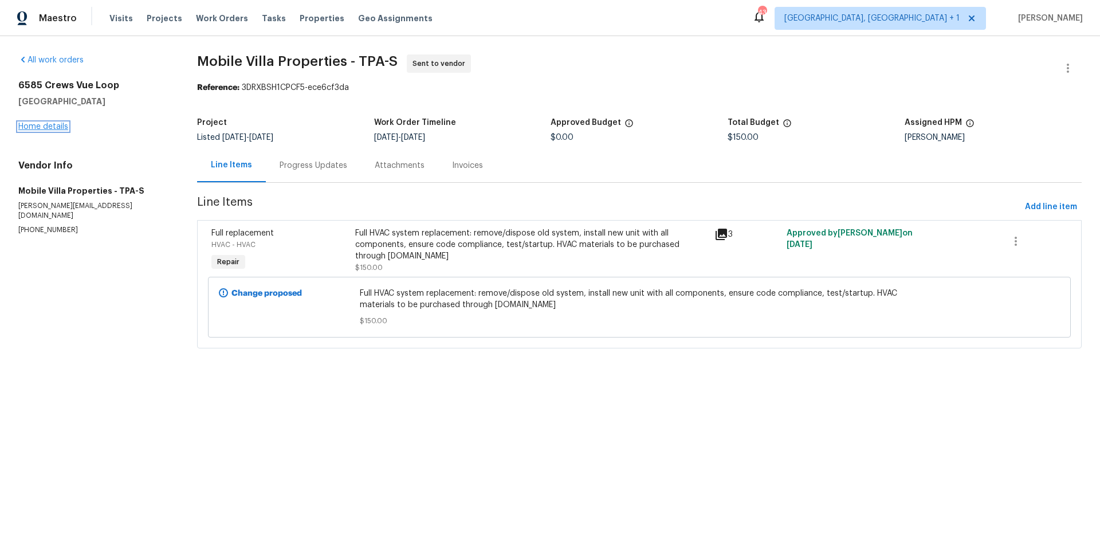
click at [52, 127] on link "Home details" at bounding box center [43, 127] width 50 height 8
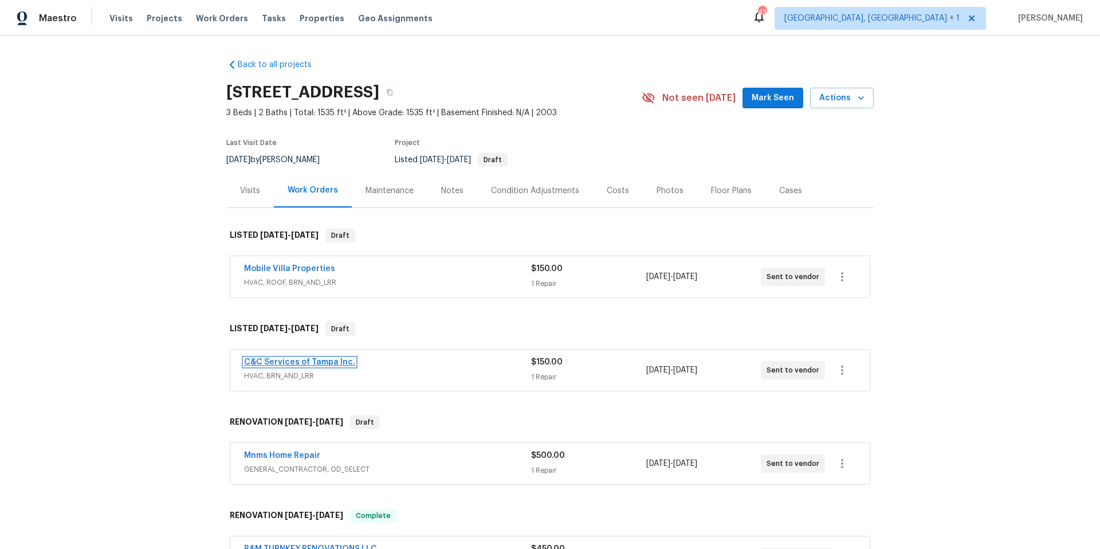
click at [325, 363] on link "C&C Services of Tampa Inc." at bounding box center [299, 362] width 111 height 8
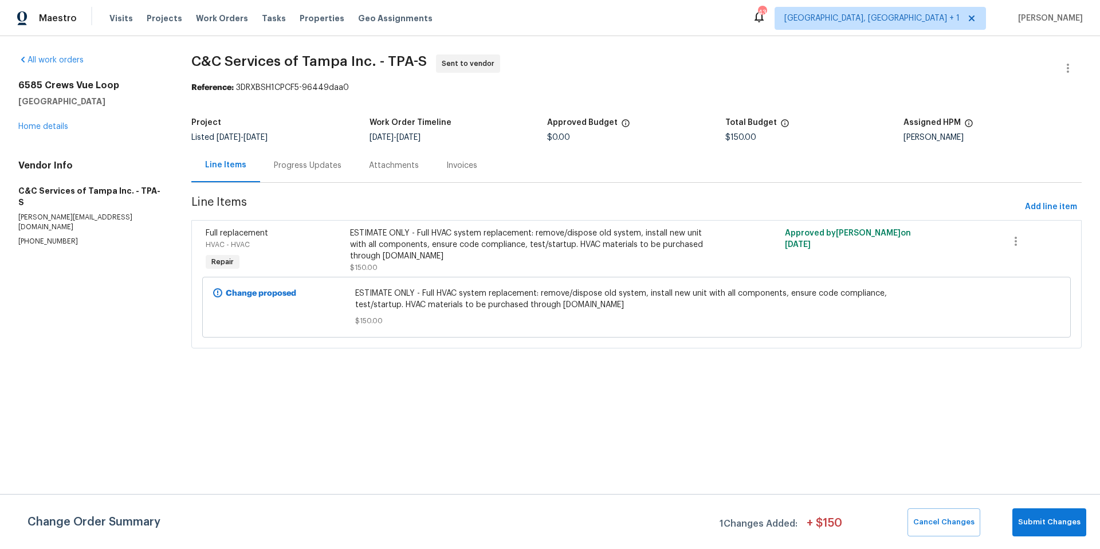
click at [418, 229] on div "ESTIMATE ONLY - Full HVAC system replacement: remove/dispose old system, instal…" at bounding box center [527, 245] width 355 height 34
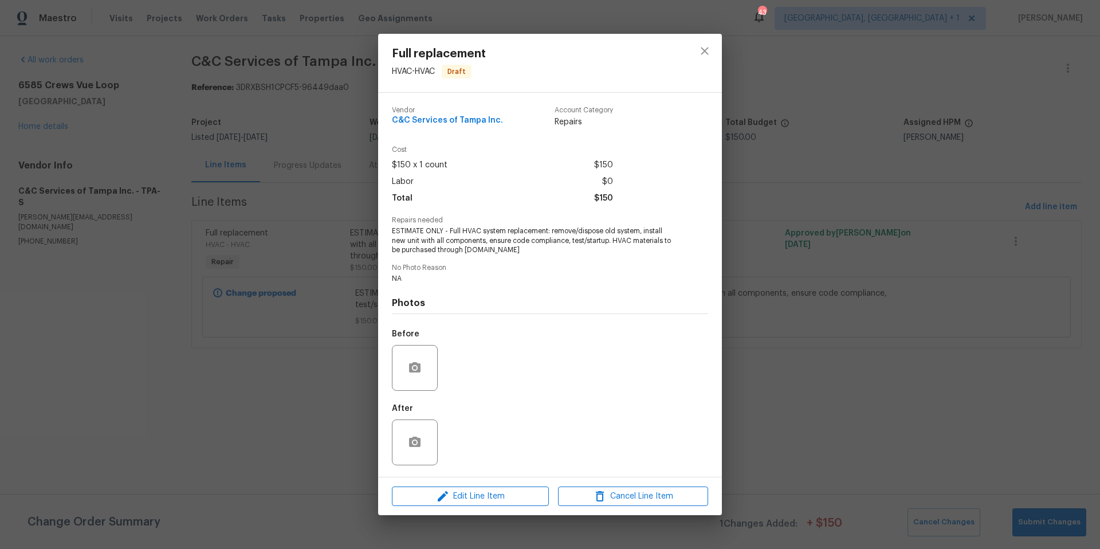
click at [435, 364] on div at bounding box center [415, 368] width 46 height 46
click at [408, 361] on icon "button" at bounding box center [415, 368] width 14 height 14
click at [709, 56] on icon "close" at bounding box center [705, 51] width 14 height 14
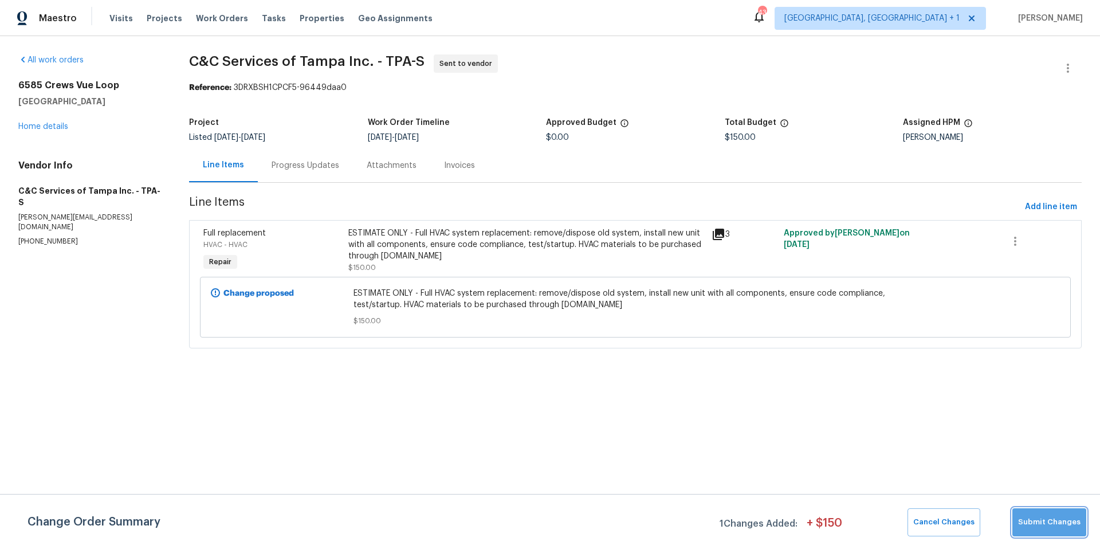
click at [1061, 523] on span "Submit Changes" at bounding box center [1049, 522] width 62 height 13
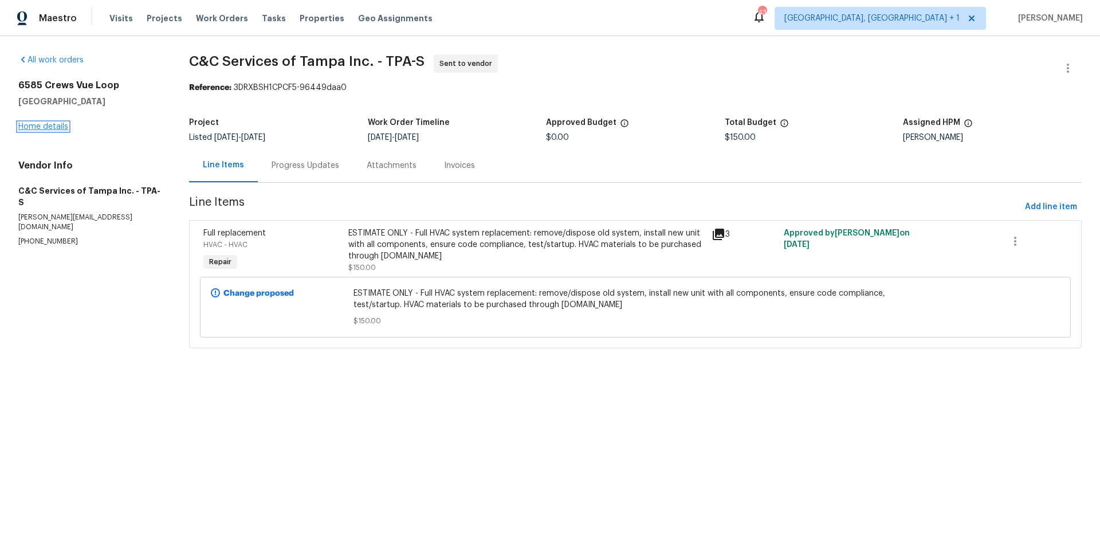
click at [57, 130] on link "Home details" at bounding box center [43, 127] width 50 height 8
